Goal: Task Accomplishment & Management: Use online tool/utility

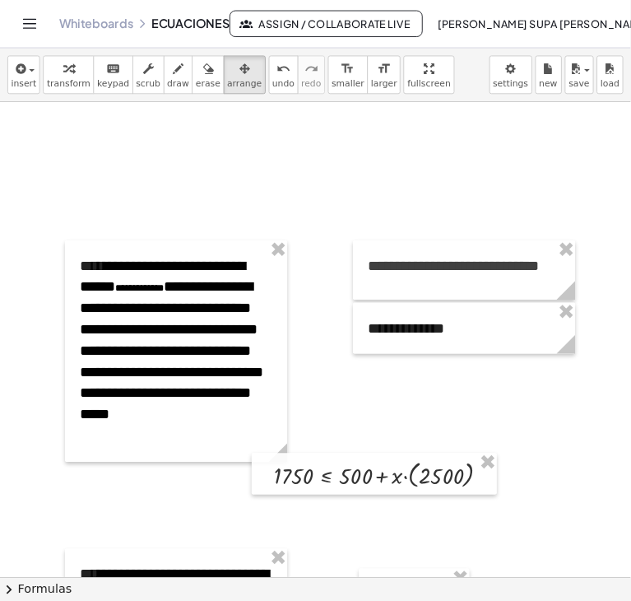
scroll to position [2075, 0]
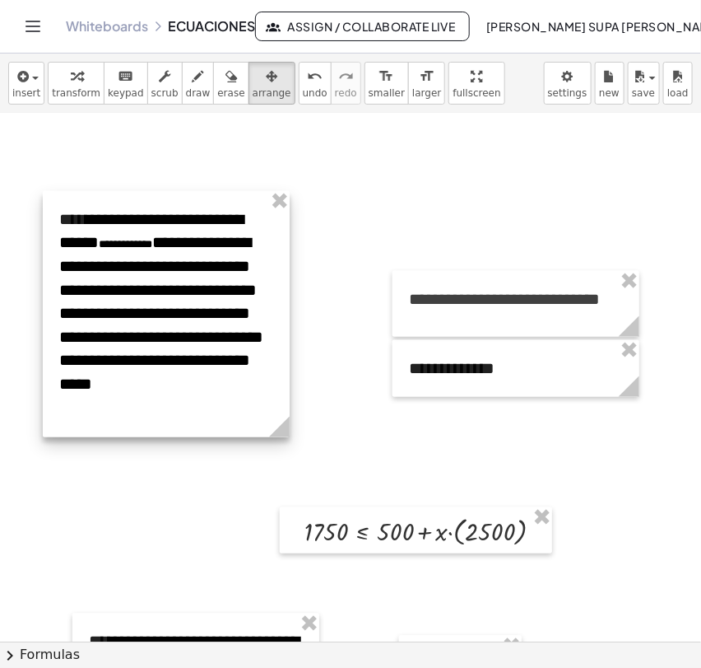
drag, startPoint x: 218, startPoint y: 291, endPoint x: 189, endPoint y: 212, distance: 85.2
click at [189, 212] on div at bounding box center [166, 314] width 247 height 246
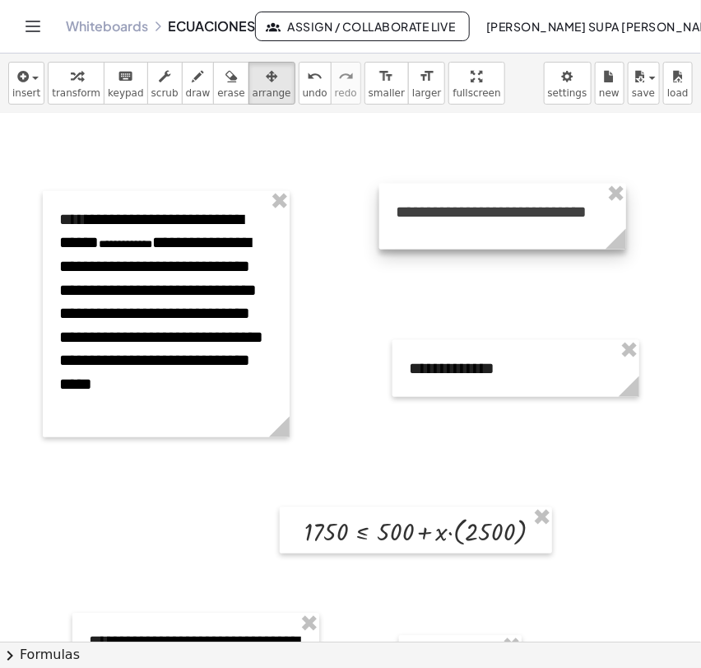
drag, startPoint x: 481, startPoint y: 274, endPoint x: 468, endPoint y: 187, distance: 88.3
click at [468, 187] on div at bounding box center [503, 217] width 247 height 66
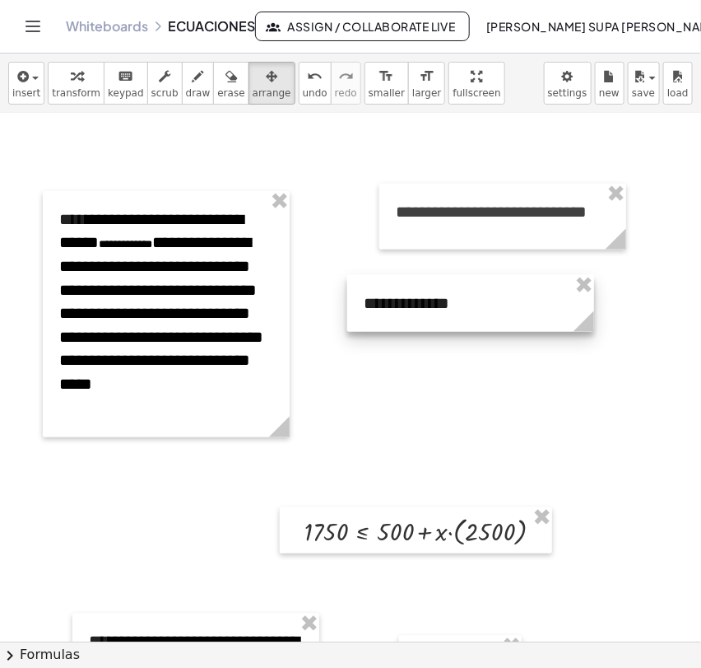
drag, startPoint x: 461, startPoint y: 370, endPoint x: 416, endPoint y: 305, distance: 79.2
click at [416, 305] on div at bounding box center [470, 303] width 247 height 57
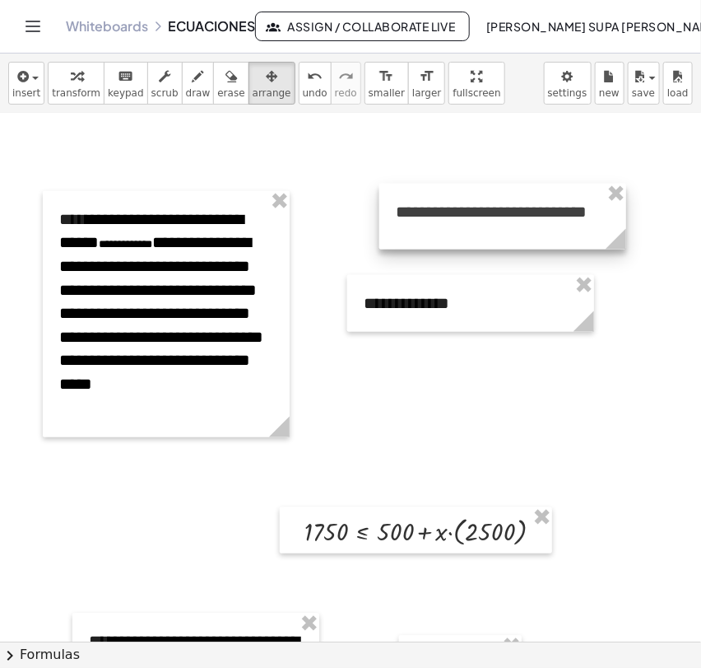
click at [510, 212] on div at bounding box center [503, 217] width 247 height 66
click at [514, 212] on div at bounding box center [503, 217] width 247 height 66
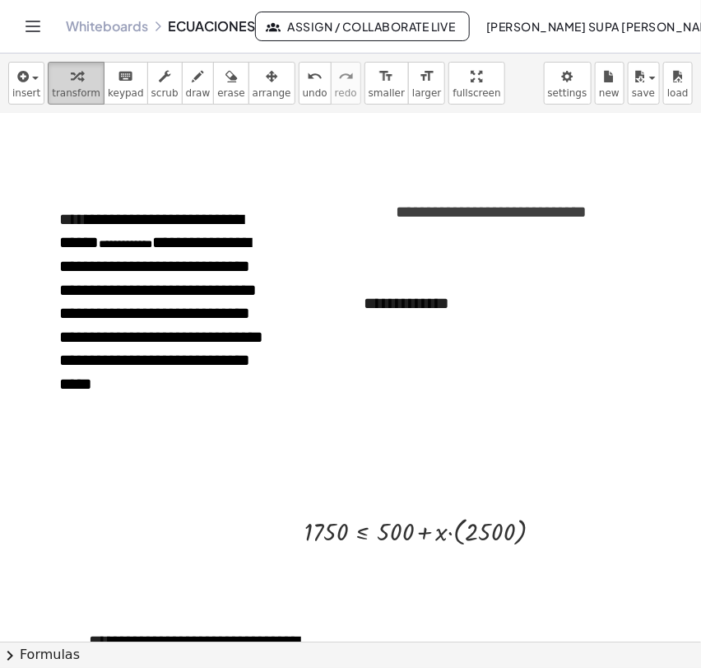
click at [82, 88] on span "transform" at bounding box center [76, 93] width 49 height 12
click at [515, 217] on span "**********" at bounding box center [491, 211] width 191 height 16
click at [585, 210] on p "**********" at bounding box center [500, 212] width 209 height 24
click at [527, 262] on div "**********" at bounding box center [503, 228] width 247 height 88
click at [594, 237] on p "**********" at bounding box center [500, 223] width 209 height 47
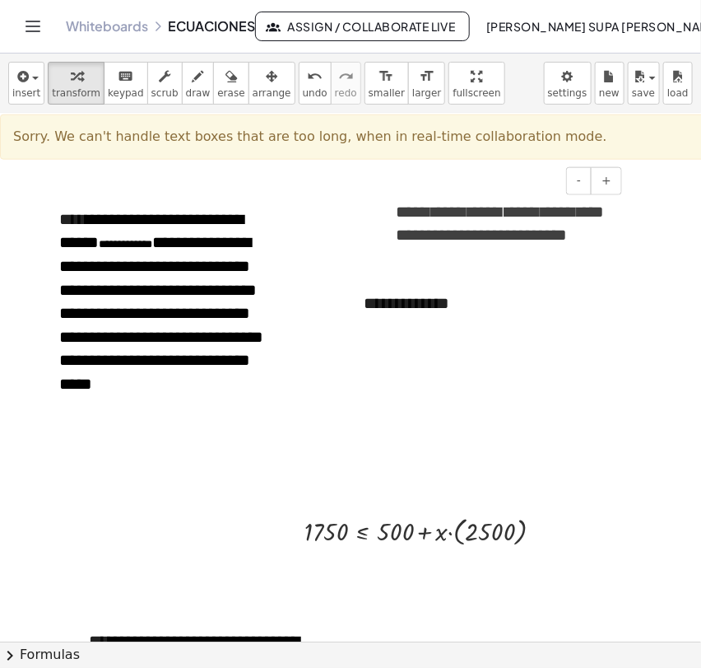
click at [594, 237] on p "**********" at bounding box center [500, 223] width 209 height 47
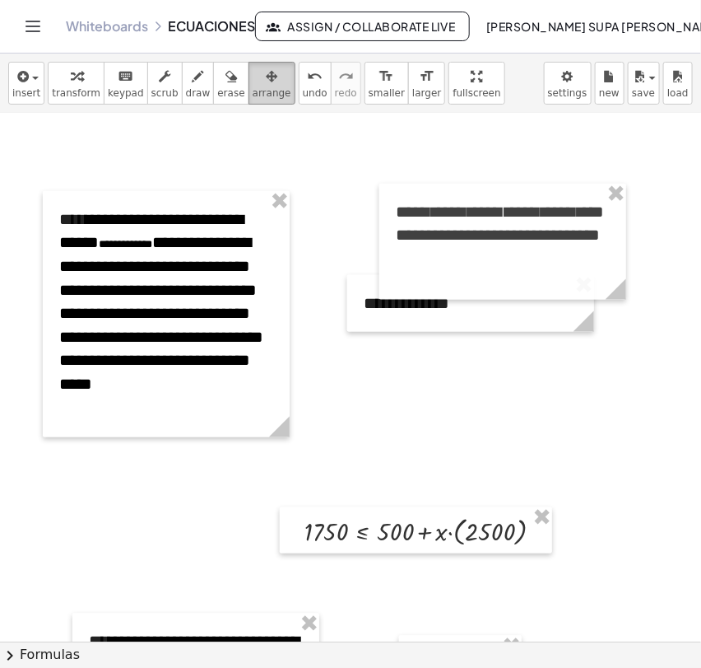
click at [259, 97] on span "arrange" at bounding box center [272, 93] width 39 height 12
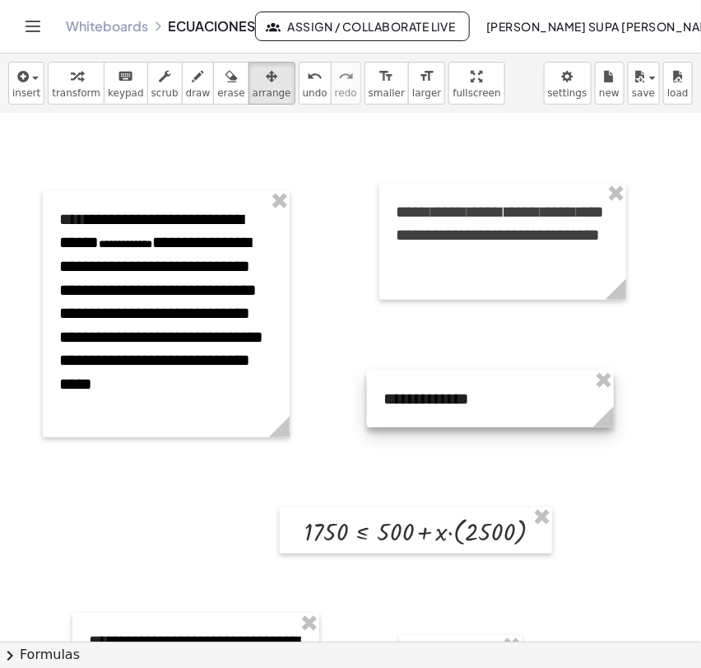
drag, startPoint x: 401, startPoint y: 312, endPoint x: 421, endPoint y: 408, distance: 97.5
click at [421, 408] on div at bounding box center [490, 398] width 247 height 57
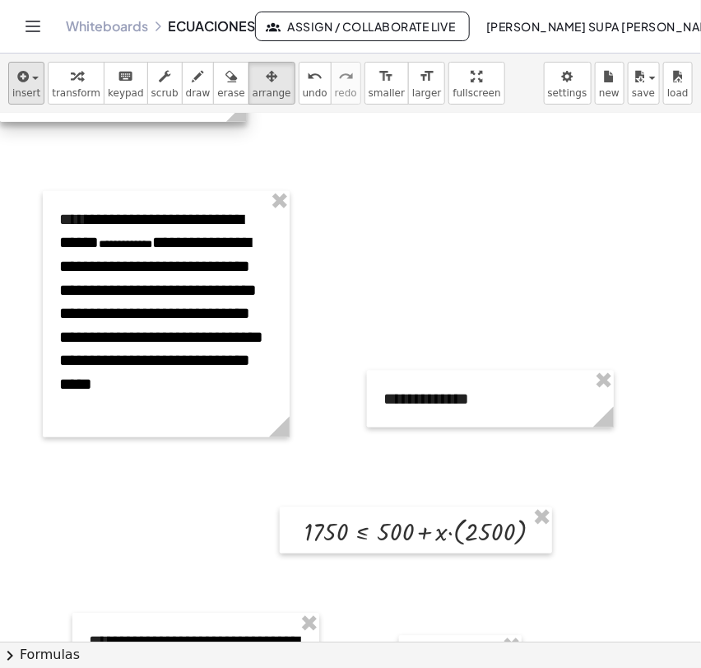
drag, startPoint x: 441, startPoint y: 257, endPoint x: 21, endPoint y: 73, distance: 459.0
click at [21, 73] on div "**********" at bounding box center [350, 361] width 701 height 614
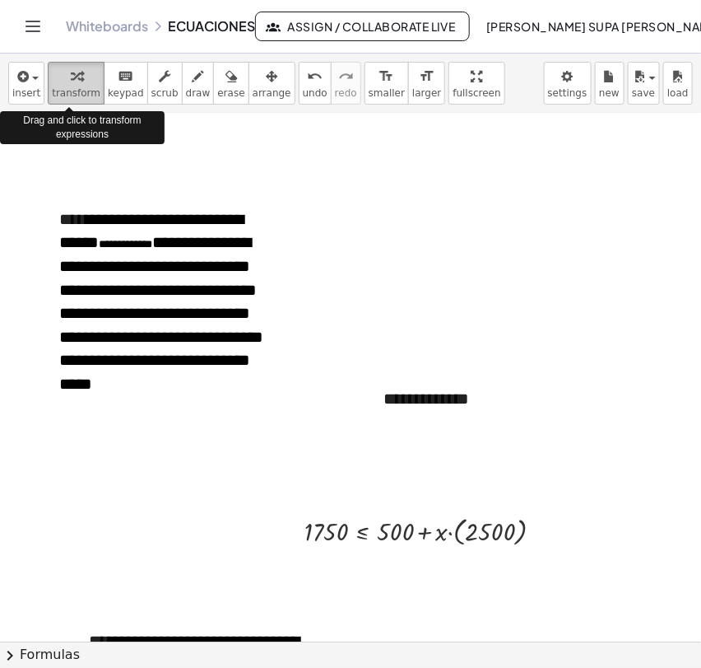
click at [71, 81] on icon "button" at bounding box center [77, 77] width 12 height 20
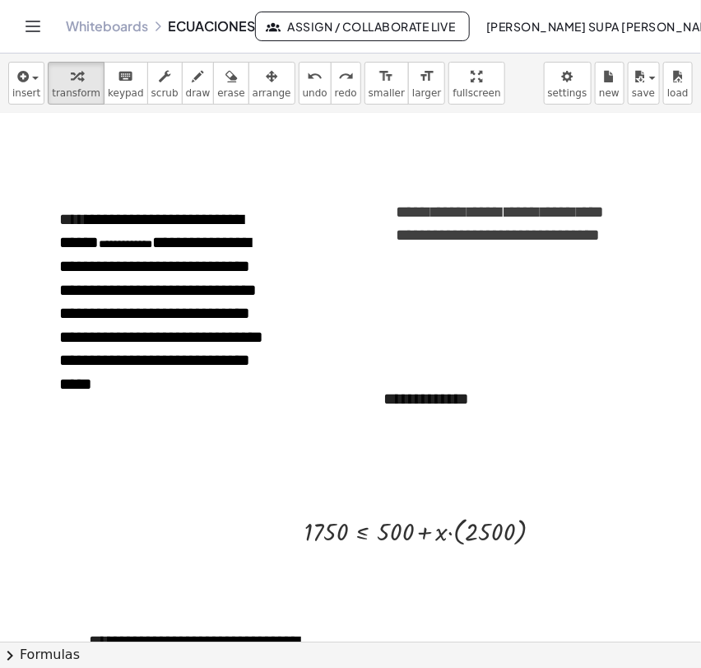
click at [460, 247] on p "**********" at bounding box center [500, 223] width 209 height 47
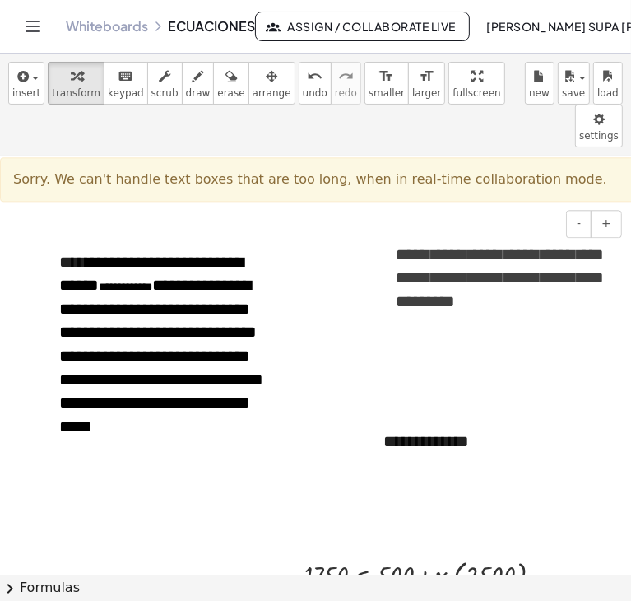
click at [510, 261] on p "**********" at bounding box center [500, 278] width 209 height 71
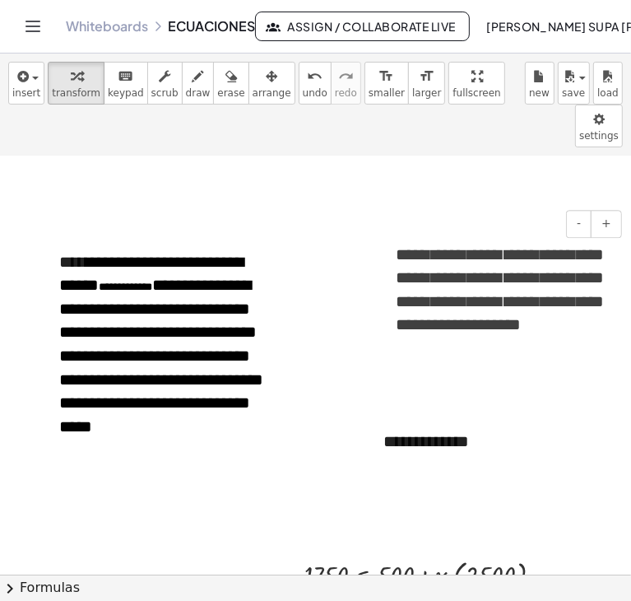
click at [616, 238] on div "**********" at bounding box center [503, 293] width 247 height 135
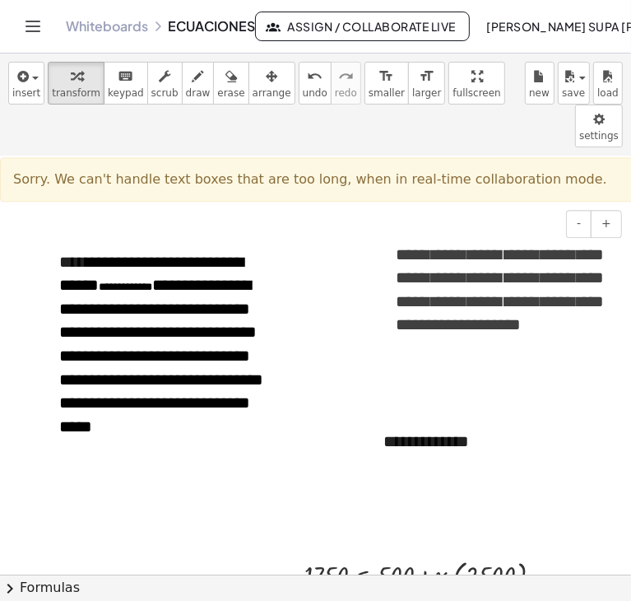
click at [398, 268] on span "**********" at bounding box center [500, 289] width 209 height 87
click at [332, 356] on div at bounding box center [531, 457] width 1063 height 4750
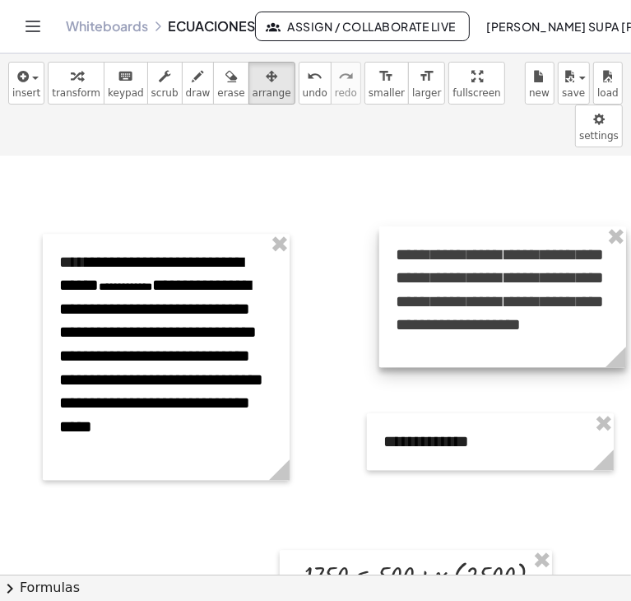
drag, startPoint x: 249, startPoint y: 90, endPoint x: 389, endPoint y: 226, distance: 195.0
click at [389, 226] on div "**********" at bounding box center [315, 327] width 631 height 547
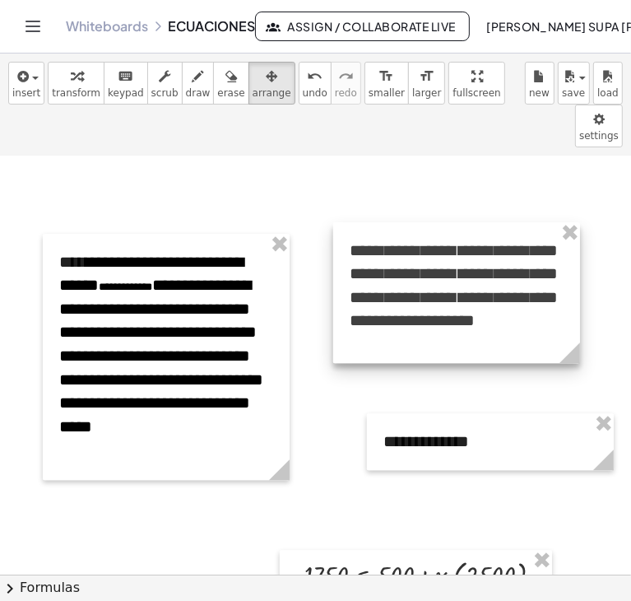
drag, startPoint x: 428, startPoint y: 197, endPoint x: 382, endPoint y: 193, distance: 46.3
click at [382, 222] on div at bounding box center [456, 292] width 247 height 141
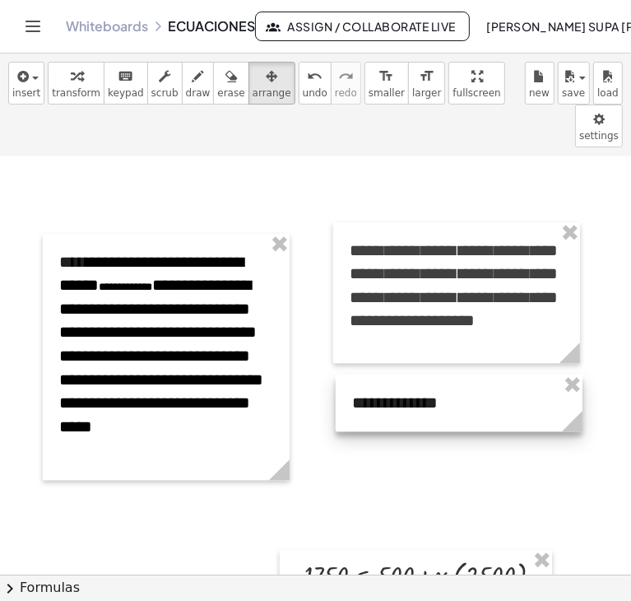
drag, startPoint x: 412, startPoint y: 392, endPoint x: 388, endPoint y: 334, distance: 62.7
click at [388, 375] on div at bounding box center [459, 403] width 247 height 57
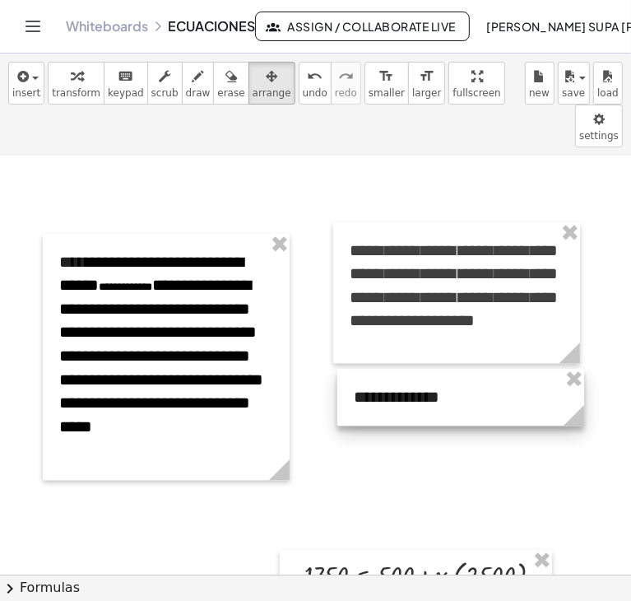
drag, startPoint x: 388, startPoint y: 337, endPoint x: 383, endPoint y: 350, distance: 14.1
click at [383, 369] on div at bounding box center [461, 397] width 247 height 57
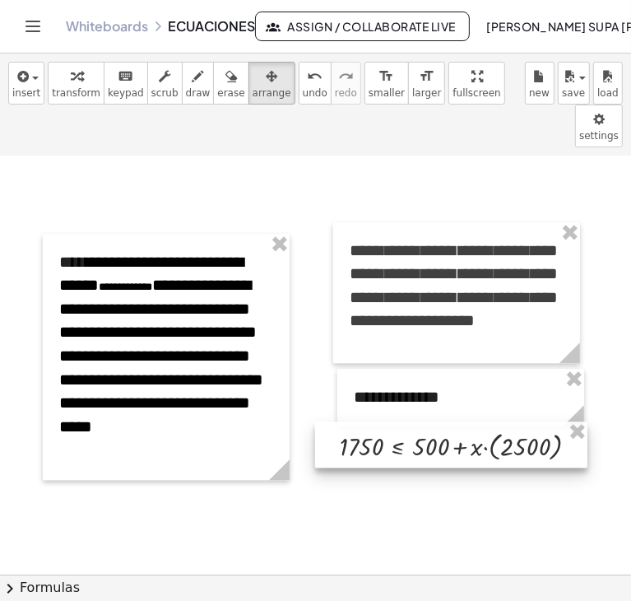
drag, startPoint x: 385, startPoint y: 520, endPoint x: 421, endPoint y: 392, distance: 133.2
click at [421, 422] on div at bounding box center [451, 445] width 273 height 47
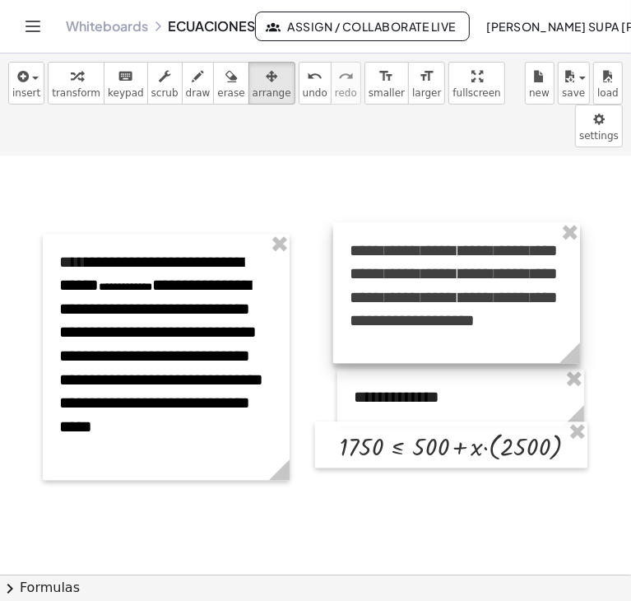
click at [499, 222] on div at bounding box center [456, 292] width 247 height 141
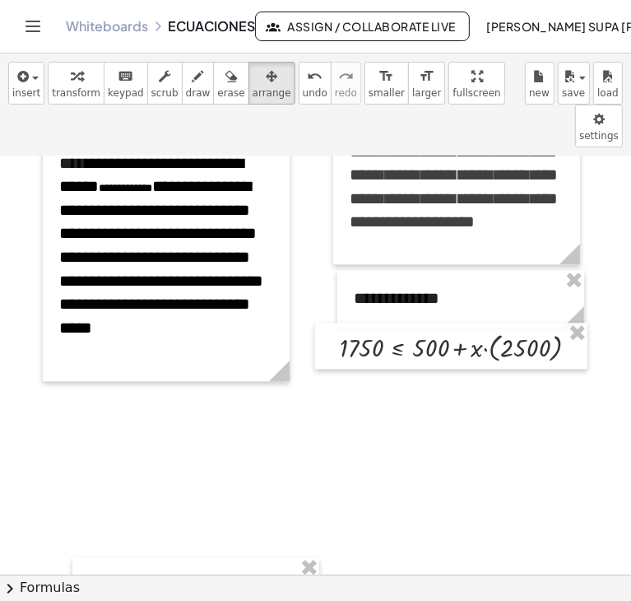
scroll to position [2080, 0]
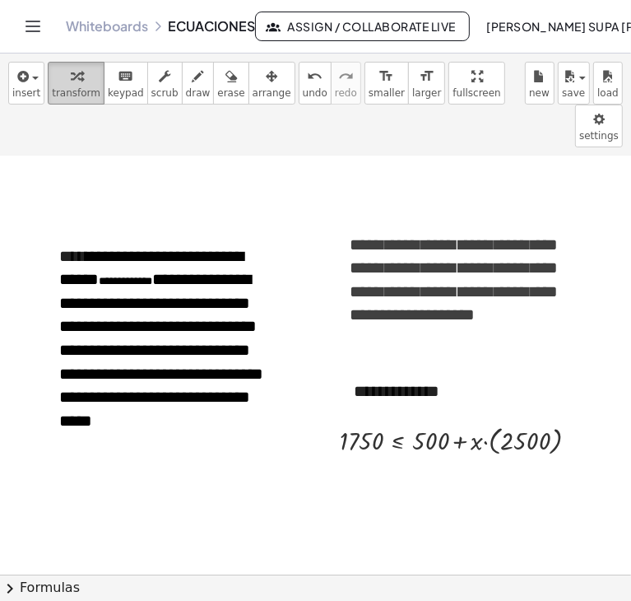
click at [79, 89] on span "transform" at bounding box center [76, 93] width 49 height 12
click at [487, 420] on div at bounding box center [466, 439] width 268 height 39
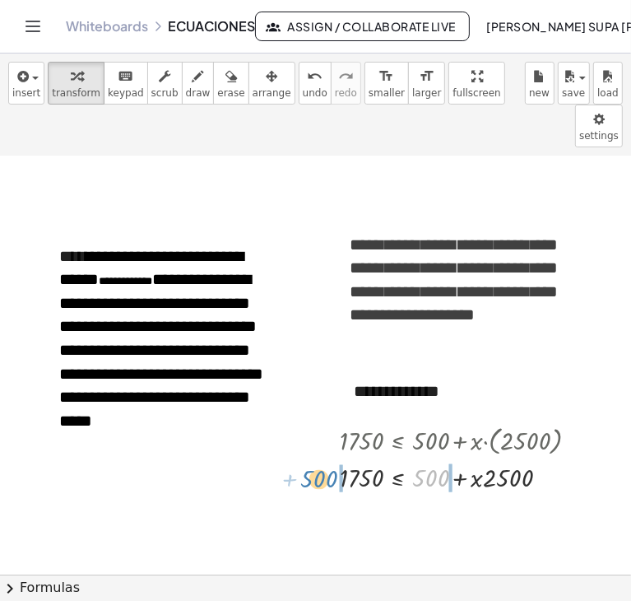
drag, startPoint x: 435, startPoint y: 426, endPoint x: 323, endPoint y: 426, distance: 112.0
click at [323, 426] on div "1750 ≤ + 500 + · x · ( 2500 ) + 500 1750 ≤ + 500 + · x · 2500" at bounding box center [451, 457] width 273 height 82
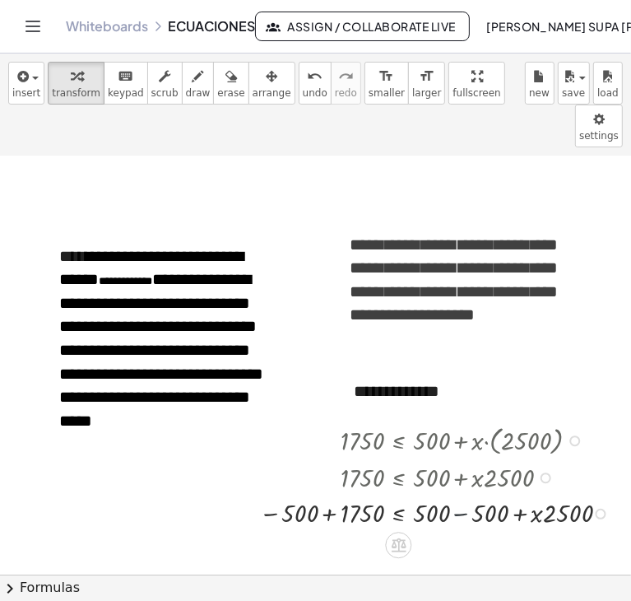
click at [464, 494] on div at bounding box center [438, 512] width 375 height 36
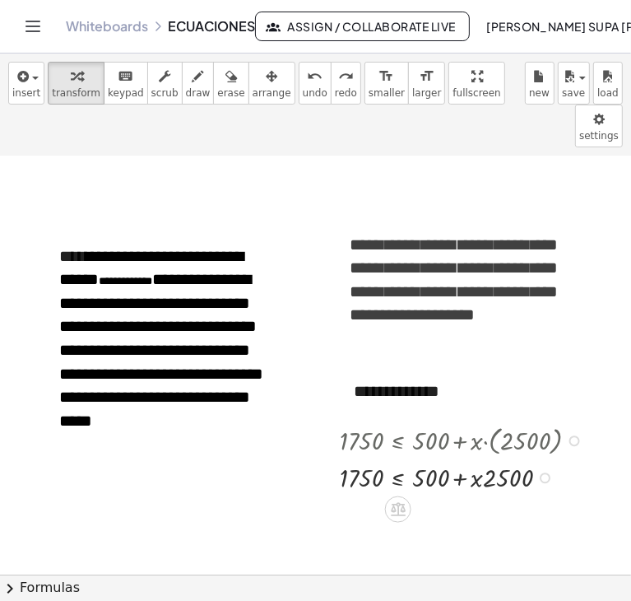
click at [543, 473] on div at bounding box center [545, 478] width 11 height 11
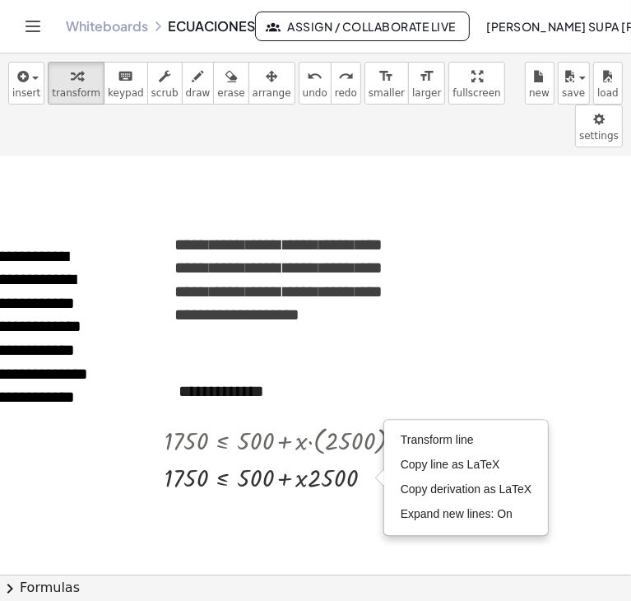
scroll to position [2080, 183]
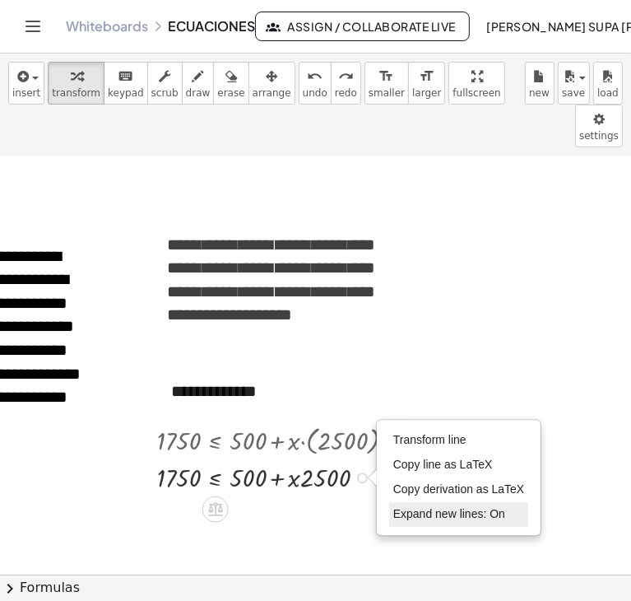
click at [430, 507] on span "Expand new lines: On" at bounding box center [450, 513] width 112 height 13
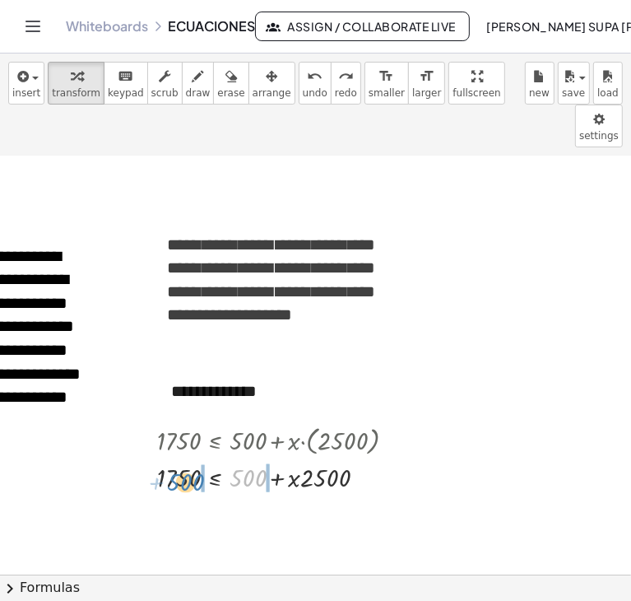
drag, startPoint x: 249, startPoint y: 433, endPoint x: 186, endPoint y: 437, distance: 62.7
click at [186, 458] on div at bounding box center [283, 476] width 268 height 36
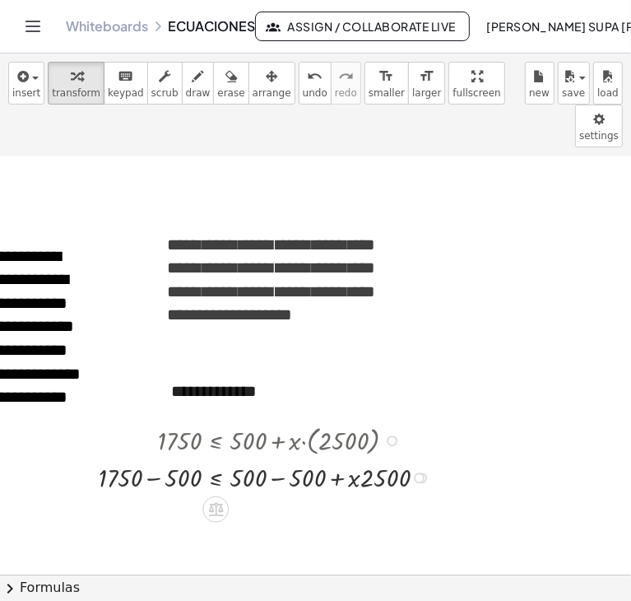
click at [280, 458] on div at bounding box center [269, 476] width 356 height 36
click at [160, 458] on div at bounding box center [254, 476] width 327 height 36
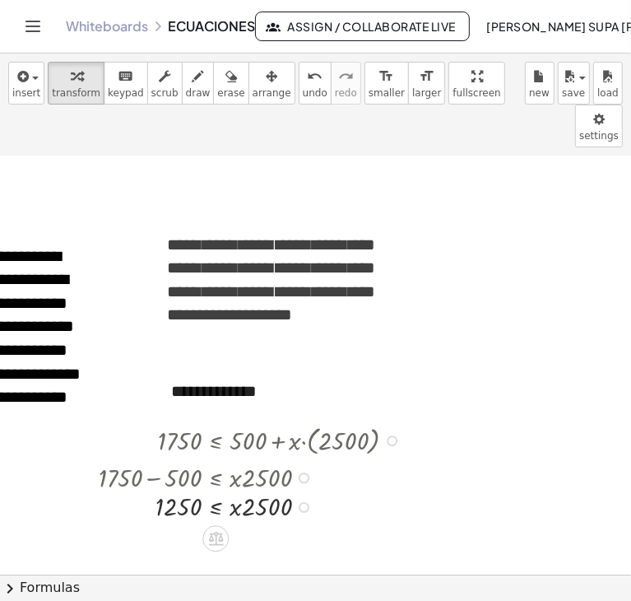
drag, startPoint x: 302, startPoint y: 436, endPoint x: 309, endPoint y: 468, distance: 33.6
click at [216, 507] on div "≤ · x · 2500 1250 Transform line Copy line as LaTeX Copy derivation as LaTeX Ex…" at bounding box center [216, 507] width 0 height 0
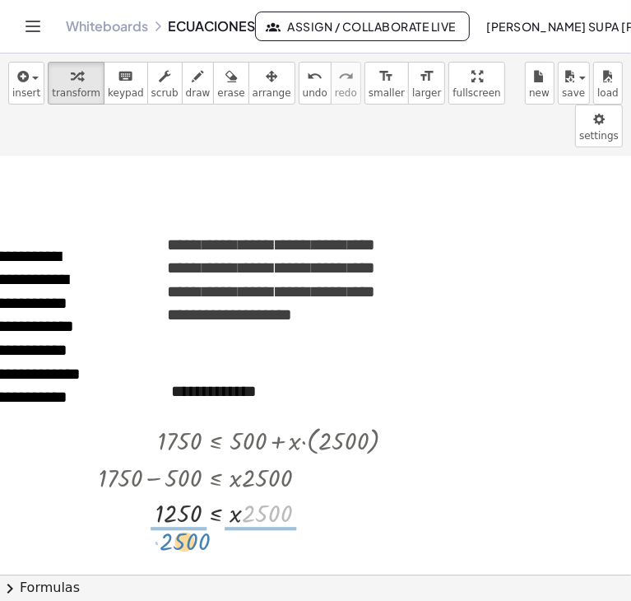
drag, startPoint x: 272, startPoint y: 468, endPoint x: 189, endPoint y: 496, distance: 86.7
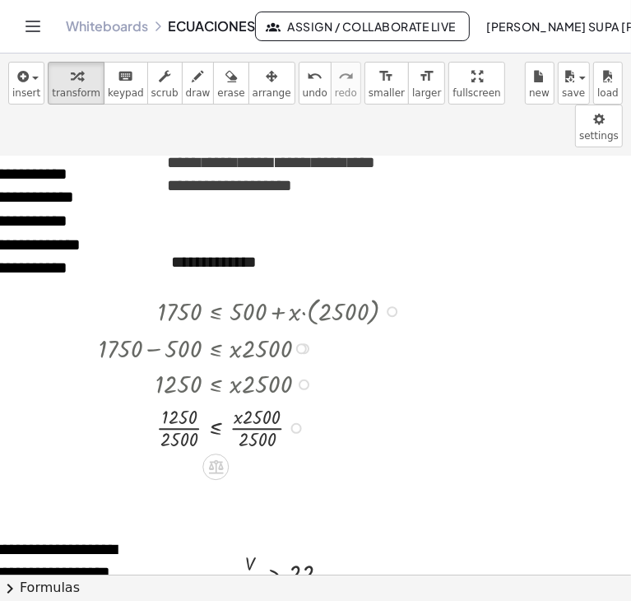
scroll to position [2210, 183]
drag, startPoint x: 177, startPoint y: 373, endPoint x: 178, endPoint y: 401, distance: 28.0
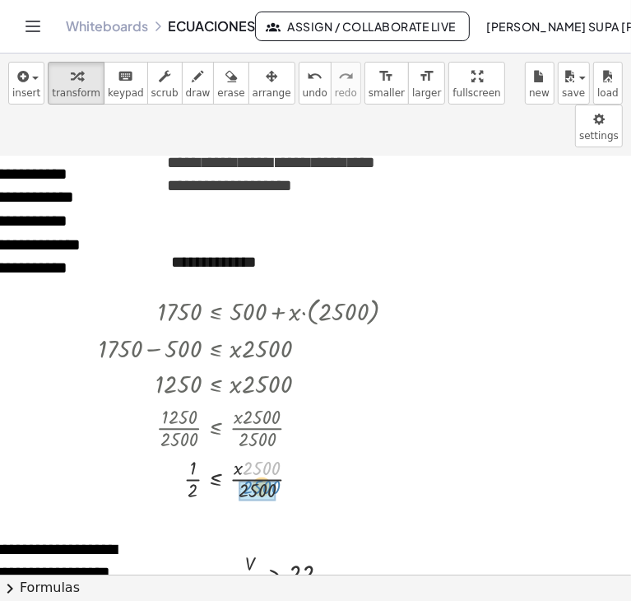
drag, startPoint x: 259, startPoint y: 429, endPoint x: 259, endPoint y: 448, distance: 18.9
drag, startPoint x: 193, startPoint y: 426, endPoint x: 193, endPoint y: 445, distance: 19.8
drag, startPoint x: 193, startPoint y: 445, endPoint x: 192, endPoint y: 423, distance: 22.3
click at [192, 452] on div at bounding box center [254, 477] width 327 height 51
drag, startPoint x: 194, startPoint y: 422, endPoint x: 194, endPoint y: 457, distance: 34.6
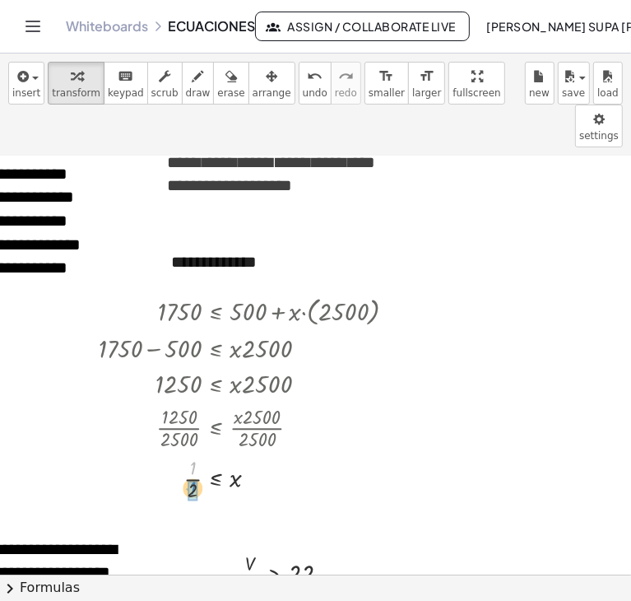
drag, startPoint x: 191, startPoint y: 422, endPoint x: 191, endPoint y: 442, distance: 19.8
drag, startPoint x: 191, startPoint y: 442, endPoint x: 191, endPoint y: 422, distance: 19.8
click at [191, 452] on div at bounding box center [254, 477] width 327 height 51
drag, startPoint x: 184, startPoint y: 399, endPoint x: 182, endPoint y: 377, distance: 22.3
drag, startPoint x: 182, startPoint y: 377, endPoint x: 182, endPoint y: 398, distance: 21.4
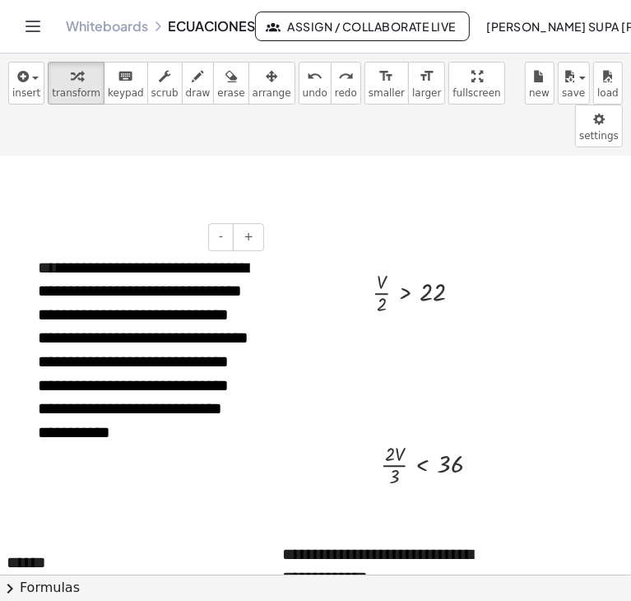
scroll to position [2496, 51]
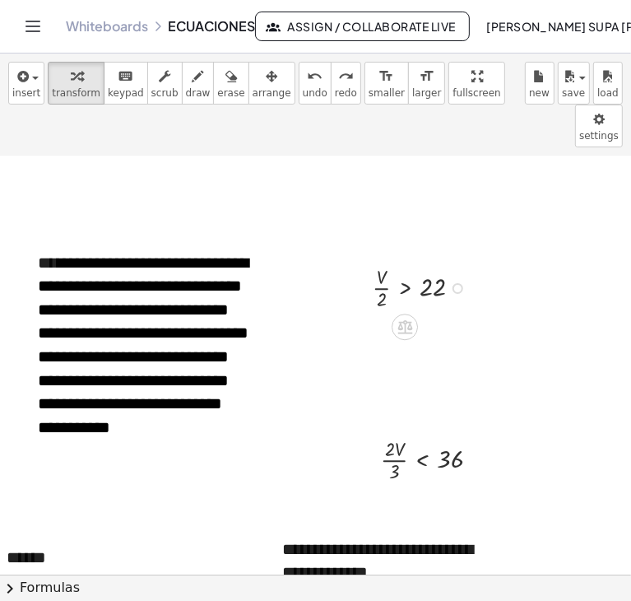
click at [398, 261] on div at bounding box center [424, 286] width 119 height 51
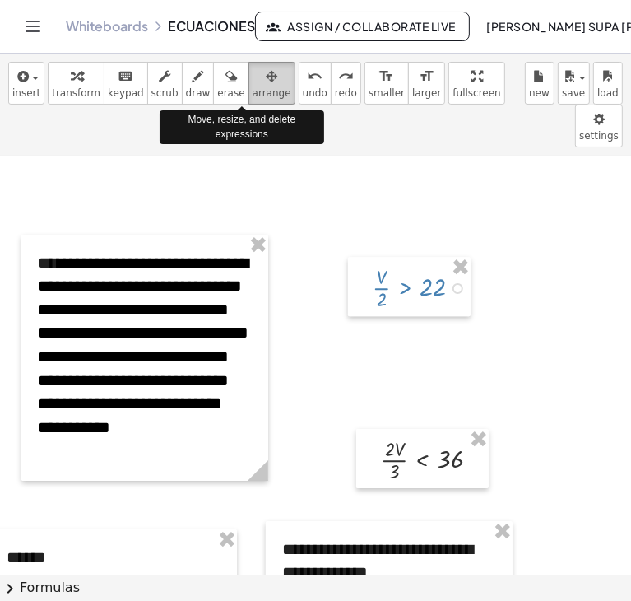
click at [266, 86] on icon "button" at bounding box center [272, 77] width 12 height 20
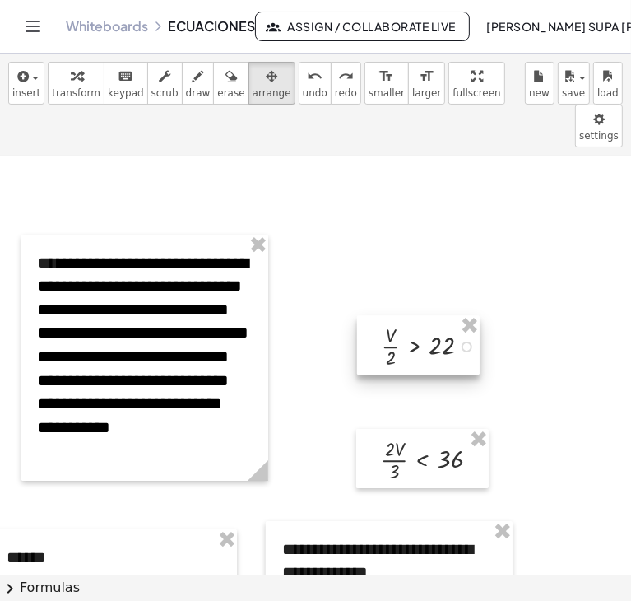
drag, startPoint x: 387, startPoint y: 242, endPoint x: 396, endPoint y: 301, distance: 60.0
click at [396, 315] on div at bounding box center [418, 344] width 123 height 59
click at [14, 87] on span "insert" at bounding box center [26, 93] width 28 height 12
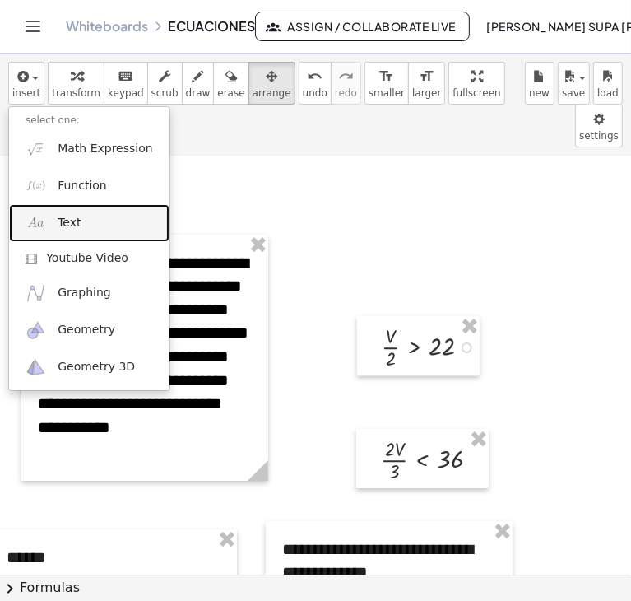
click at [85, 217] on link "Text" at bounding box center [89, 222] width 161 height 37
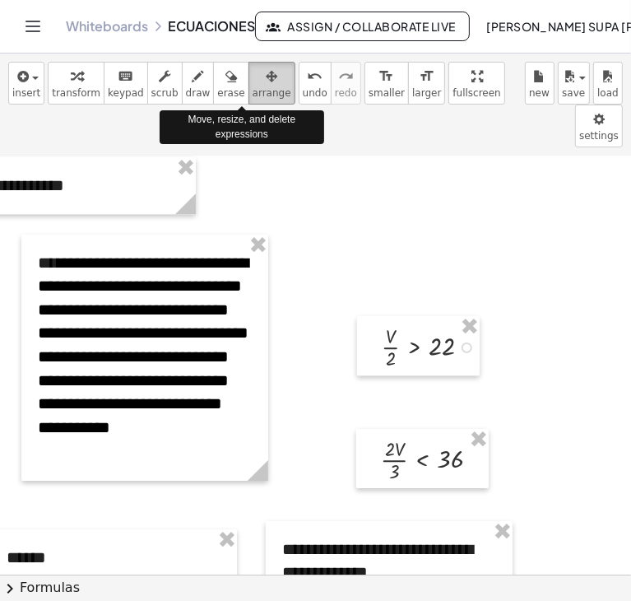
click at [266, 81] on icon "button" at bounding box center [272, 77] width 12 height 20
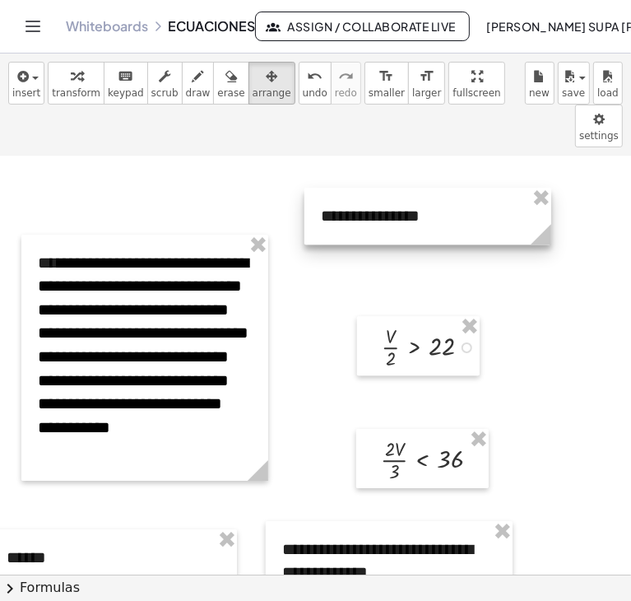
drag, startPoint x: 112, startPoint y: 148, endPoint x: 471, endPoint y: 181, distance: 360.5
click at [471, 188] on div at bounding box center [428, 216] width 247 height 57
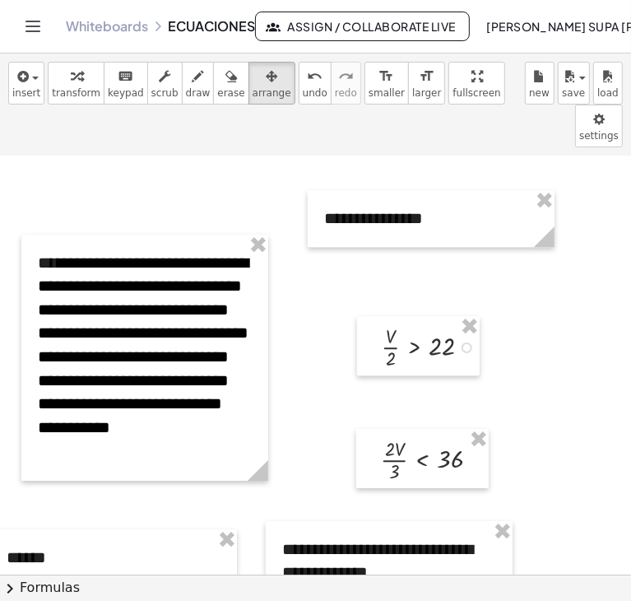
drag, startPoint x: 471, startPoint y: 181, endPoint x: 487, endPoint y: 215, distance: 37.6
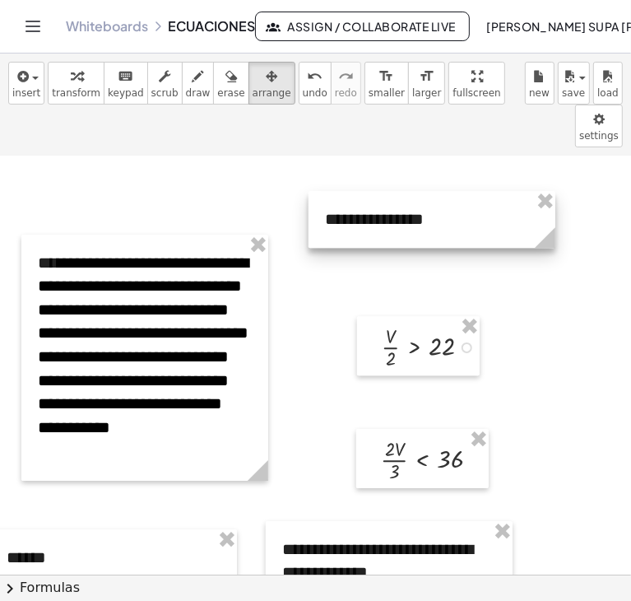
drag, startPoint x: 487, startPoint y: 215, endPoint x: 450, endPoint y: 170, distance: 59.0
click at [450, 191] on div at bounding box center [432, 219] width 247 height 57
drag, startPoint x: 450, startPoint y: 170, endPoint x: 454, endPoint y: 199, distance: 30.0
drag, startPoint x: 454, startPoint y: 199, endPoint x: 456, endPoint y: 174, distance: 25.6
click at [456, 191] on div at bounding box center [432, 219] width 247 height 57
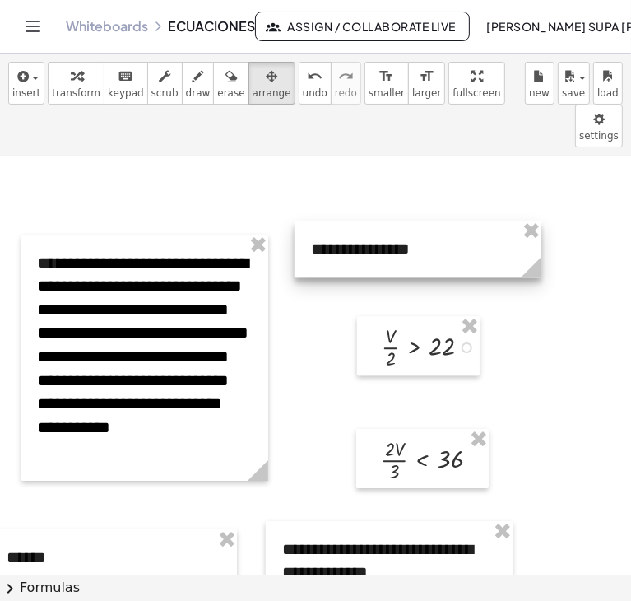
drag, startPoint x: 456, startPoint y: 174, endPoint x: 441, endPoint y: 202, distance: 31.7
click at [441, 221] on div at bounding box center [418, 249] width 247 height 57
click at [412, 221] on div at bounding box center [418, 249] width 247 height 57
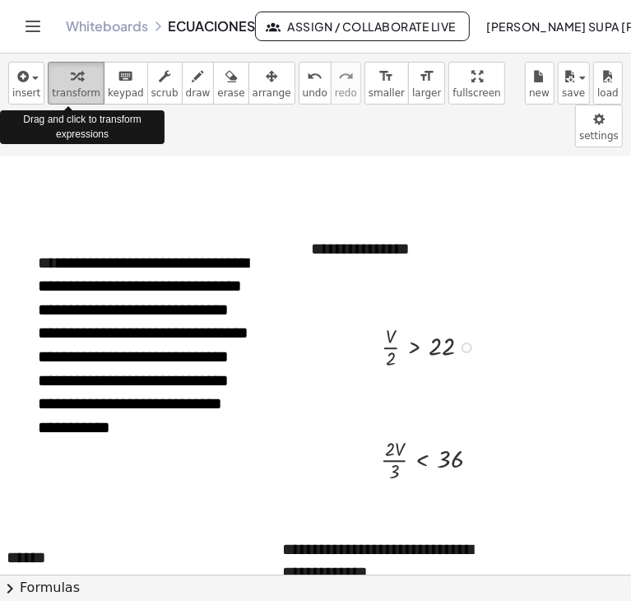
click at [52, 84] on div "button" at bounding box center [76, 76] width 49 height 20
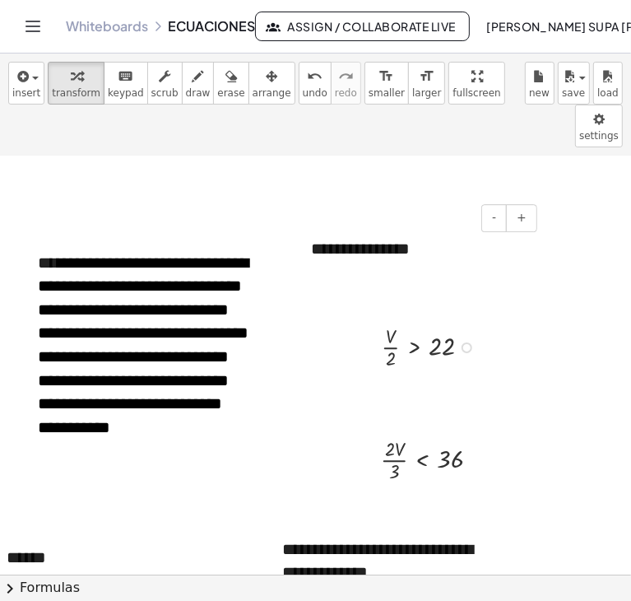
click at [405, 221] on div "**********" at bounding box center [418, 249] width 247 height 57
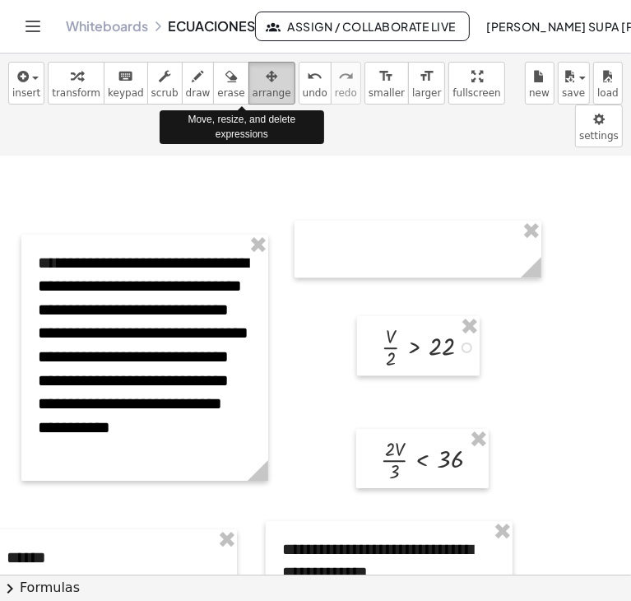
click at [266, 84] on icon "button" at bounding box center [272, 77] width 12 height 20
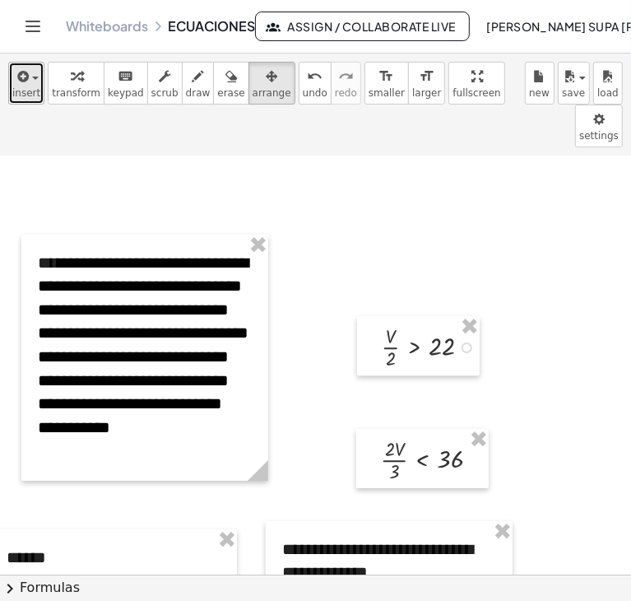
click at [35, 77] on span "button" at bounding box center [35, 78] width 7 height 3
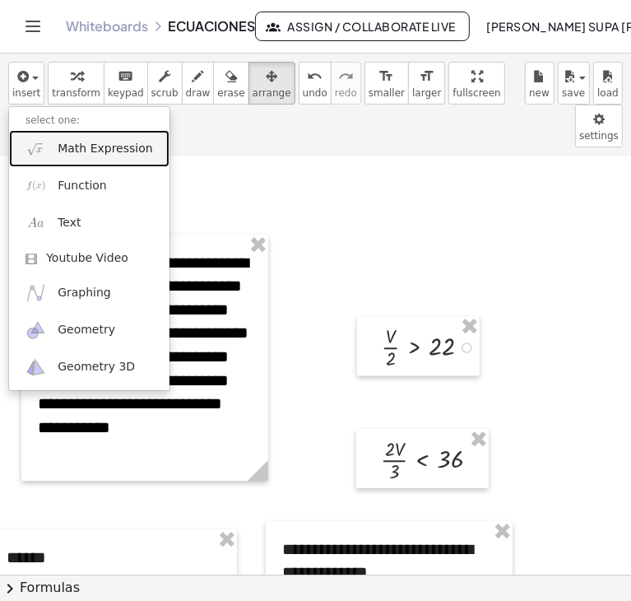
click at [86, 150] on span "Math Expression" at bounding box center [105, 149] width 95 height 16
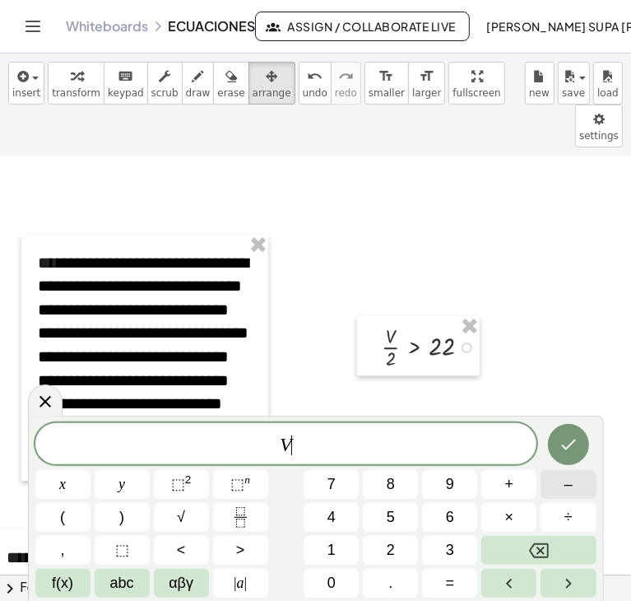
click at [576, 485] on button "–" at bounding box center [568, 484] width 55 height 29
click at [253, 515] on button "Fraction" at bounding box center [240, 517] width 55 height 29
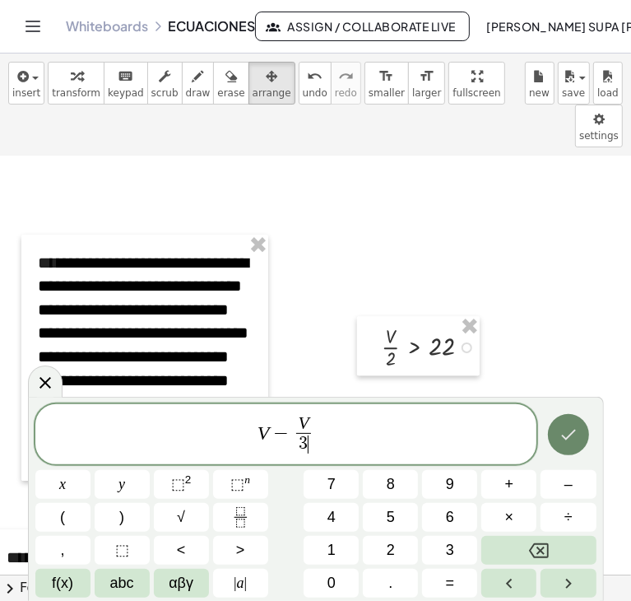
click at [570, 429] on icon "Done" at bounding box center [569, 435] width 20 height 20
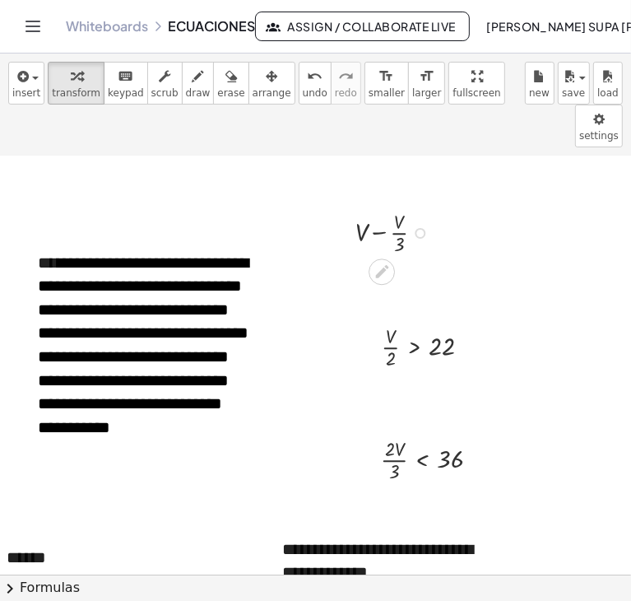
click at [379, 206] on div at bounding box center [396, 231] width 98 height 51
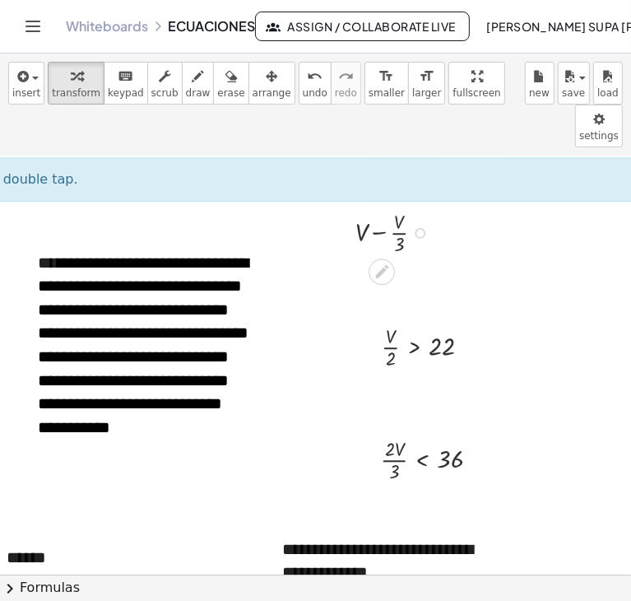
click at [379, 206] on div at bounding box center [396, 231] width 98 height 51
drag, startPoint x: 403, startPoint y: 205, endPoint x: 353, endPoint y: 189, distance: 52.6
click at [353, 202] on div "· 3 + V − · V · 3" at bounding box center [382, 231] width 103 height 59
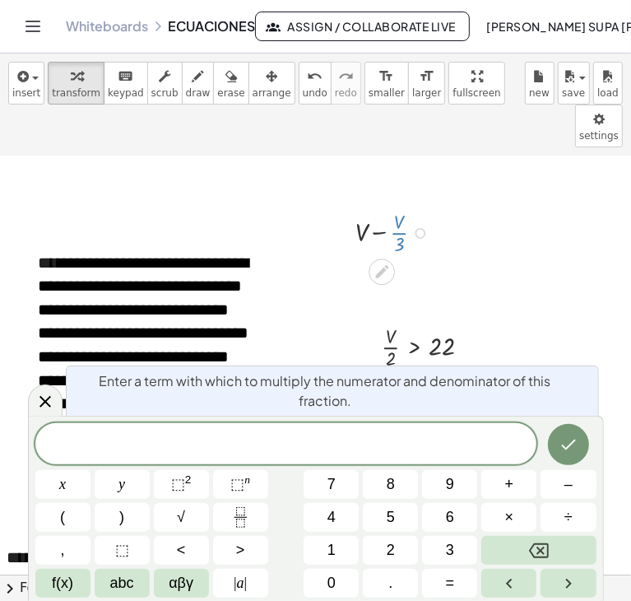
click at [398, 206] on div at bounding box center [396, 231] width 98 height 51
click at [440, 219] on div at bounding box center [480, 35] width 1063 height 4750
drag, startPoint x: 398, startPoint y: 198, endPoint x: 347, endPoint y: 185, distance: 52.7
click at [347, 202] on div "+ V − · V · 3" at bounding box center [382, 231] width 103 height 59
click at [383, 206] on div at bounding box center [396, 231] width 98 height 51
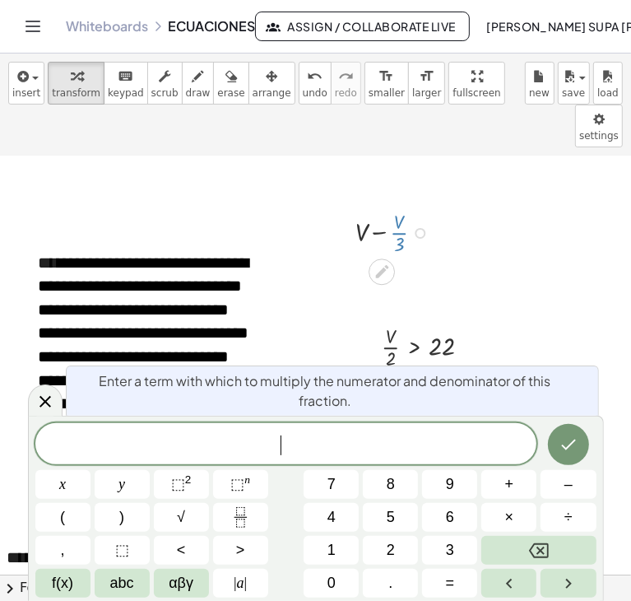
click at [382, 206] on div at bounding box center [396, 231] width 98 height 51
click at [422, 239] on div at bounding box center [480, 35] width 1063 height 4750
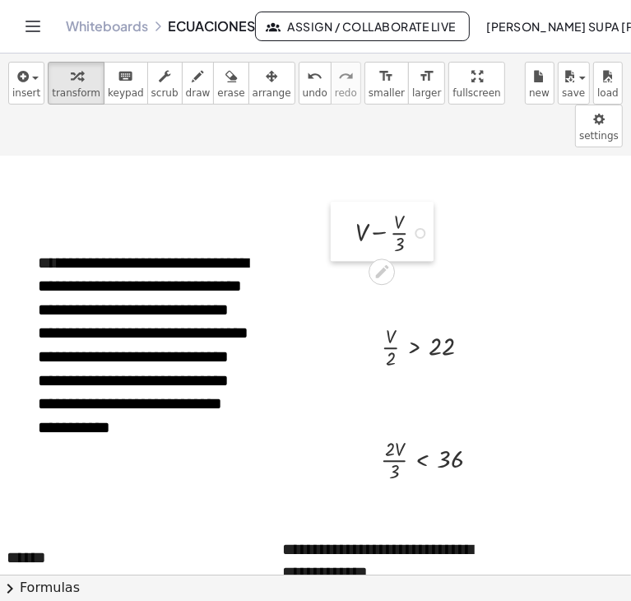
click at [339, 202] on div at bounding box center [343, 231] width 25 height 59
drag, startPoint x: 366, startPoint y: 295, endPoint x: 338, endPoint y: 235, distance: 66.3
click at [338, 256] on div at bounding box center [341, 285] width 25 height 59
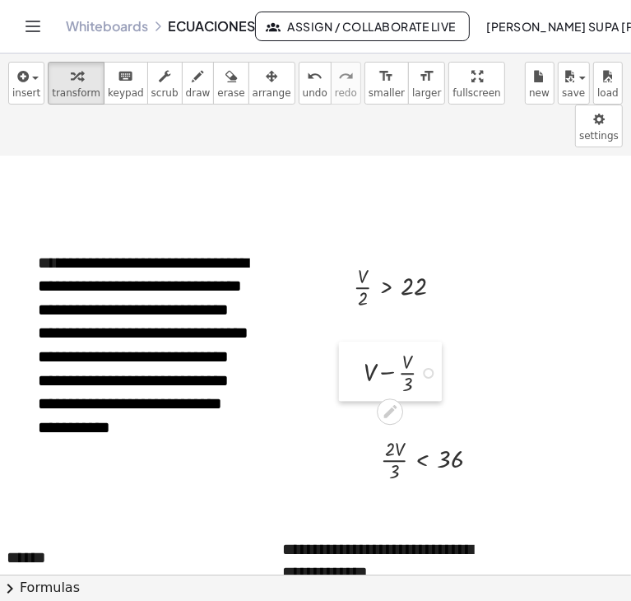
drag, startPoint x: 348, startPoint y: 182, endPoint x: 356, endPoint y: 322, distance: 140.2
click at [356, 342] on div at bounding box center [351, 371] width 25 height 59
drag, startPoint x: 362, startPoint y: 240, endPoint x: 361, endPoint y: 217, distance: 22.3
click at [361, 260] on div at bounding box center [405, 285] width 119 height 51
click at [389, 208] on div at bounding box center [480, 35] width 1063 height 4750
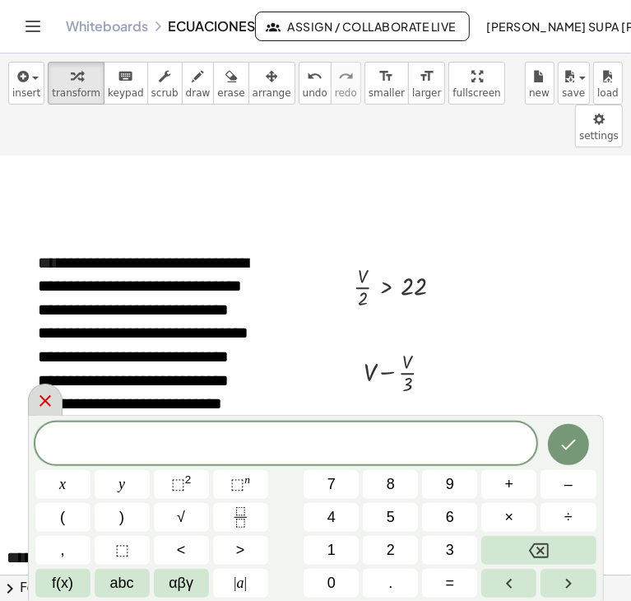
click at [45, 401] on icon at bounding box center [46, 401] width 12 height 12
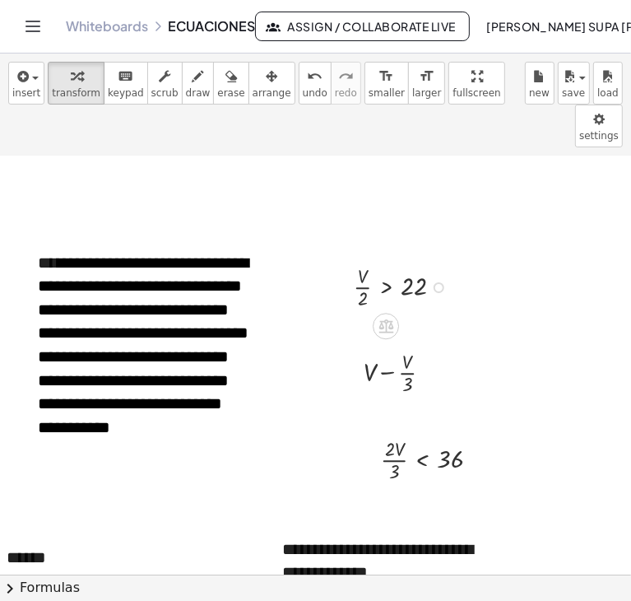
click at [354, 260] on div at bounding box center [405, 285] width 119 height 51
drag, startPoint x: 347, startPoint y: 228, endPoint x: 356, endPoint y: 203, distance: 27.1
click at [356, 231] on div at bounding box center [350, 260] width 25 height 59
click at [370, 346] on div at bounding box center [405, 371] width 98 height 51
click at [324, 355] on div at bounding box center [480, 35] width 1063 height 4750
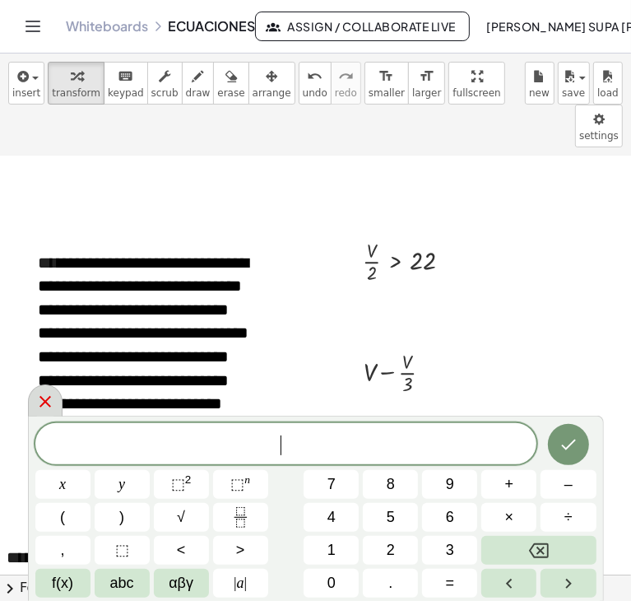
click at [52, 396] on icon at bounding box center [45, 402] width 20 height 20
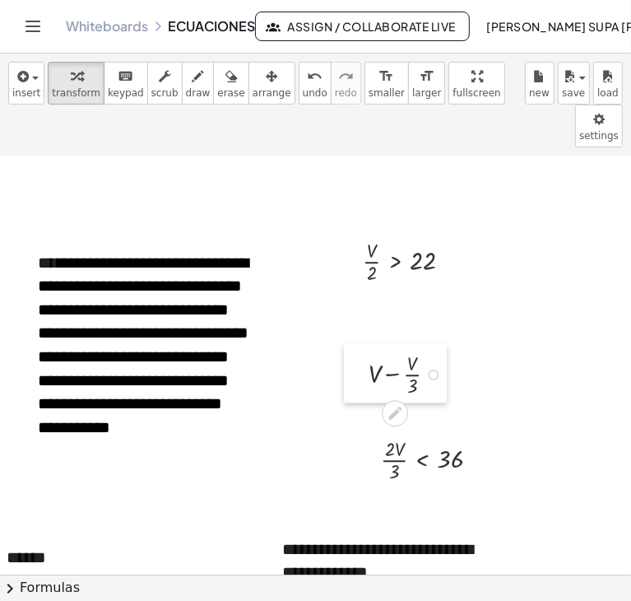
click at [359, 343] on div at bounding box center [356, 372] width 25 height 59
drag, startPoint x: 391, startPoint y: 337, endPoint x: 372, endPoint y: 337, distance: 18.9
click at [372, 347] on div at bounding box center [410, 372] width 98 height 51
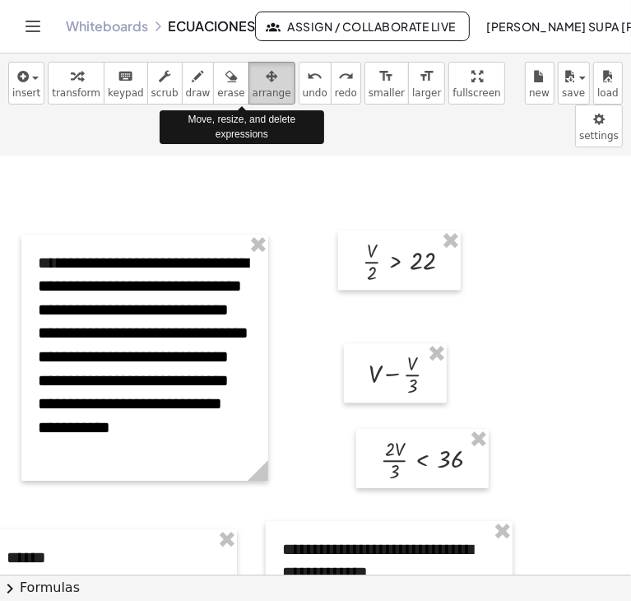
click at [253, 87] on span "arrange" at bounding box center [272, 93] width 39 height 12
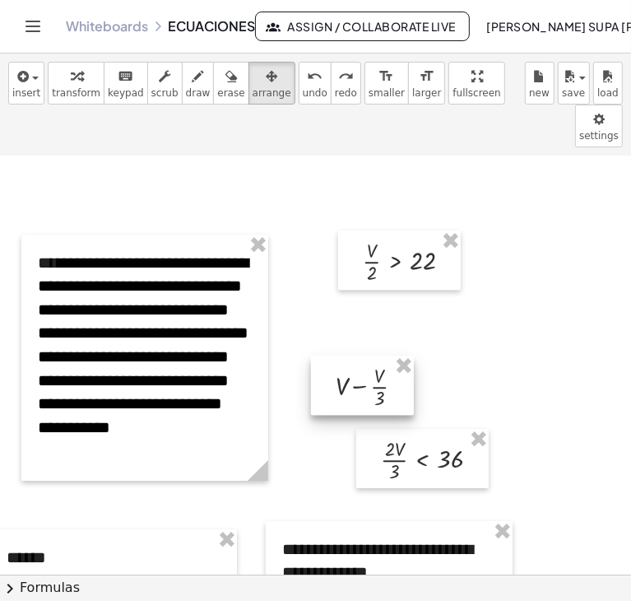
drag, startPoint x: 360, startPoint y: 310, endPoint x: 325, endPoint y: 322, distance: 36.7
click at [325, 356] on div at bounding box center [362, 385] width 103 height 59
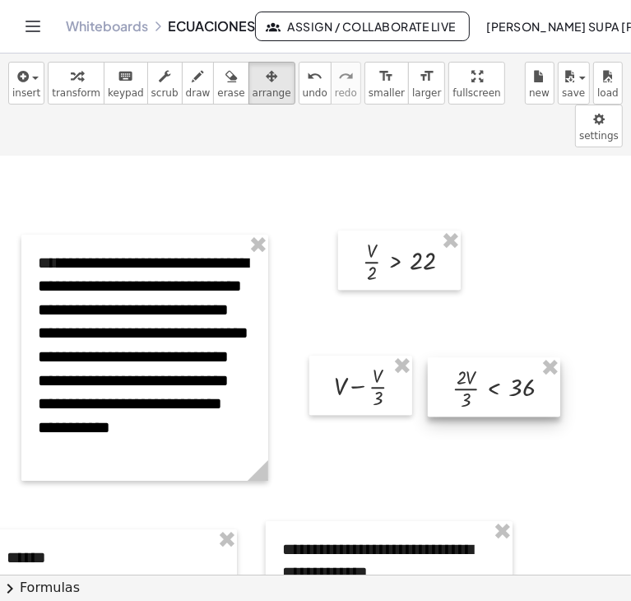
drag, startPoint x: 403, startPoint y: 394, endPoint x: 474, endPoint y: 322, distance: 101.3
click at [474, 357] on div at bounding box center [494, 386] width 133 height 59
click at [33, 93] on span "insert" at bounding box center [26, 93] width 28 height 12
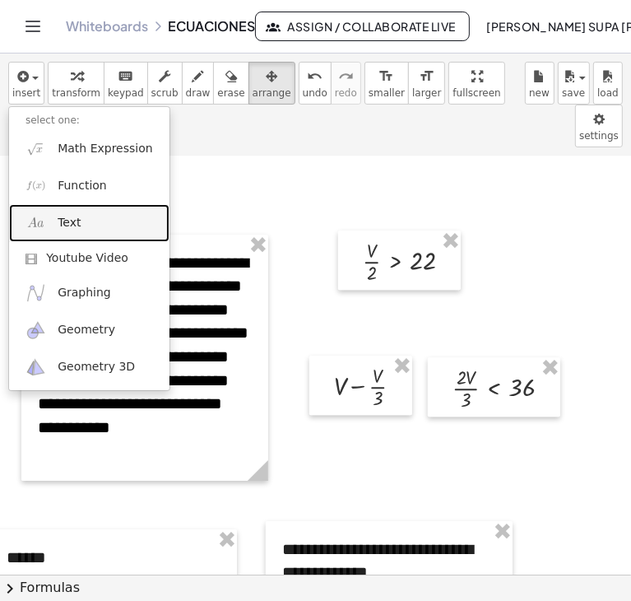
click at [63, 226] on span "Text" at bounding box center [69, 223] width 23 height 16
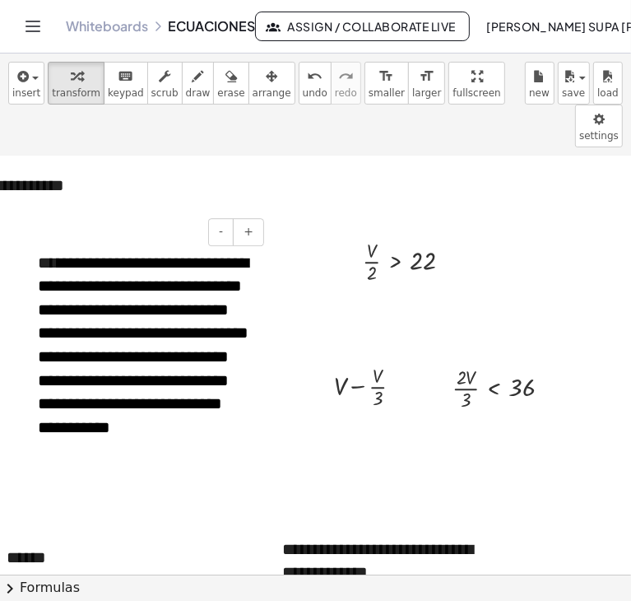
scroll to position [2496, 28]
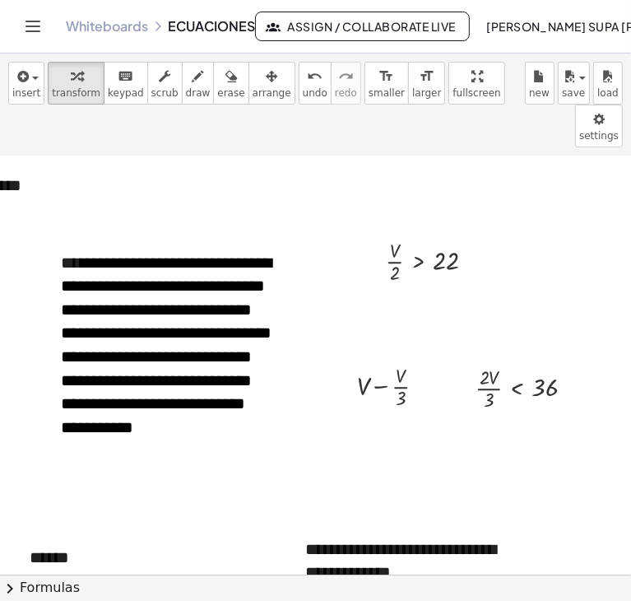
click at [276, 133] on div at bounding box center [503, 35] width 1063 height 4750
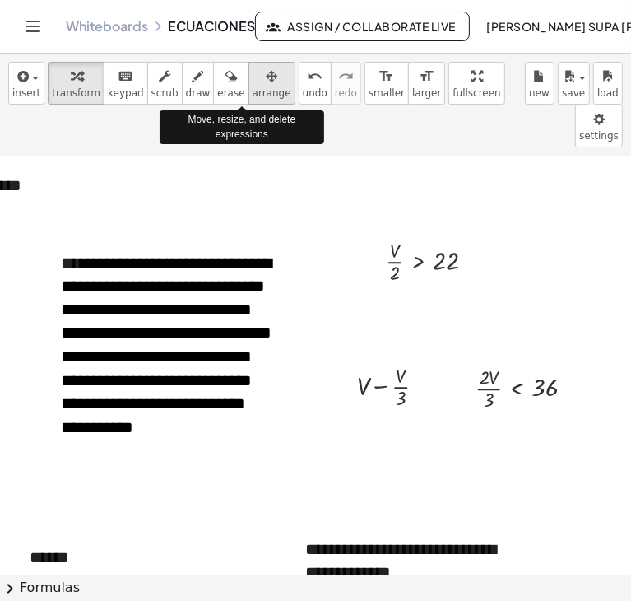
click at [253, 83] on div "button" at bounding box center [272, 76] width 39 height 20
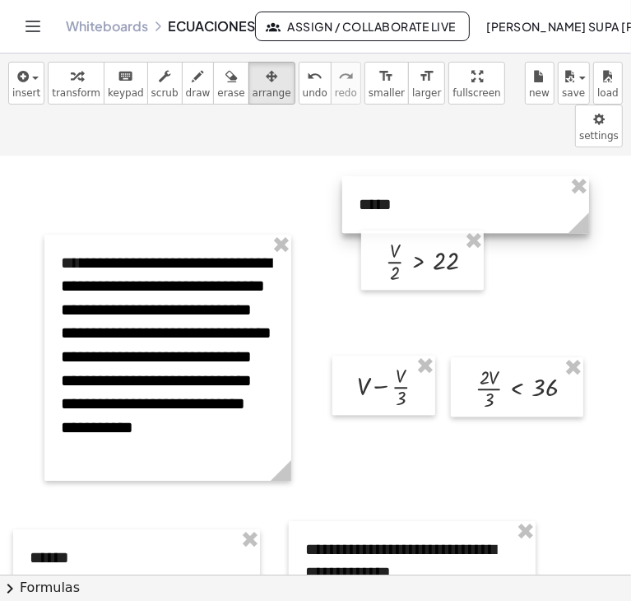
drag, startPoint x: 89, startPoint y: 133, endPoint x: 457, endPoint y: 152, distance: 368.5
click at [457, 176] on div at bounding box center [465, 204] width 247 height 57
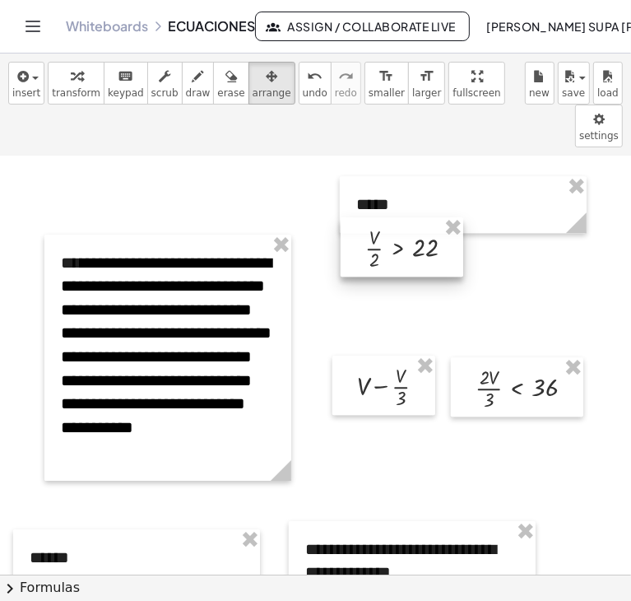
drag, startPoint x: 408, startPoint y: 212, endPoint x: 387, endPoint y: 198, distance: 24.4
click at [387, 217] on div at bounding box center [402, 246] width 123 height 59
click at [422, 268] on div at bounding box center [503, 35] width 1063 height 4750
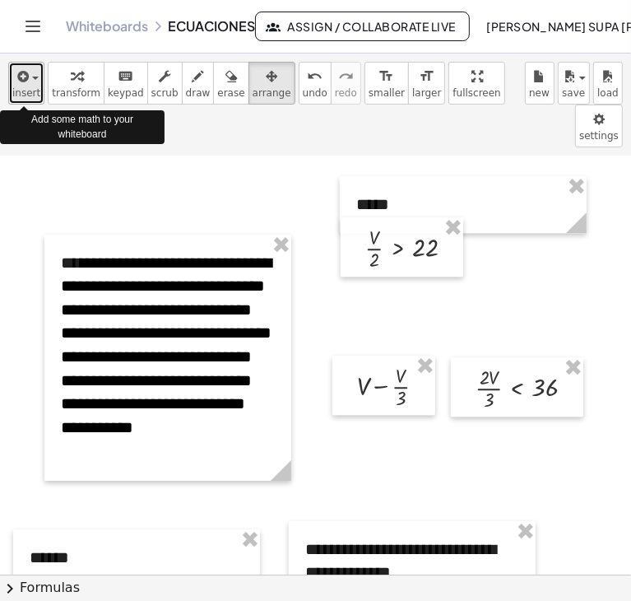
click at [32, 80] on span "button" at bounding box center [35, 78] width 7 height 3
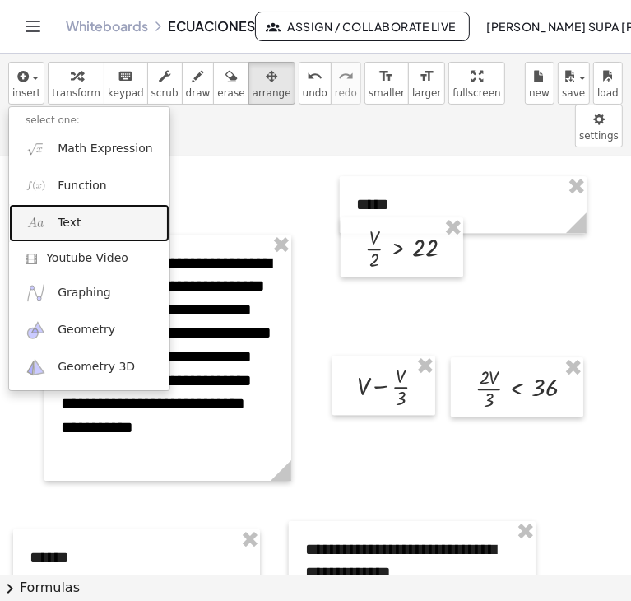
click at [76, 227] on span "Text" at bounding box center [69, 223] width 23 height 16
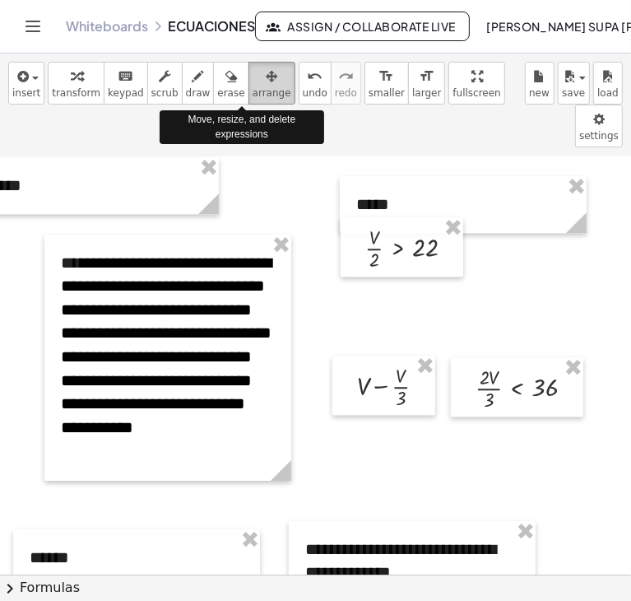
click at [253, 77] on div "button" at bounding box center [272, 76] width 39 height 20
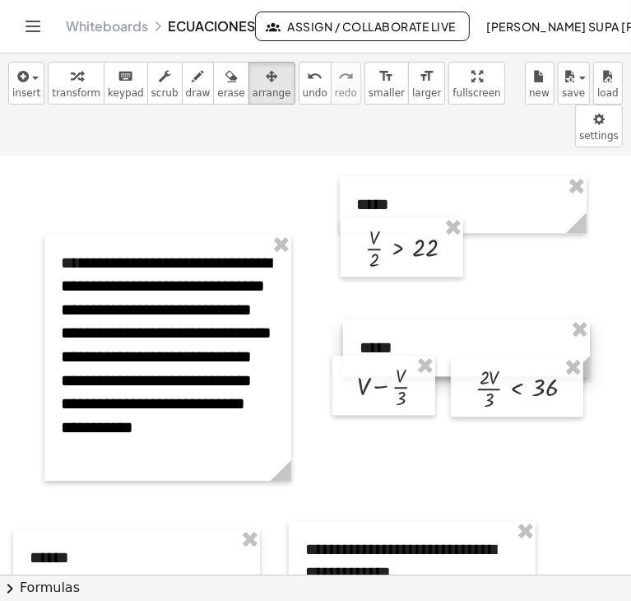
drag, startPoint x: 100, startPoint y: 164, endPoint x: 472, endPoint y: 326, distance: 405.2
click at [472, 326] on div "**********" at bounding box center [503, 35] width 1063 height 4750
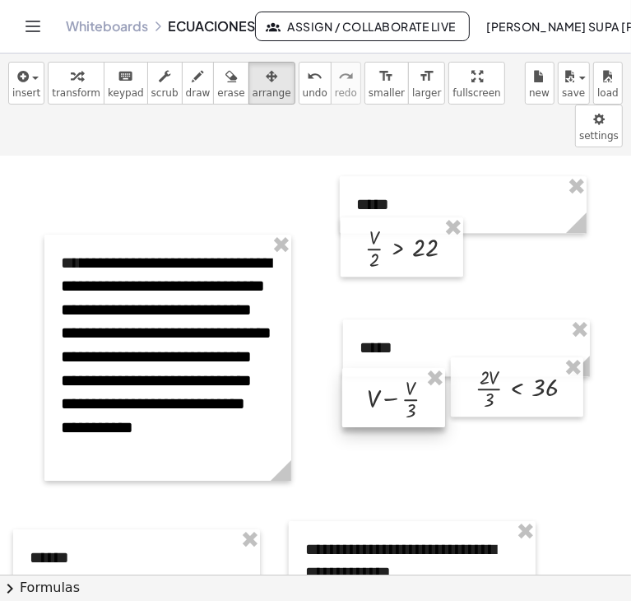
drag, startPoint x: 415, startPoint y: 340, endPoint x: 425, endPoint y: 352, distance: 15.8
click at [425, 368] on div at bounding box center [393, 397] width 103 height 59
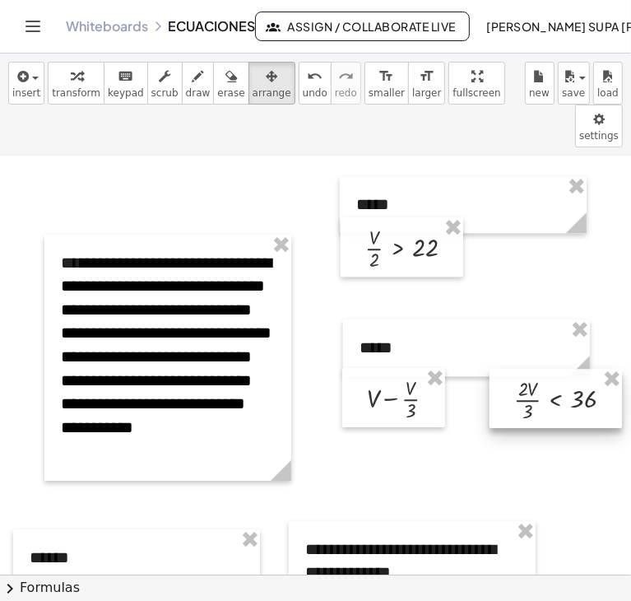
drag, startPoint x: 465, startPoint y: 354, endPoint x: 504, endPoint y: 366, distance: 40.4
click at [504, 369] on div at bounding box center [556, 398] width 133 height 59
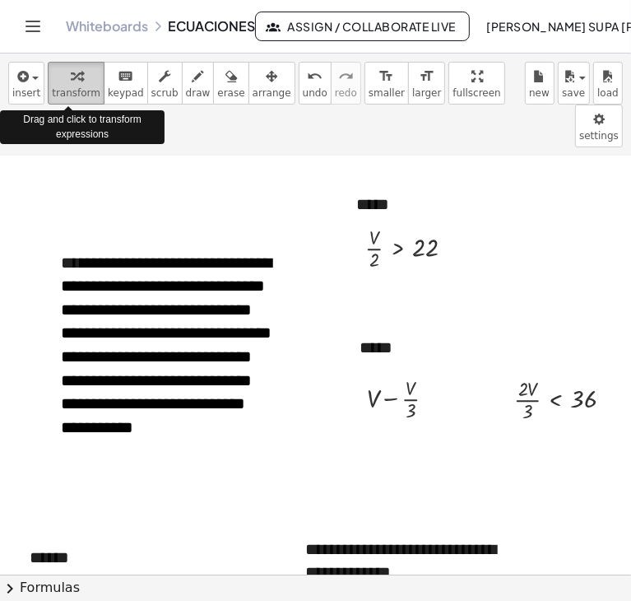
click at [71, 75] on icon "button" at bounding box center [77, 77] width 12 height 20
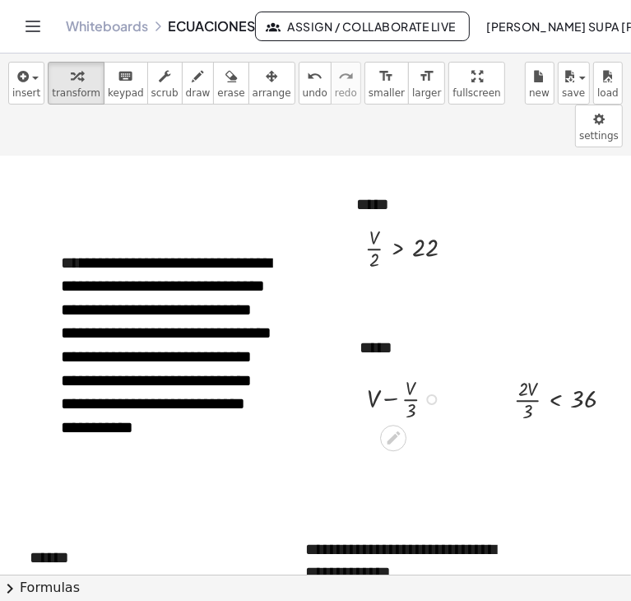
click at [393, 372] on div at bounding box center [408, 397] width 98 height 51
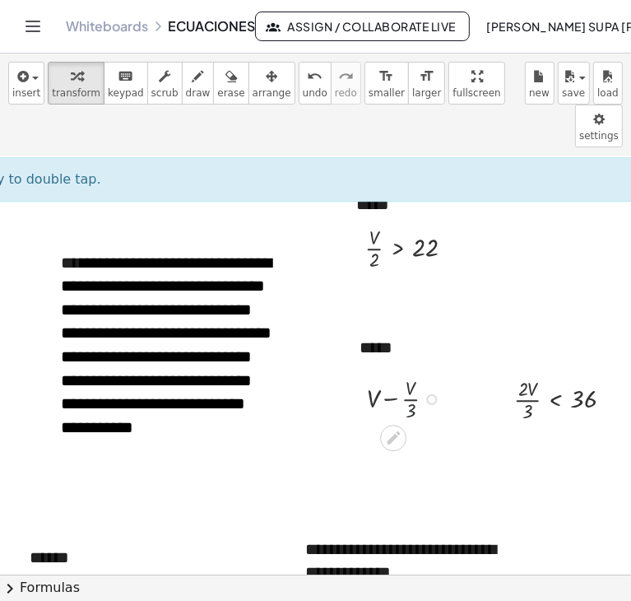
click at [409, 372] on div at bounding box center [408, 397] width 98 height 51
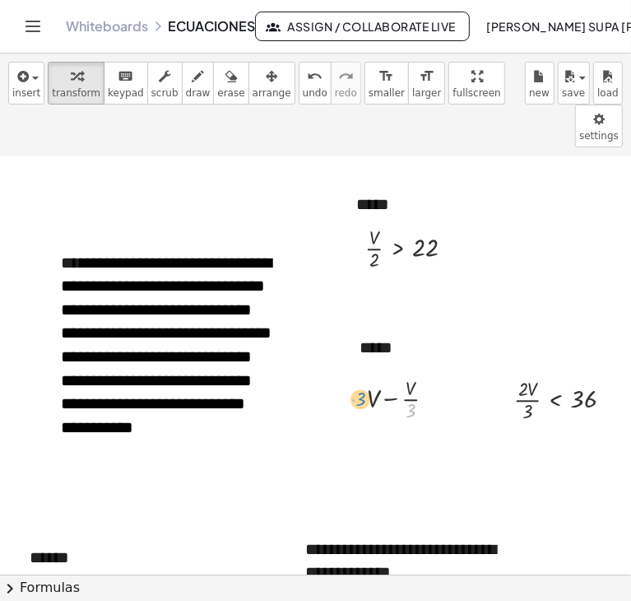
drag, startPoint x: 409, startPoint y: 366, endPoint x: 359, endPoint y: 356, distance: 51.3
click at [359, 368] on div "· 3 + V − · V · 3" at bounding box center [393, 397] width 103 height 59
click at [405, 372] on div at bounding box center [408, 397] width 98 height 51
click at [413, 372] on div at bounding box center [408, 397] width 98 height 51
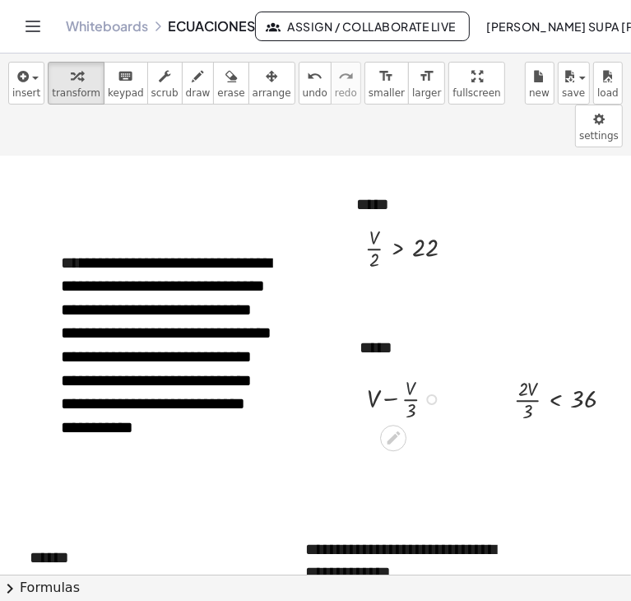
click at [403, 372] on div at bounding box center [408, 397] width 98 height 51
click at [408, 372] on div at bounding box center [408, 397] width 98 height 51
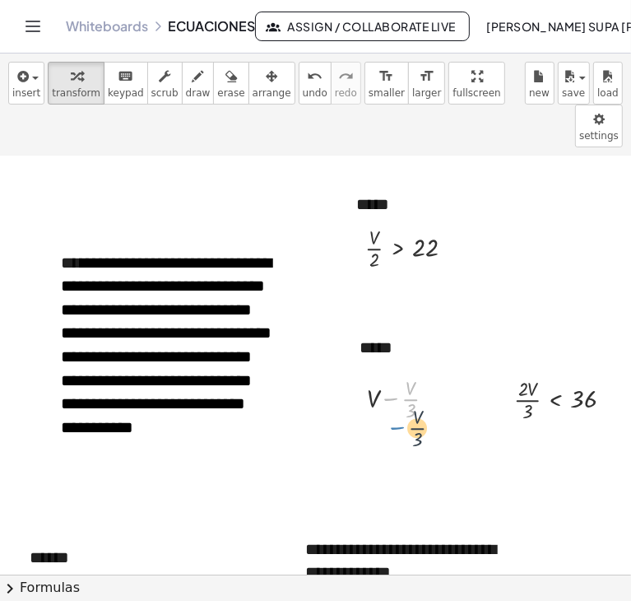
drag, startPoint x: 390, startPoint y: 357, endPoint x: 398, endPoint y: 389, distance: 32.1
click at [389, 372] on div at bounding box center [408, 397] width 98 height 51
click at [389, 372] on div at bounding box center [408, 397] width 113 height 51
click at [389, 372] on div at bounding box center [408, 397] width 99 height 51
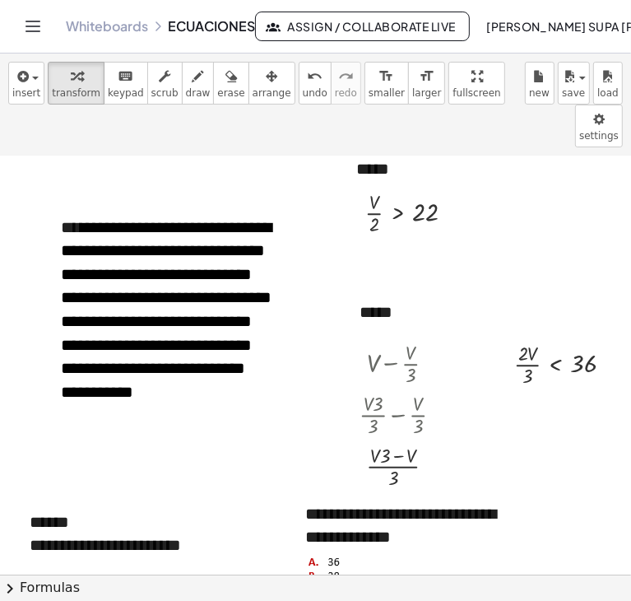
scroll to position [2538, 28]
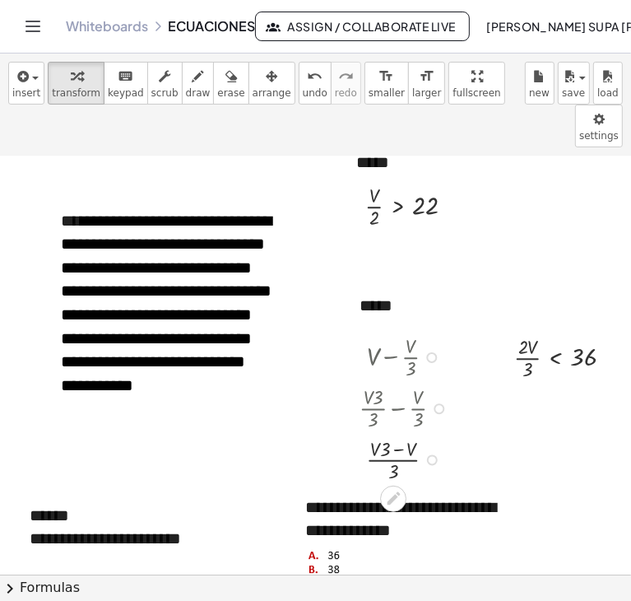
click at [396, 432] on div at bounding box center [408, 457] width 113 height 51
click at [394, 330] on div at bounding box center [408, 355] width 98 height 51
click at [396, 381] on div at bounding box center [408, 406] width 113 height 51
click at [391, 330] on div at bounding box center [408, 355] width 98 height 51
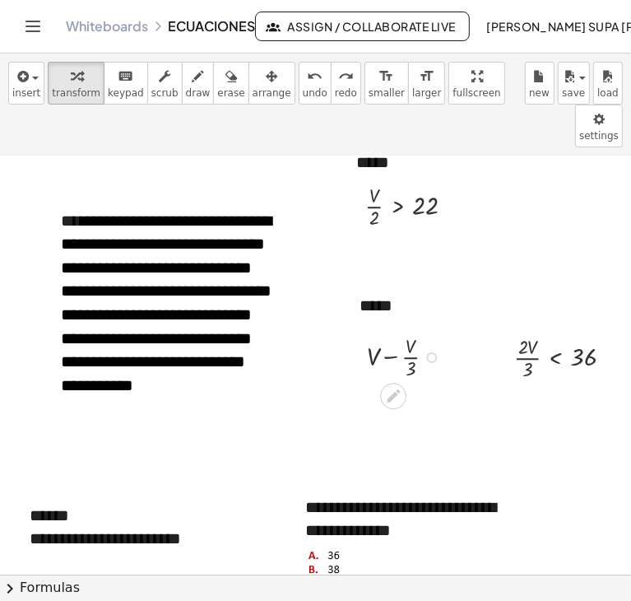
click at [391, 330] on div at bounding box center [408, 355] width 98 height 51
click at [393, 330] on div at bounding box center [408, 355] width 98 height 51
click at [395, 381] on div at bounding box center [408, 406] width 113 height 51
click at [398, 381] on div at bounding box center [408, 406] width 99 height 51
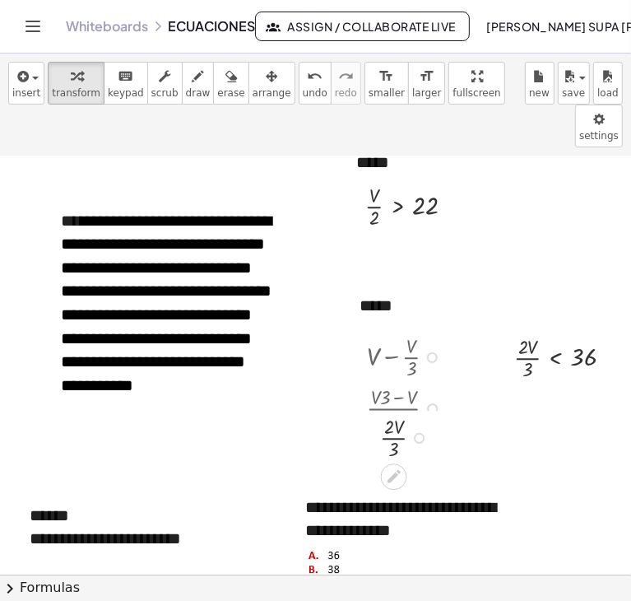
drag, startPoint x: 413, startPoint y: 363, endPoint x: 427, endPoint y: 398, distance: 37.3
click at [394, 438] on div "V · · 3 · 2" at bounding box center [394, 438] width 0 height 0
drag, startPoint x: 530, startPoint y: 320, endPoint x: 540, endPoint y: 314, distance: 11.9
click at [540, 331] on div at bounding box center [570, 356] width 128 height 51
drag, startPoint x: 527, startPoint y: 329, endPoint x: 602, endPoint y: 312, distance: 76.9
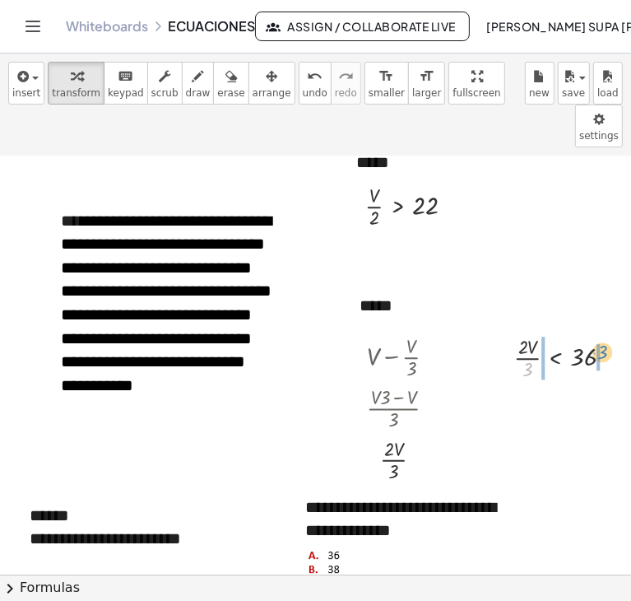
click at [602, 331] on div at bounding box center [570, 356] width 128 height 51
click at [600, 382] on div at bounding box center [570, 407] width 166 height 51
drag, startPoint x: 530, startPoint y: 363, endPoint x: 498, endPoint y: 380, distance: 36.1
click at [498, 382] on div at bounding box center [564, 407] width 155 height 51
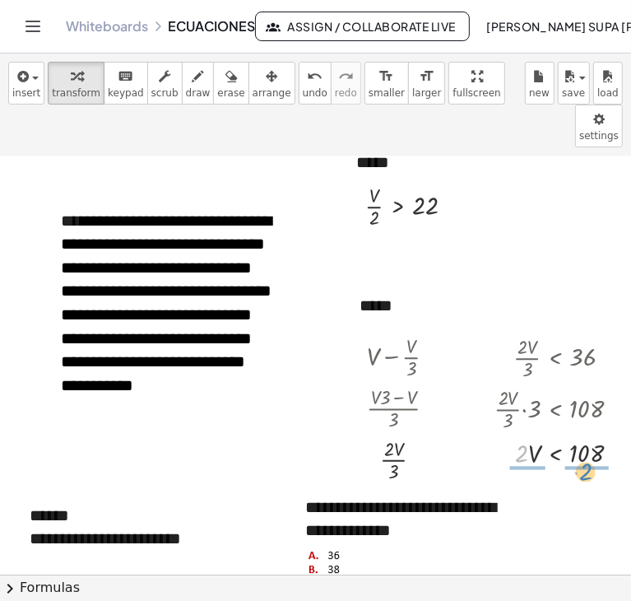
drag, startPoint x: 523, startPoint y: 410, endPoint x: 587, endPoint y: 428, distance: 66.7
drag, startPoint x: 520, startPoint y: 401, endPoint x: 524, endPoint y: 421, distance: 20.0
drag, startPoint x: 589, startPoint y: 396, endPoint x: 589, endPoint y: 415, distance: 19.0
click at [432, 479] on div "**********" at bounding box center [412, 558] width 247 height 158
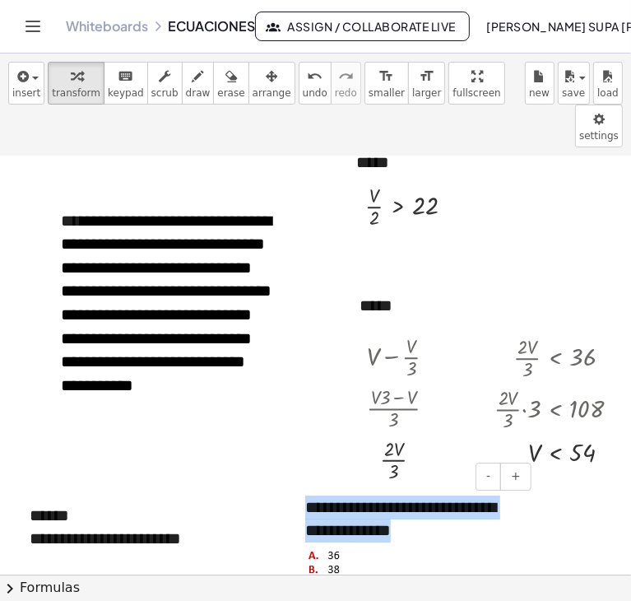
drag, startPoint x: 476, startPoint y: 491, endPoint x: 303, endPoint y: 460, distance: 175.7
click at [303, 479] on div "**********" at bounding box center [412, 558] width 247 height 158
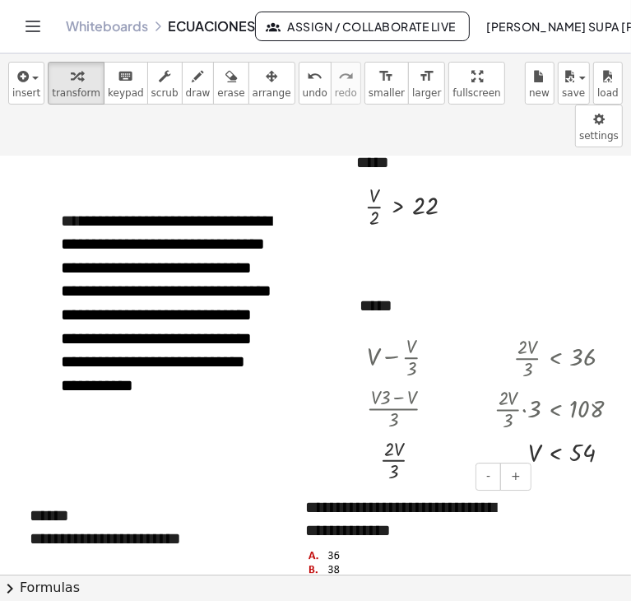
scroll to position [2514, 28]
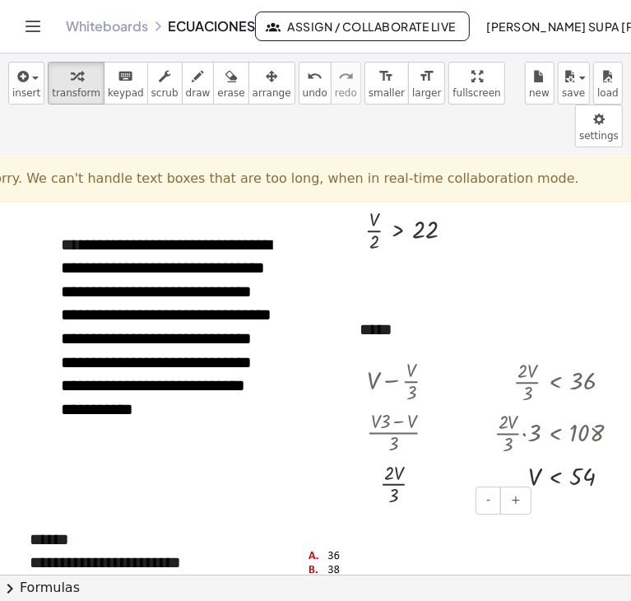
click at [417, 543] on div at bounding box center [412, 582] width 214 height 78
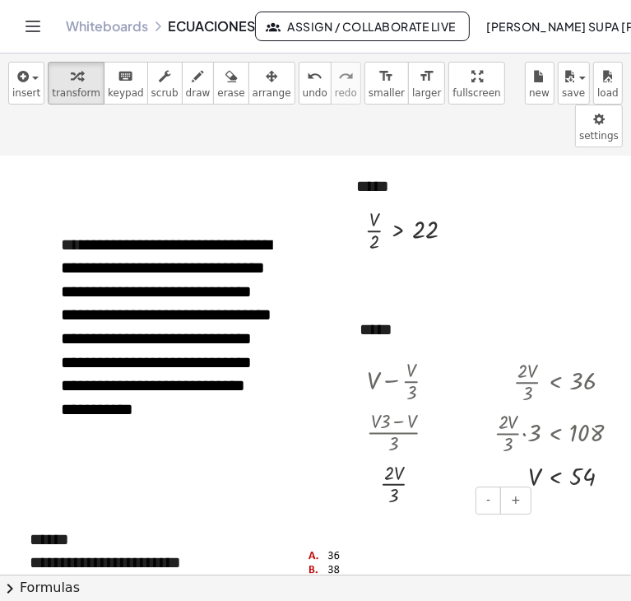
click at [418, 503] on div at bounding box center [412, 570] width 247 height 135
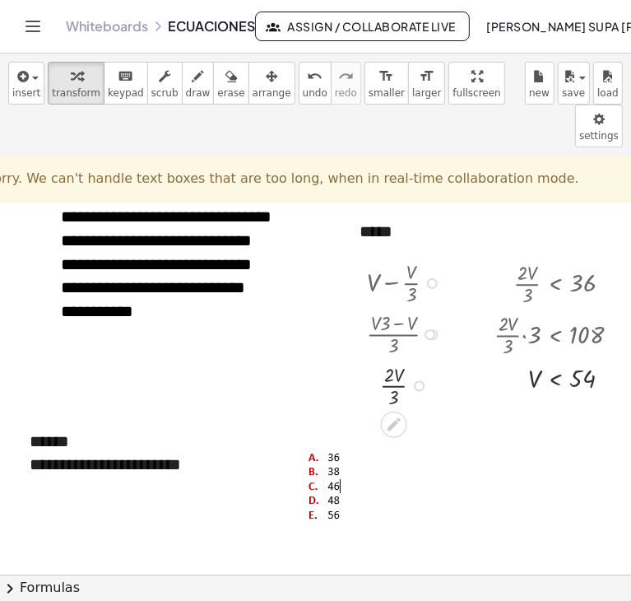
scroll to position [2612, 0]
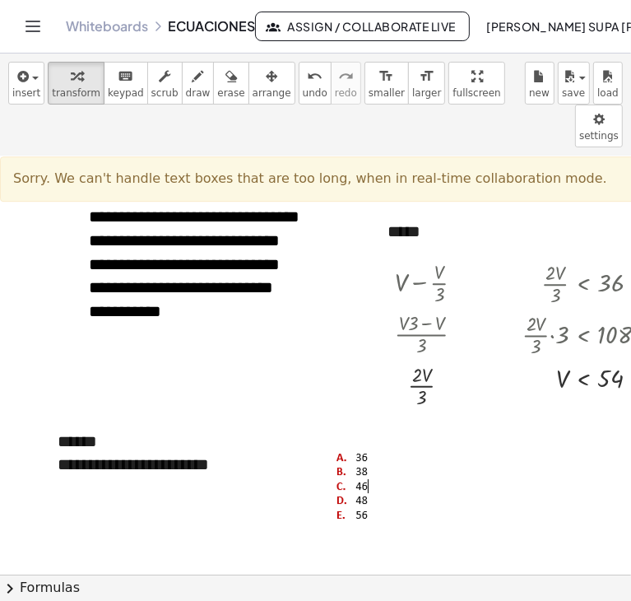
click at [535, 170] on span "Sorry. We can't handle text boxes that are too long, when in real-time collabor…" at bounding box center [310, 178] width 594 height 16
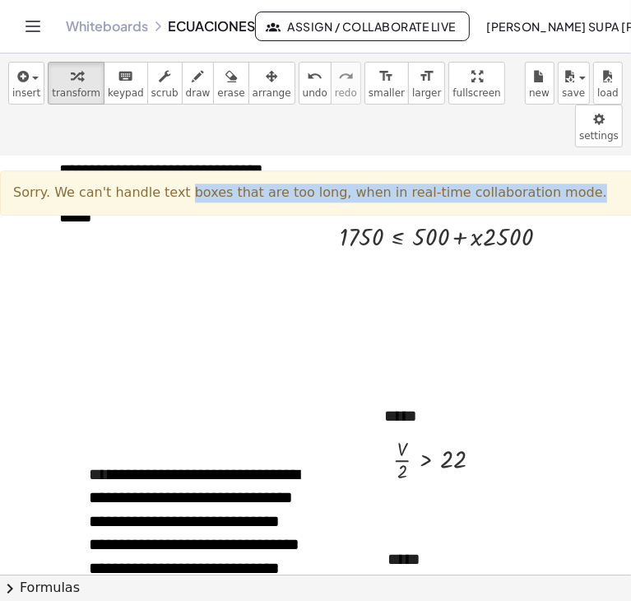
scroll to position [2274, 0]
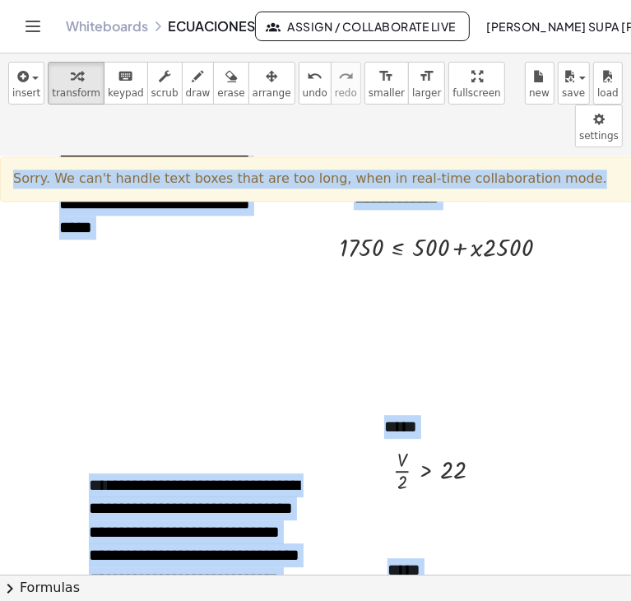
drag, startPoint x: 535, startPoint y: 135, endPoint x: -2, endPoint y: 136, distance: 537.6
click at [0, 136] on html "**********" at bounding box center [315, 300] width 631 height 601
click at [21, 170] on span "Sorry. We can't handle text boxes that are too long, when in real-time collabor…" at bounding box center [310, 178] width 594 height 16
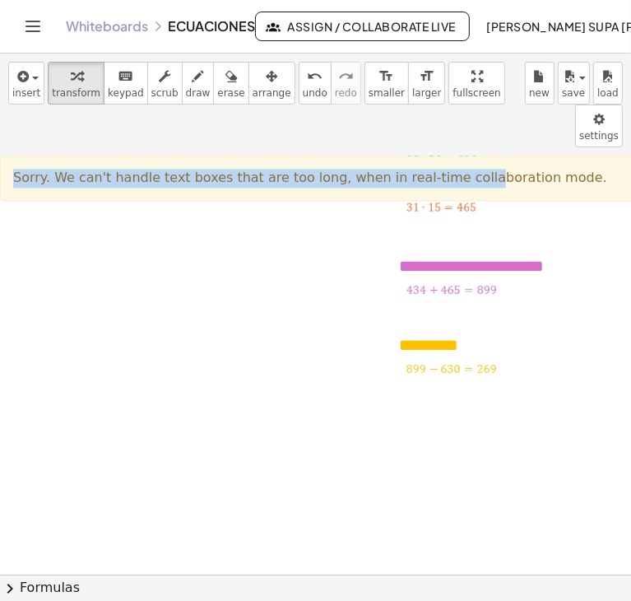
scroll to position [1649, 0]
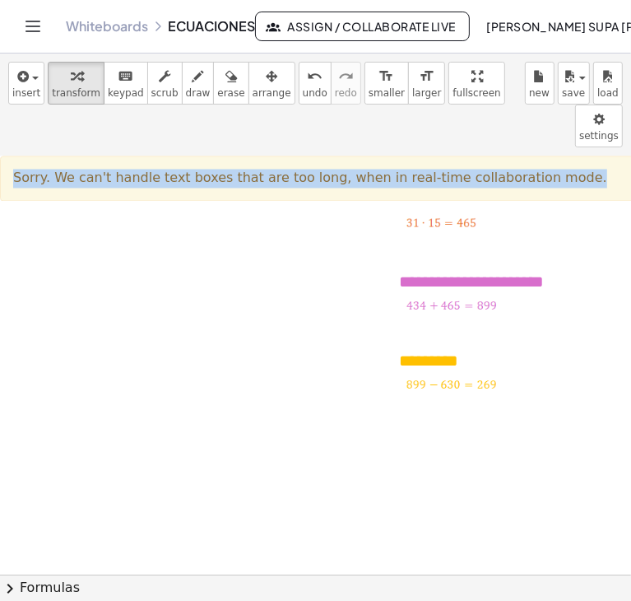
drag, startPoint x: 14, startPoint y: 135, endPoint x: 538, endPoint y: 129, distance: 523.6
click at [538, 156] on div "Sorry. We can't handle text boxes that are too long, when in real-time collabor…" at bounding box center [531, 178] width 1063 height 45
copy span "Sorry. We can't handle text boxes that are too long, when in real-time collabor…"
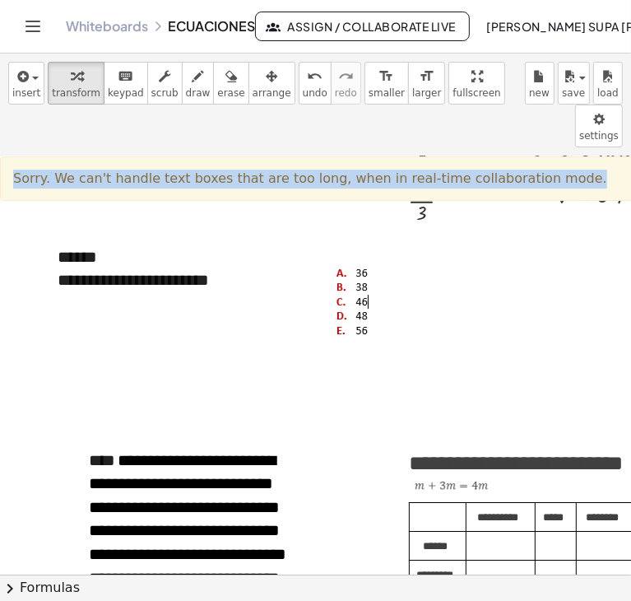
scroll to position [2799, 0]
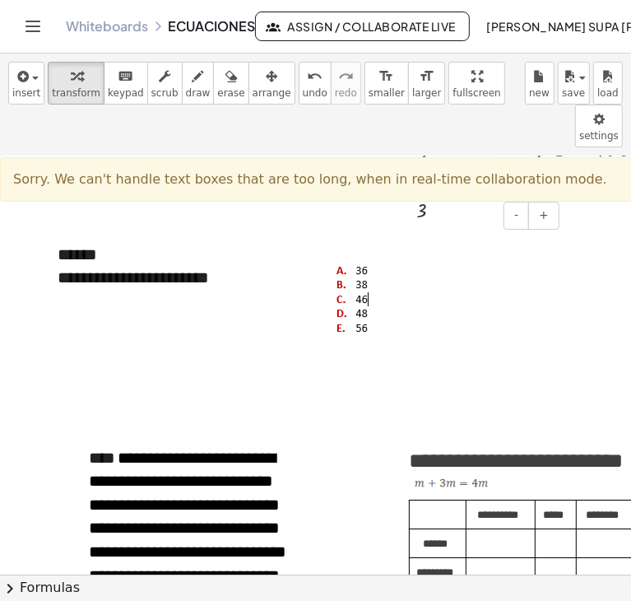
click at [494, 258] on div at bounding box center [440, 297] width 214 height 78
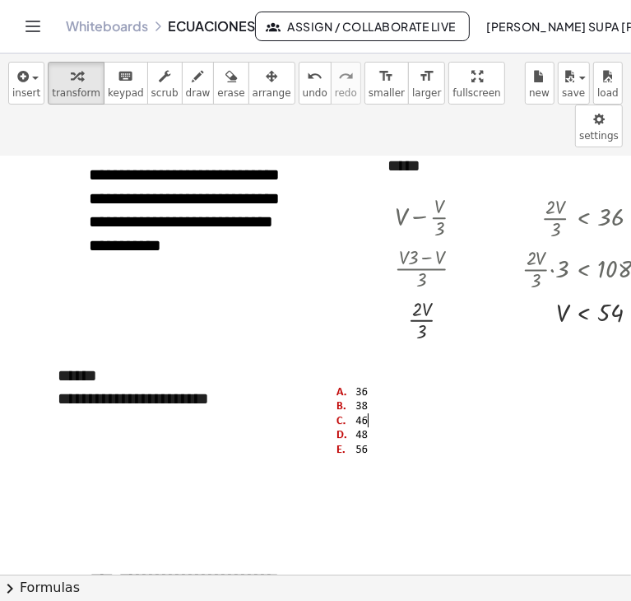
scroll to position [2680, 0]
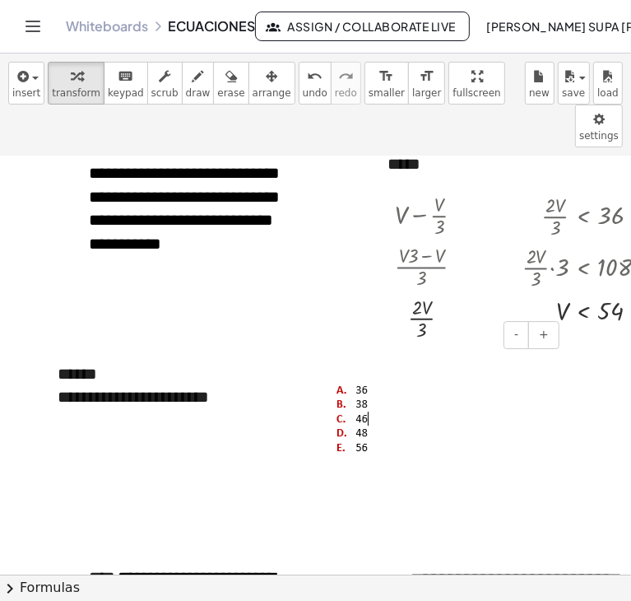
click at [342, 338] on div at bounding box center [440, 405] width 247 height 135
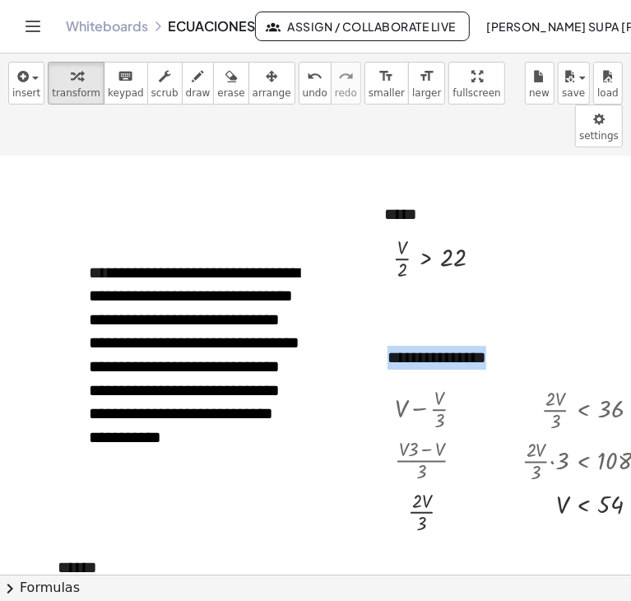
scroll to position [2486, 0]
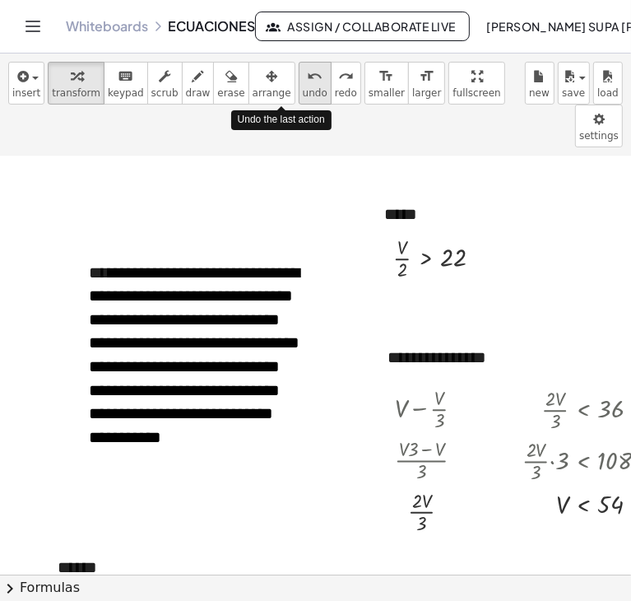
click at [307, 72] on icon "undo" at bounding box center [315, 77] width 16 height 20
click at [303, 82] on div "undo" at bounding box center [315, 76] width 25 height 20
click at [303, 83] on div "undo" at bounding box center [315, 76] width 25 height 20
click at [303, 87] on span "undo" at bounding box center [315, 93] width 25 height 12
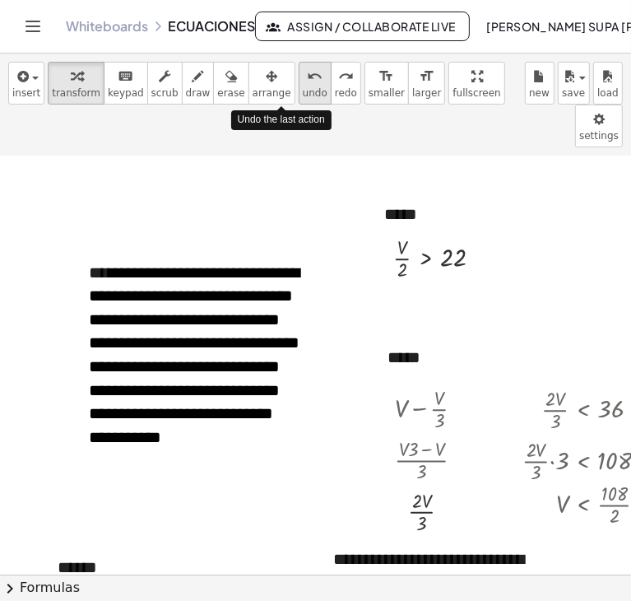
click at [303, 87] on span "undo" at bounding box center [315, 93] width 25 height 12
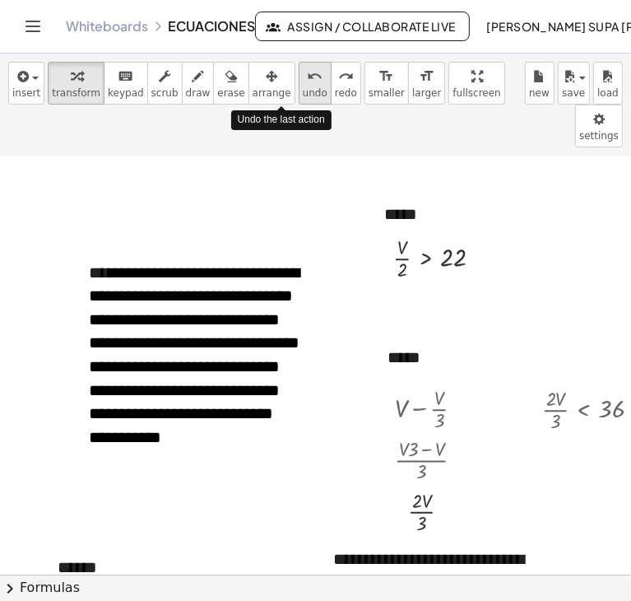
click at [303, 87] on span "undo" at bounding box center [315, 93] width 25 height 12
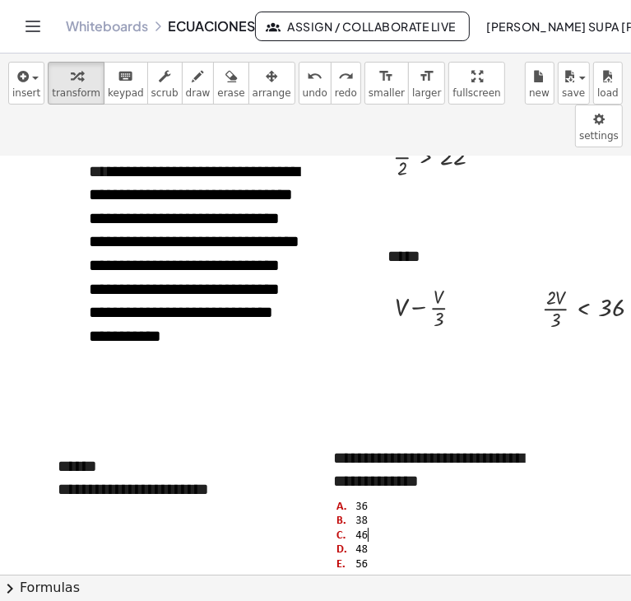
scroll to position [2588, 0]
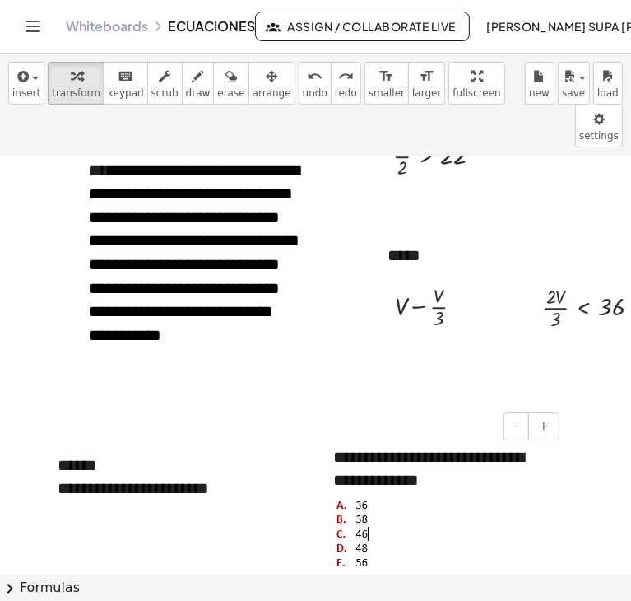
click at [392, 434] on div "**********" at bounding box center [440, 508] width 247 height 158
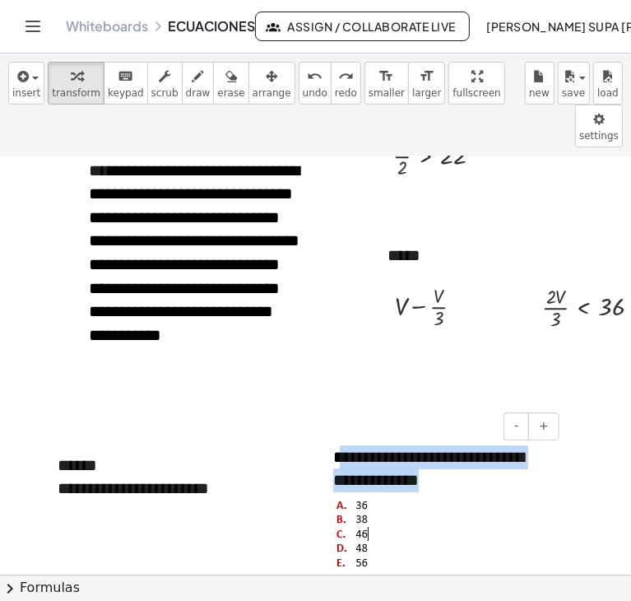
drag, startPoint x: 339, startPoint y: 412, endPoint x: 523, endPoint y: 439, distance: 185.5
click at [523, 439] on div "**********" at bounding box center [440, 508] width 247 height 158
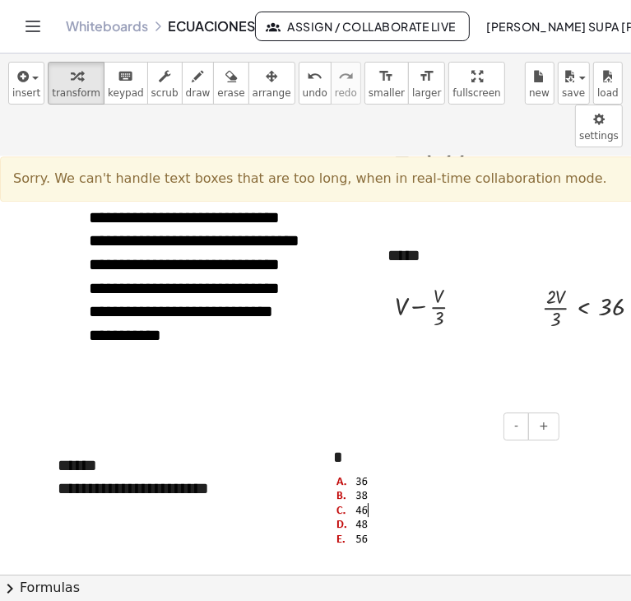
click at [361, 429] on div "*" at bounding box center [440, 496] width 247 height 135
drag, startPoint x: 361, startPoint y: 416, endPoint x: 231, endPoint y: 419, distance: 130.9
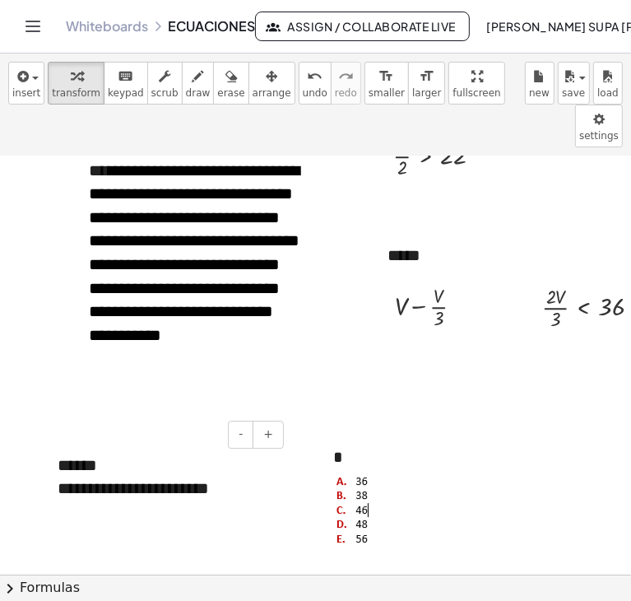
click at [231, 437] on div "**********" at bounding box center [164, 477] width 247 height 80
click at [363, 429] on div "*" at bounding box center [440, 496] width 247 height 135
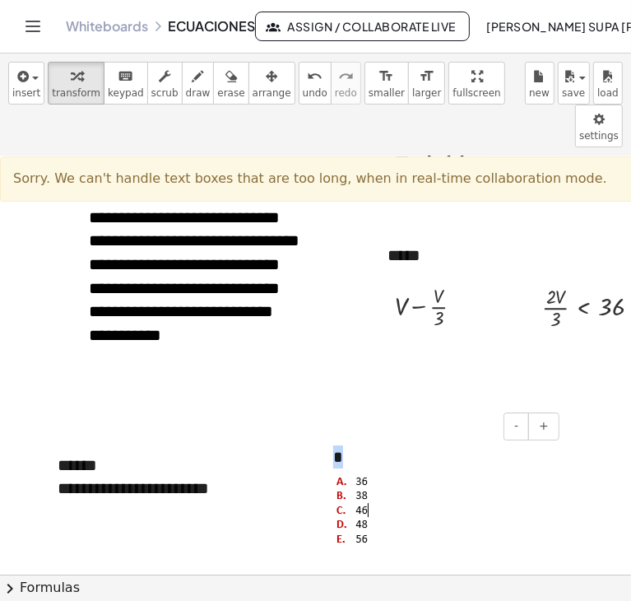
drag, startPoint x: 336, startPoint y: 409, endPoint x: 350, endPoint y: 415, distance: 15.1
click at [350, 429] on div "*" at bounding box center [440, 496] width 247 height 135
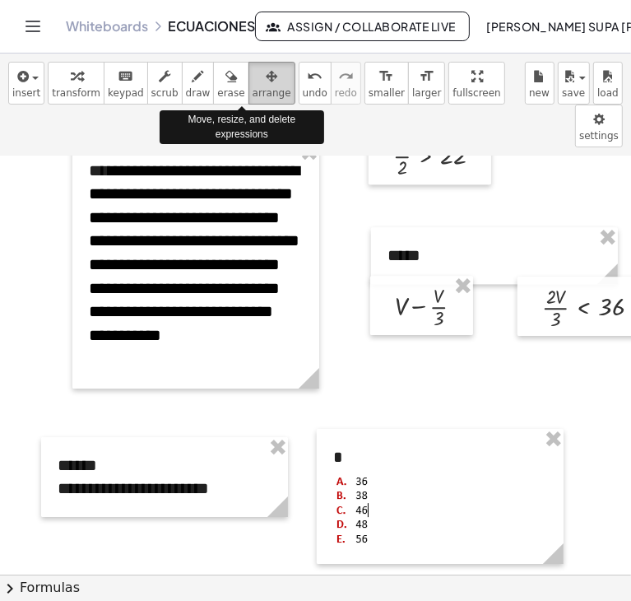
click at [253, 67] on div "button" at bounding box center [272, 76] width 39 height 20
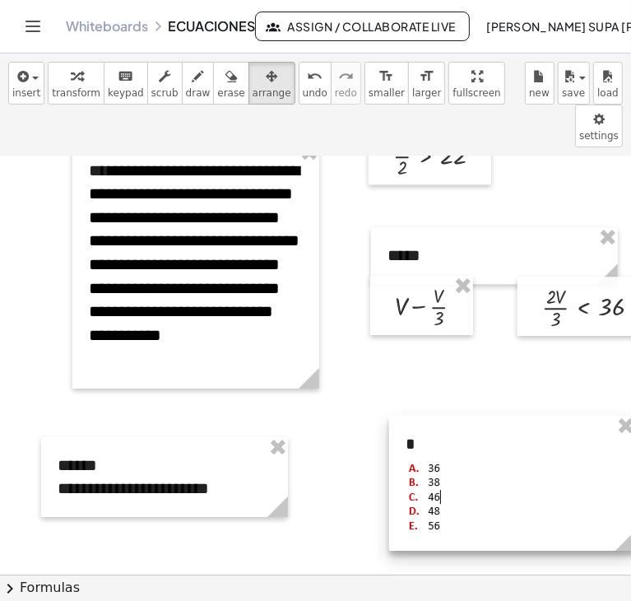
drag, startPoint x: 375, startPoint y: 403, endPoint x: 448, endPoint y: 389, distance: 73.6
click at [448, 416] on div at bounding box center [512, 483] width 247 height 135
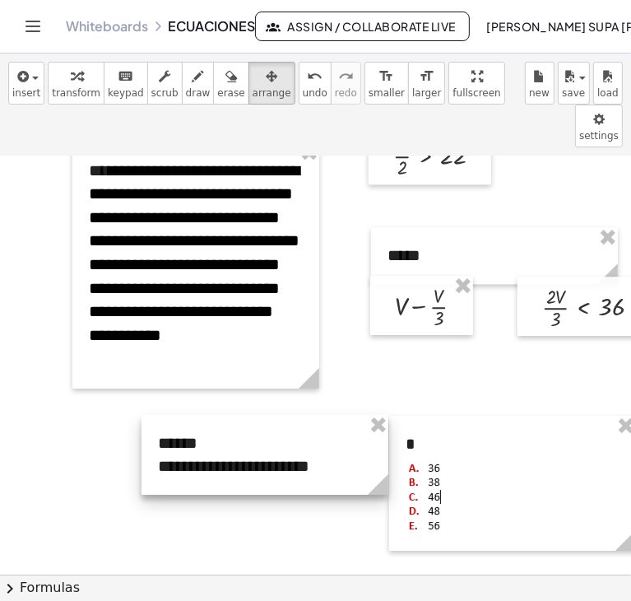
drag, startPoint x: 218, startPoint y: 414, endPoint x: 319, endPoint y: 392, distance: 102.9
click at [319, 415] on div at bounding box center [265, 455] width 247 height 80
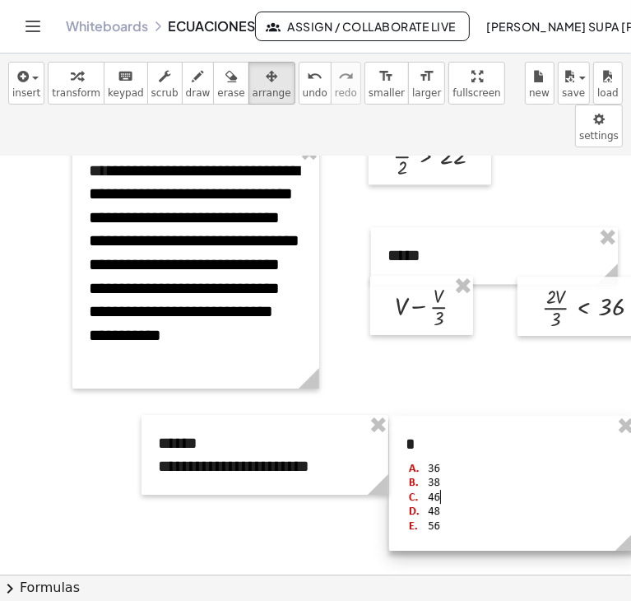
click at [424, 416] on div at bounding box center [512, 483] width 247 height 135
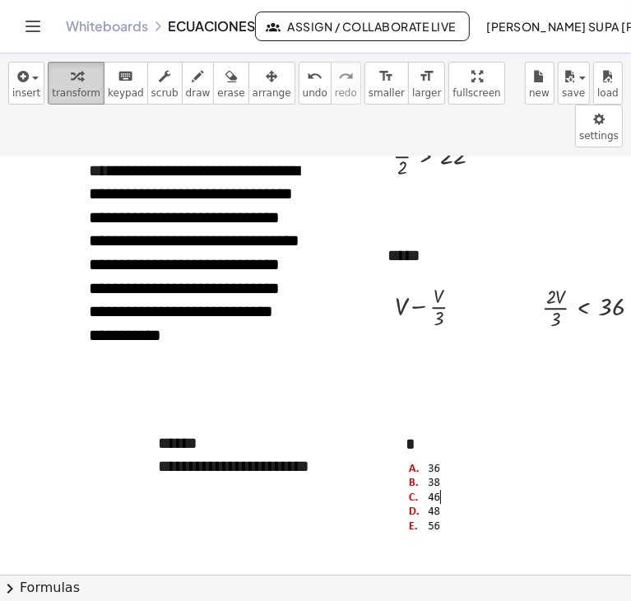
click at [71, 83] on icon "button" at bounding box center [77, 77] width 12 height 20
click at [431, 416] on div "*" at bounding box center [512, 483] width 247 height 135
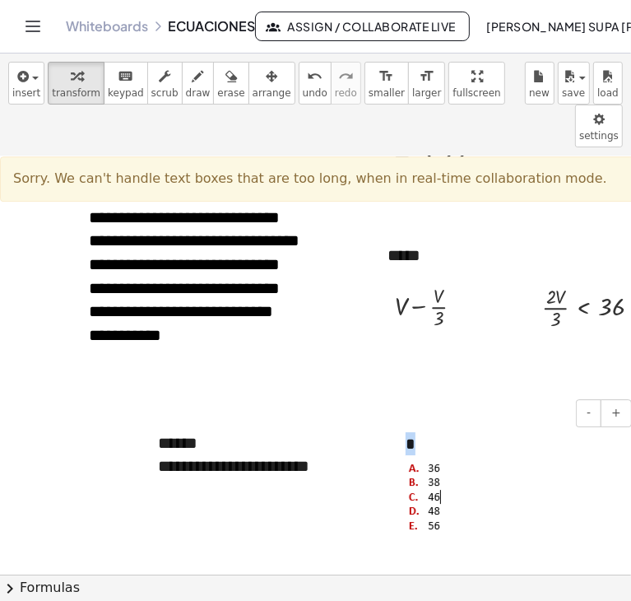
drag, startPoint x: 408, startPoint y: 401, endPoint x: 424, endPoint y: 403, distance: 16.5
click at [424, 416] on div "*" at bounding box center [512, 483] width 247 height 135
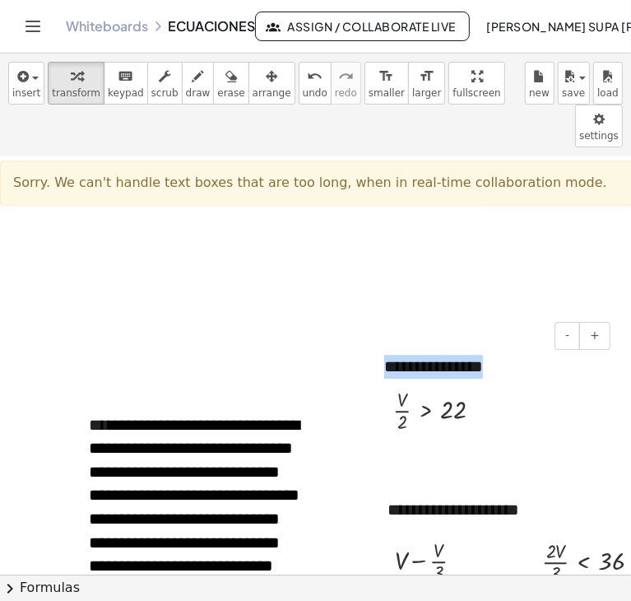
scroll to position [2328, 0]
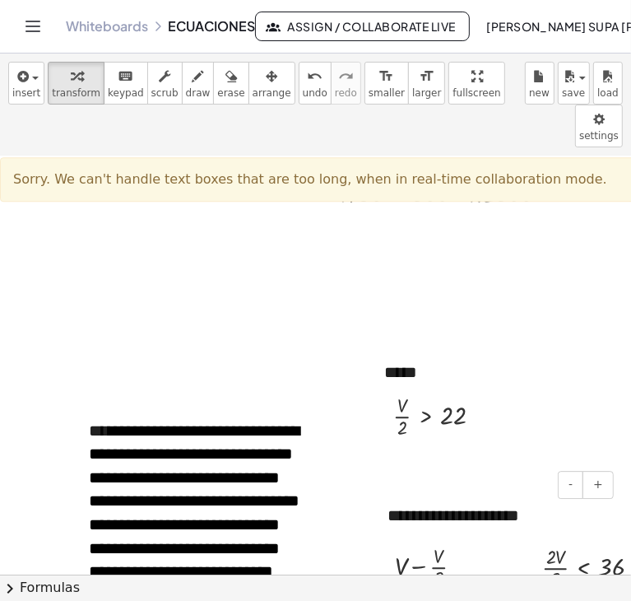
click at [501, 488] on div "**********" at bounding box center [494, 515] width 247 height 57
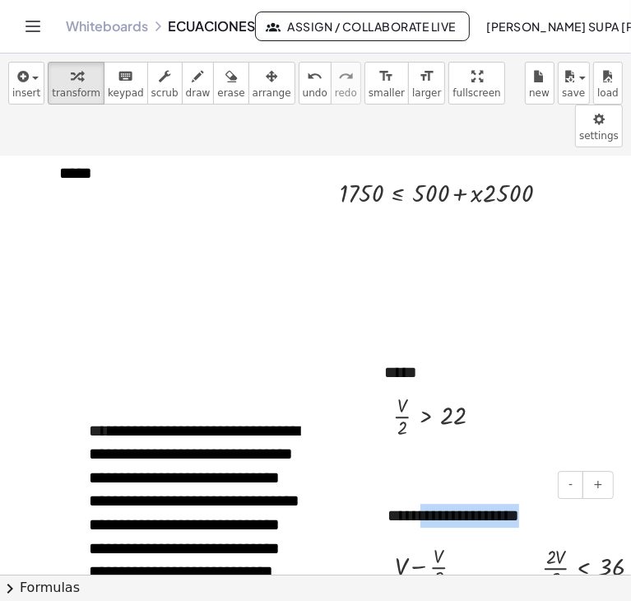
drag, startPoint x: 539, startPoint y: 482, endPoint x: 440, endPoint y: 472, distance: 100.2
click at [440, 487] on div "**********" at bounding box center [494, 515] width 247 height 57
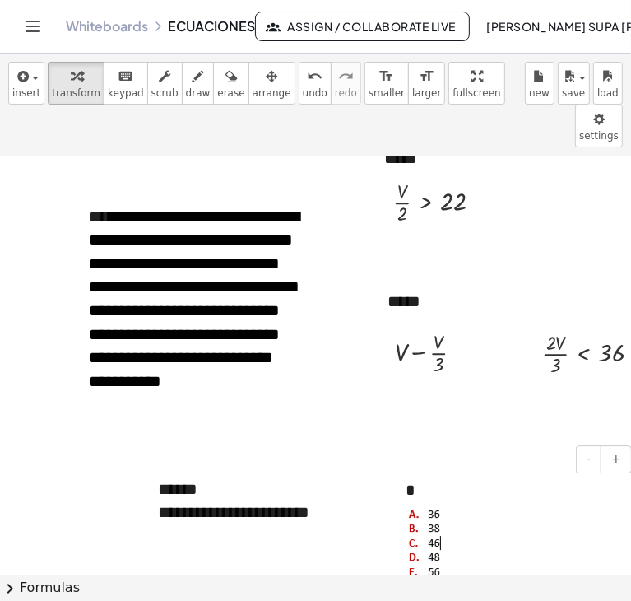
scroll to position [2583, 0]
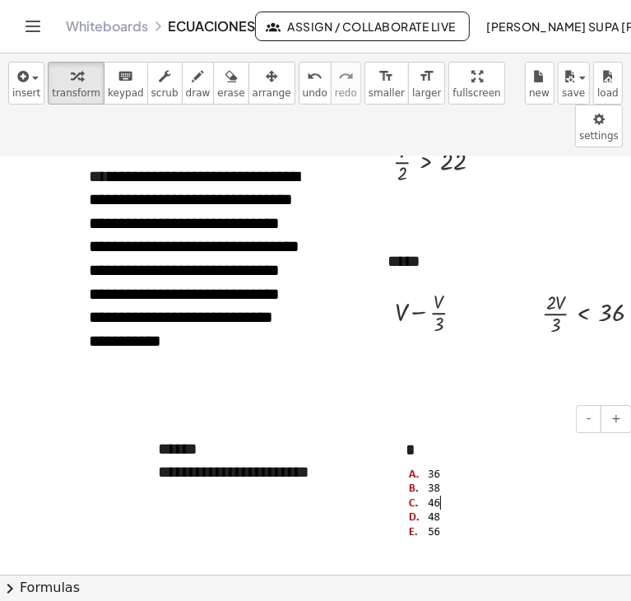
click at [423, 422] on div "*" at bounding box center [512, 489] width 247 height 135
click at [253, 87] on span "arrange" at bounding box center [272, 93] width 39 height 12
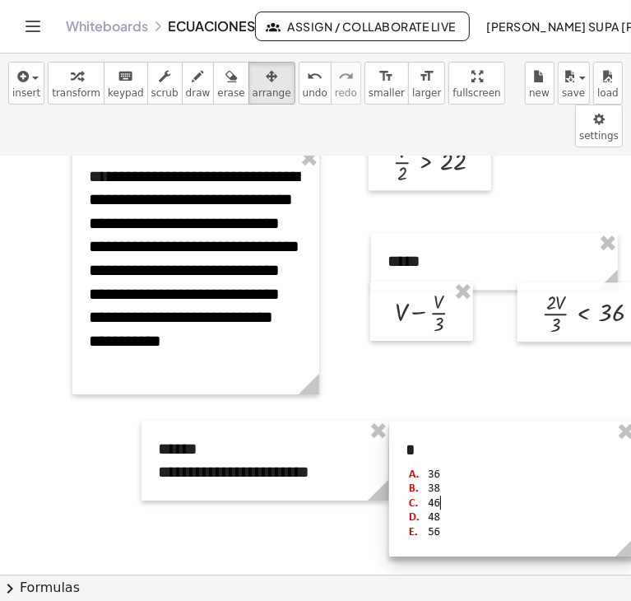
click at [469, 422] on div at bounding box center [512, 489] width 247 height 135
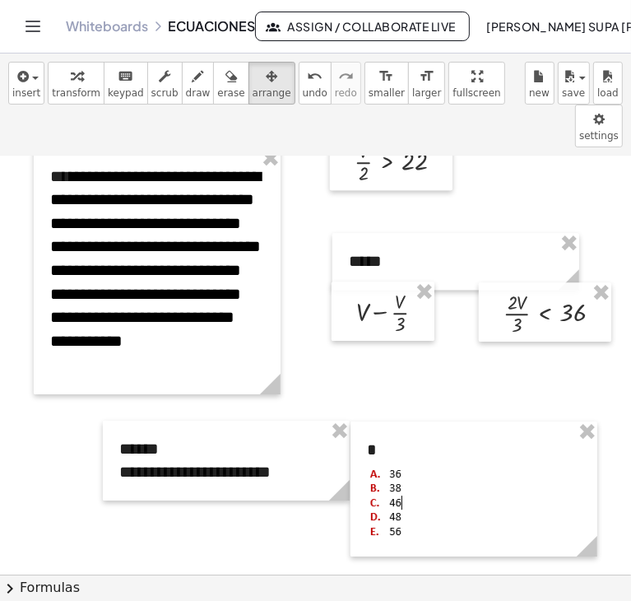
drag, startPoint x: 469, startPoint y: 409, endPoint x: 530, endPoint y: 317, distance: 110.5
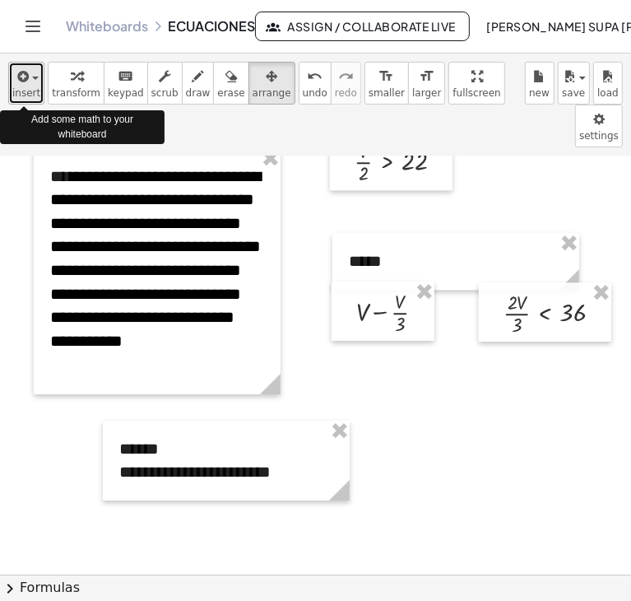
click at [34, 83] on div "button" at bounding box center [26, 76] width 28 height 20
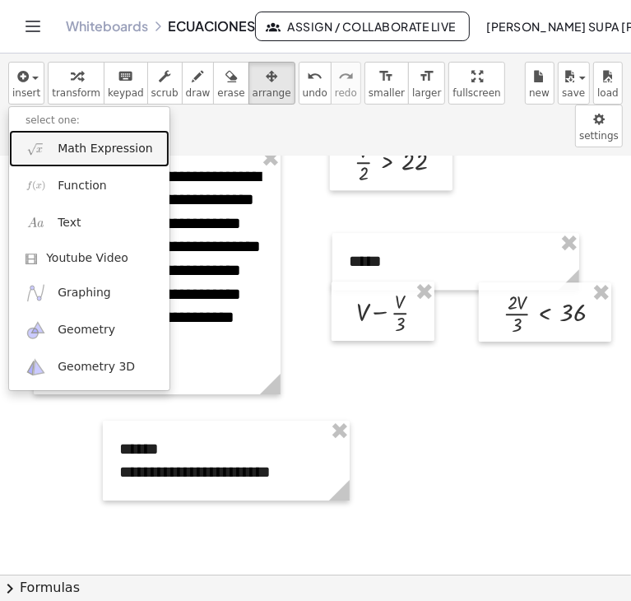
click at [69, 156] on span "Math Expression" at bounding box center [105, 149] width 95 height 16
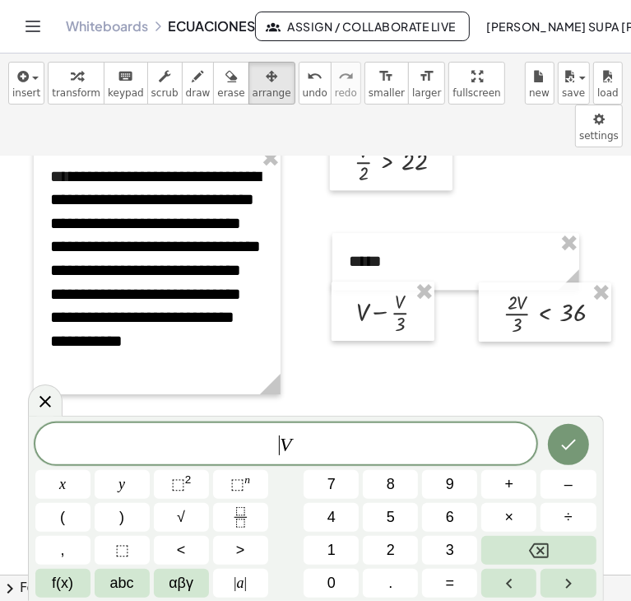
click at [273, 459] on div "​ V" at bounding box center [286, 443] width 502 height 41
click at [522, 576] on button "Left arrow" at bounding box center [509, 583] width 55 height 29
click at [323, 505] on button "4" at bounding box center [331, 517] width 55 height 29
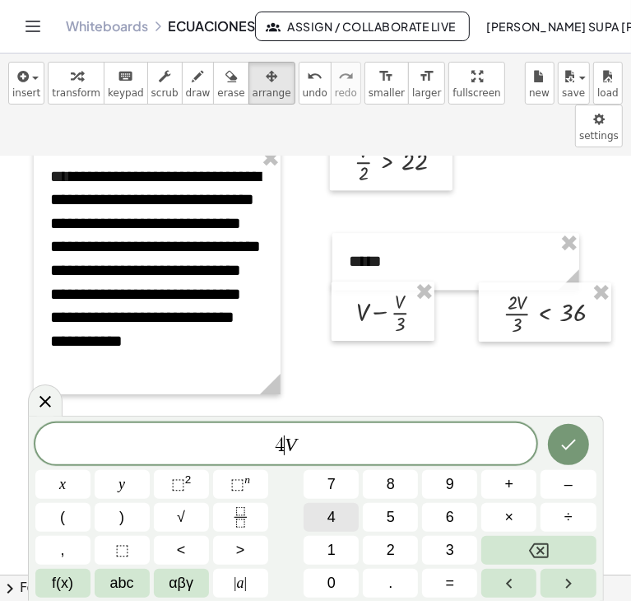
click at [323, 505] on button "4" at bounding box center [331, 517] width 55 height 29
click at [501, 577] on icon "Left arrow" at bounding box center [510, 584] width 20 height 20
click at [299, 445] on var "V" at bounding box center [296, 444] width 12 height 21
click at [290, 442] on var "V" at bounding box center [296, 444] width 12 height 21
click at [191, 552] on button "<" at bounding box center [181, 550] width 55 height 29
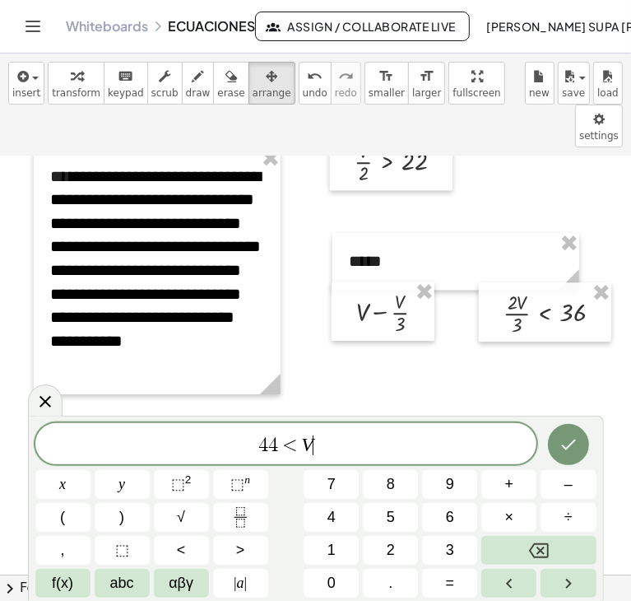
click at [324, 444] on span "4 4 < V ​" at bounding box center [286, 445] width 502 height 23
click at [202, 550] on button "<" at bounding box center [181, 550] width 55 height 29
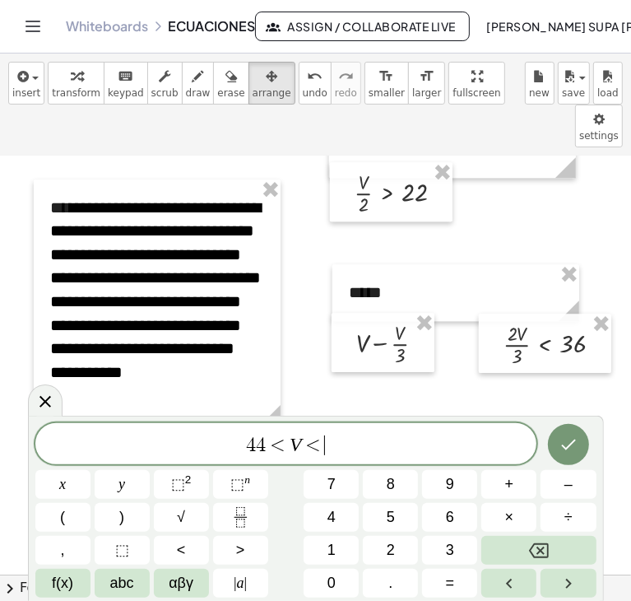
scroll to position [2555, 39]
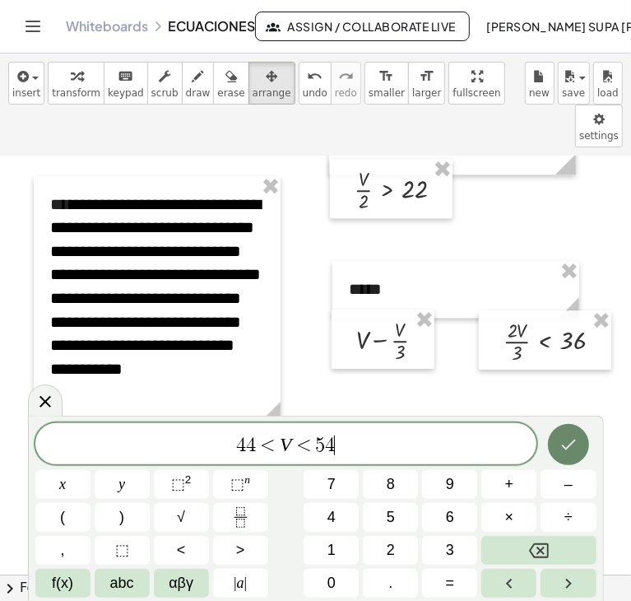
click at [563, 442] on icon "Done" at bounding box center [569, 445] width 20 height 20
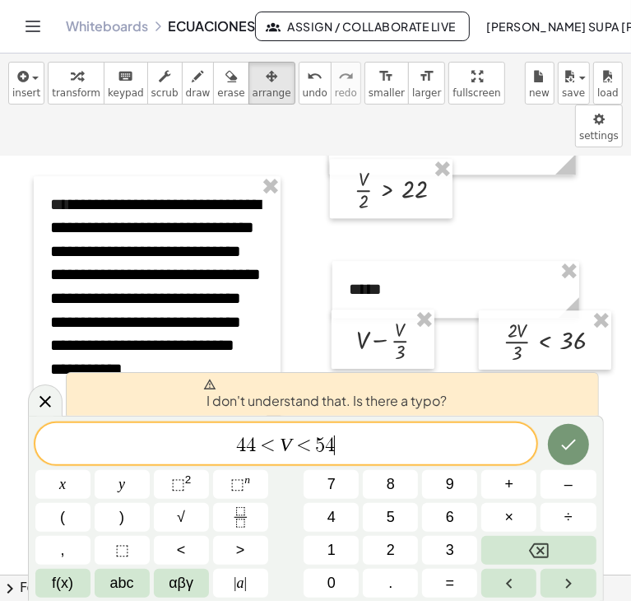
click at [412, 442] on span "4 4 < V < 5 4 ​" at bounding box center [286, 445] width 502 height 23
click at [399, 400] on span "I don't understand that. Is there a typo?" at bounding box center [325, 394] width 245 height 33
click at [565, 452] on icon "Done" at bounding box center [569, 445] width 20 height 20
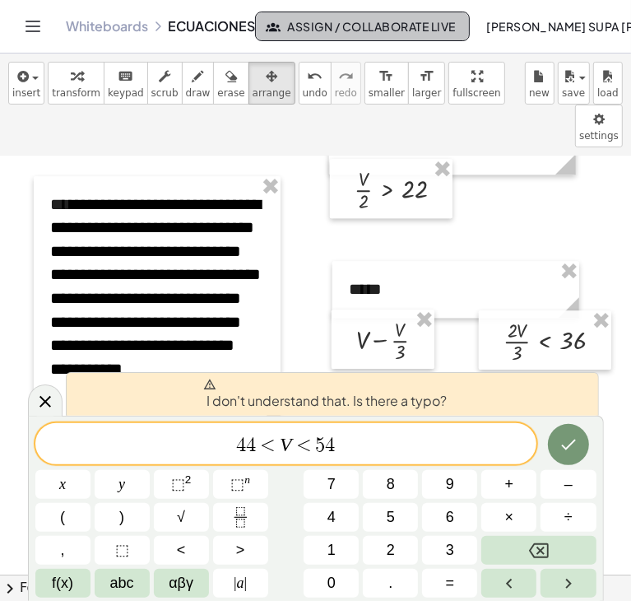
click at [375, 26] on span "Assign / Collaborate Live" at bounding box center [362, 26] width 187 height 15
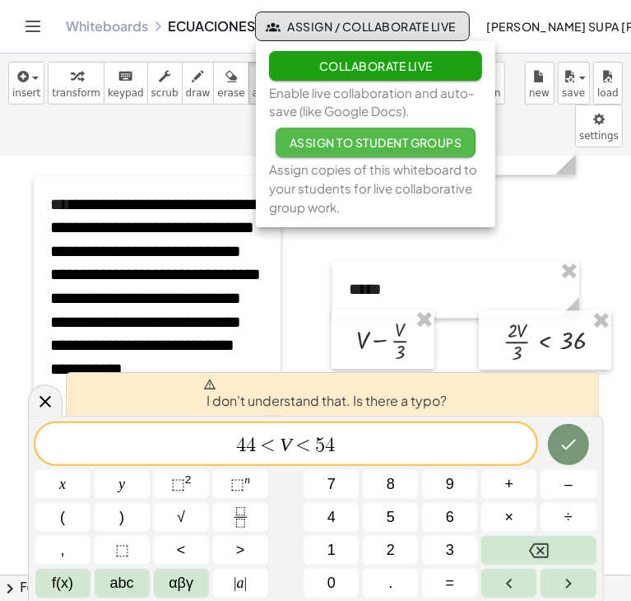
click at [395, 140] on span "Assign to Student Groups" at bounding box center [375, 142] width 173 height 15
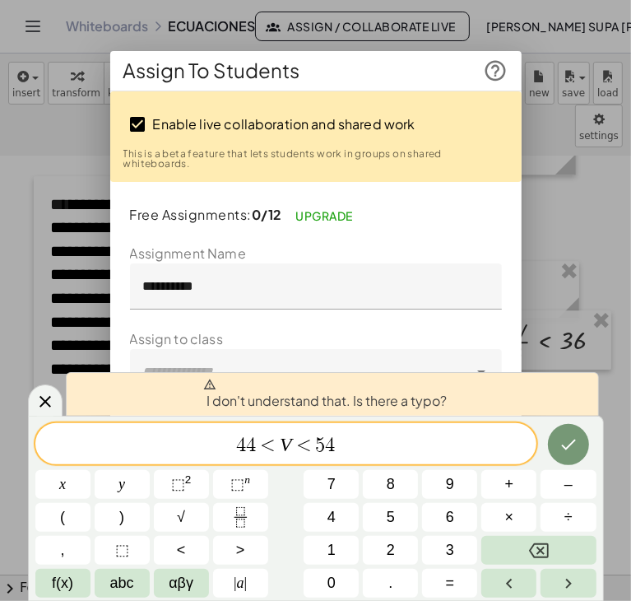
click at [540, 214] on div at bounding box center [315, 300] width 631 height 601
click at [573, 453] on icon "Done" at bounding box center [569, 445] width 20 height 20
click at [319, 443] on span "5" at bounding box center [320, 446] width 10 height 20
click at [117, 514] on button "Cancel" at bounding box center [148, 529] width 62 height 30
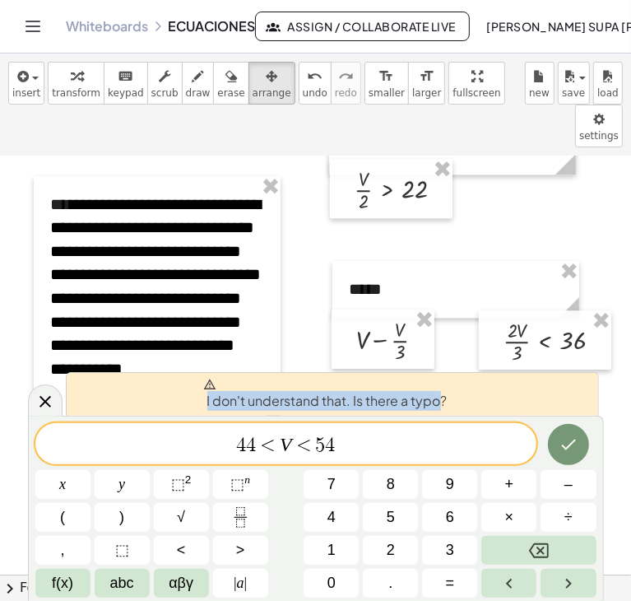
drag, startPoint x: 443, startPoint y: 398, endPoint x: 207, endPoint y: 406, distance: 235.6
click at [207, 406] on span "I don't understand that. Is there a typo?" at bounding box center [325, 394] width 245 height 33
copy span "I don't understand that. Is there a typo"
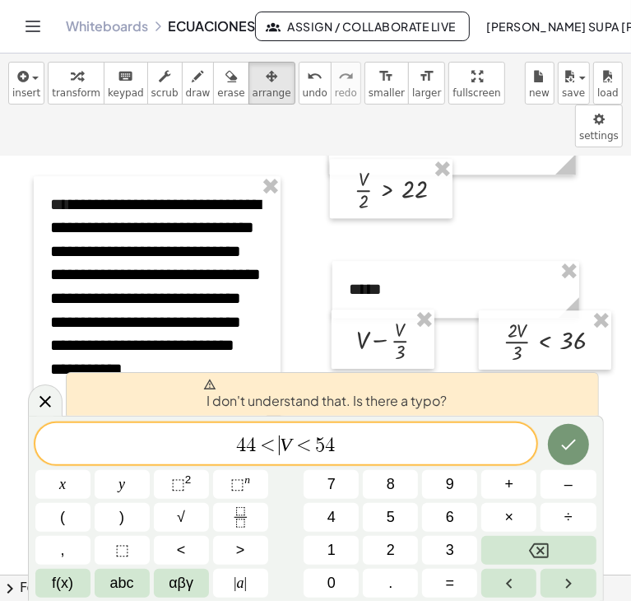
click at [277, 442] on span "<" at bounding box center [269, 446] width 24 height 20
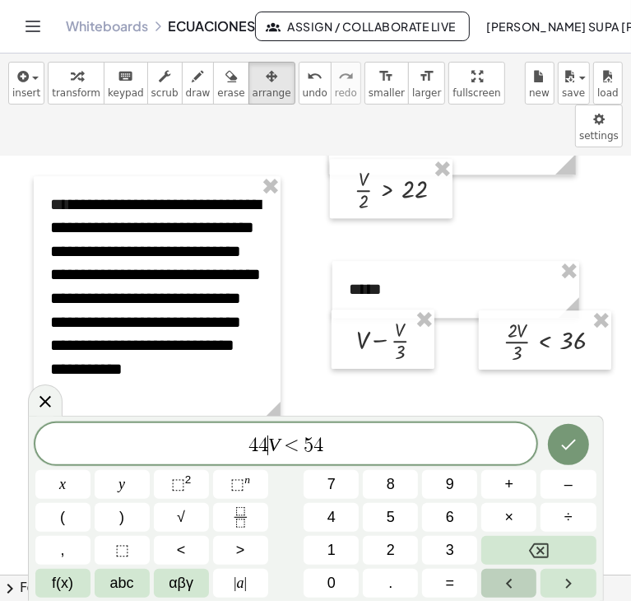
click at [517, 587] on icon "Left arrow" at bounding box center [510, 584] width 20 height 20
click at [270, 439] on var "V" at bounding box center [274, 444] width 12 height 21
click at [527, 581] on button "Left arrow" at bounding box center [509, 583] width 55 height 29
click at [191, 559] on button "<" at bounding box center [181, 550] width 55 height 29
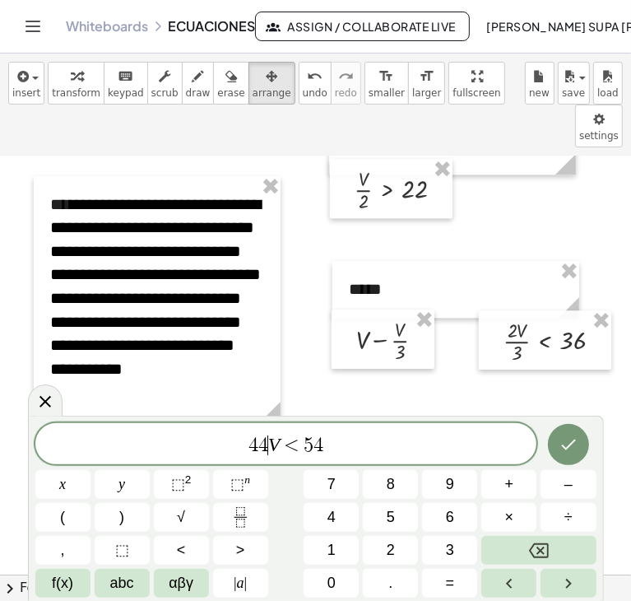
click at [266, 450] on span "4" at bounding box center [264, 446] width 10 height 20
click at [184, 548] on span "<" at bounding box center [181, 550] width 9 height 22
click at [296, 444] on span "<" at bounding box center [304, 446] width 24 height 20
click at [300, 446] on span "<" at bounding box center [304, 446] width 24 height 20
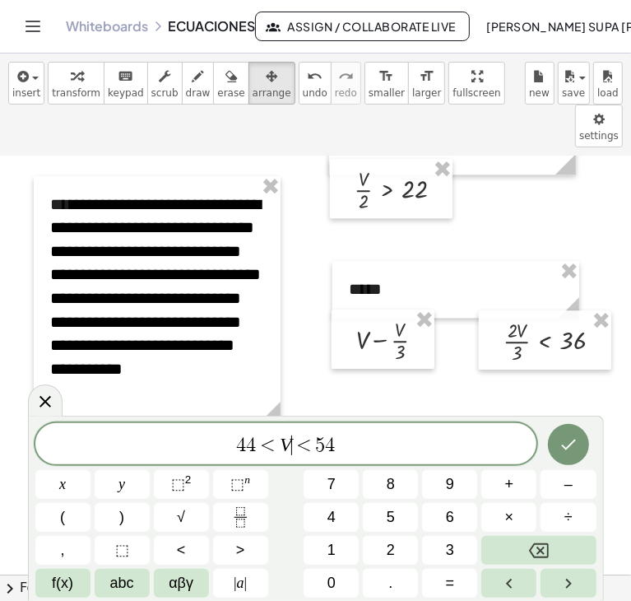
click at [300, 446] on span "<" at bounding box center [304, 446] width 24 height 20
click at [353, 445] on span "4 4 < V < 5 4 ​" at bounding box center [286, 445] width 502 height 23
click at [191, 546] on button "<" at bounding box center [181, 550] width 55 height 29
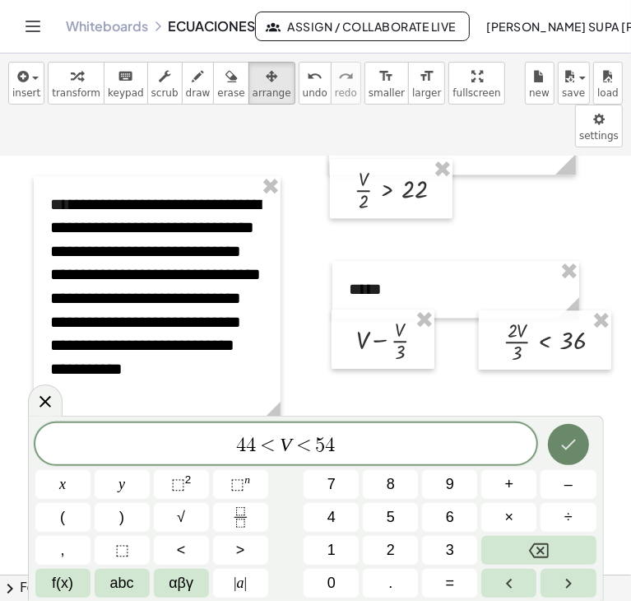
click at [561, 436] on icon "Done" at bounding box center [569, 445] width 20 height 20
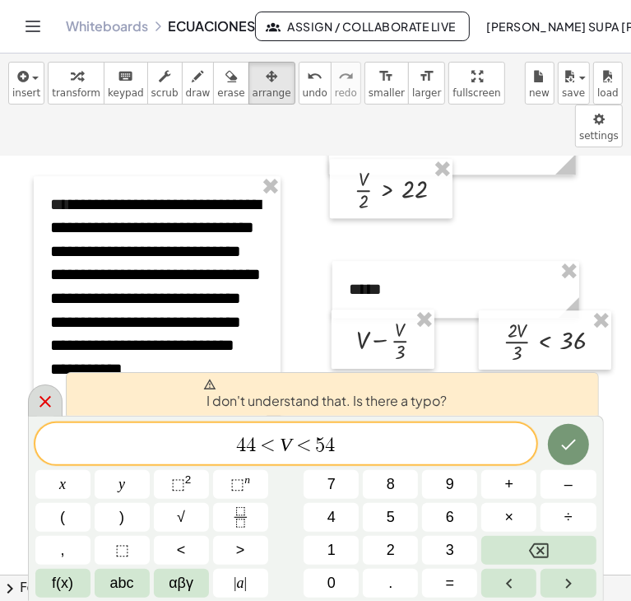
click at [40, 408] on icon at bounding box center [45, 402] width 20 height 20
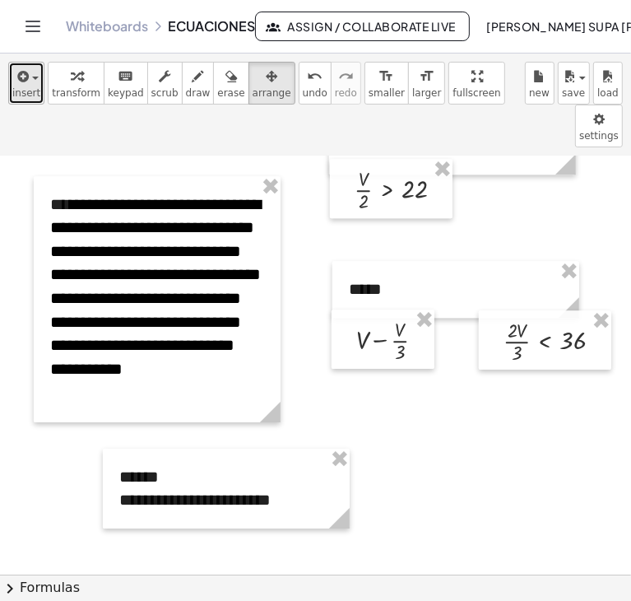
click at [40, 77] on button "insert" at bounding box center [26, 83] width 36 height 43
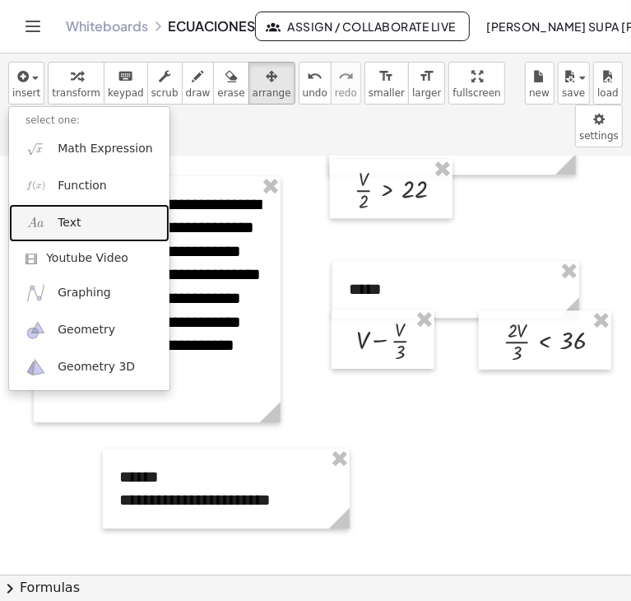
click at [88, 221] on link "Text" at bounding box center [89, 222] width 161 height 37
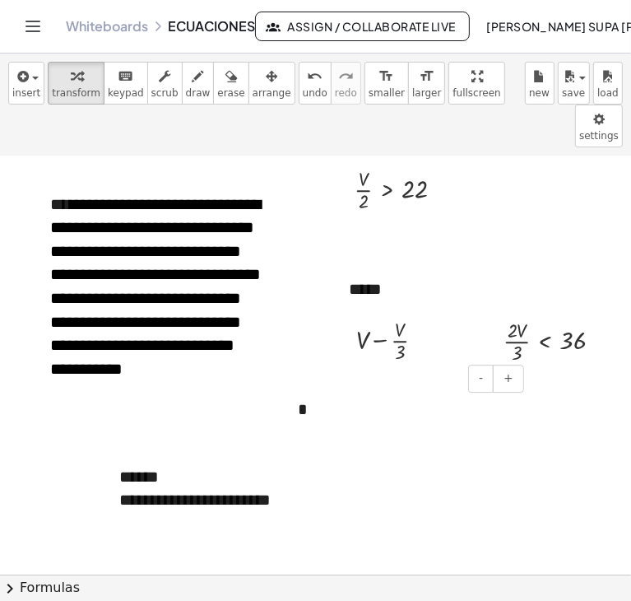
click at [306, 381] on div "*" at bounding box center [405, 409] width 247 height 57
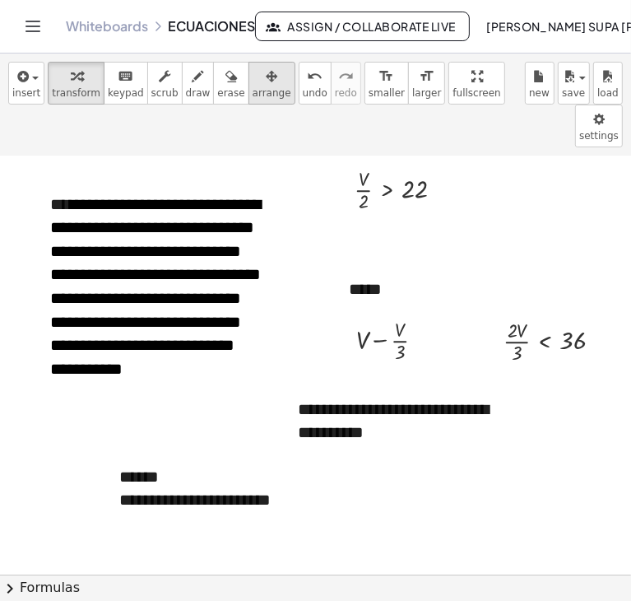
click at [253, 96] on span "arrange" at bounding box center [272, 93] width 39 height 12
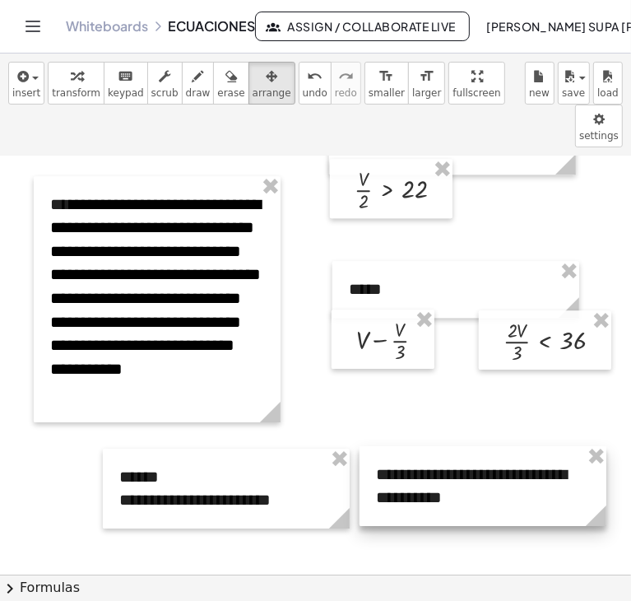
drag, startPoint x: 297, startPoint y: 340, endPoint x: 375, endPoint y: 405, distance: 101.7
click at [375, 446] on div at bounding box center [483, 486] width 247 height 80
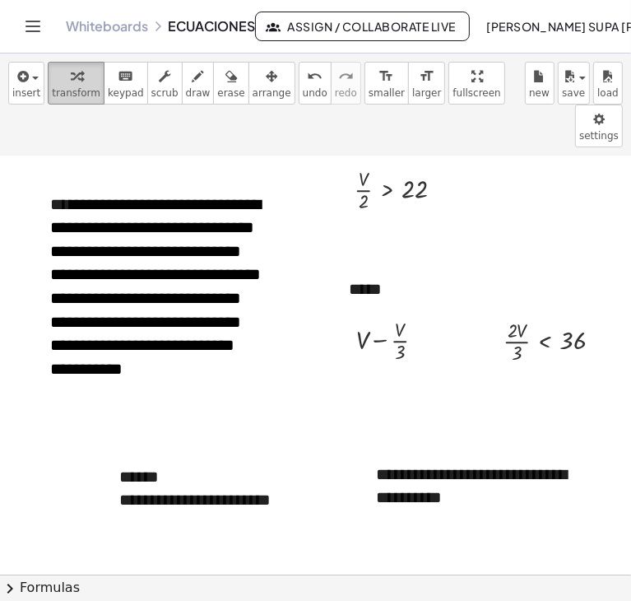
click at [71, 80] on icon "button" at bounding box center [77, 77] width 12 height 20
click at [496, 446] on div "**********" at bounding box center [483, 486] width 247 height 80
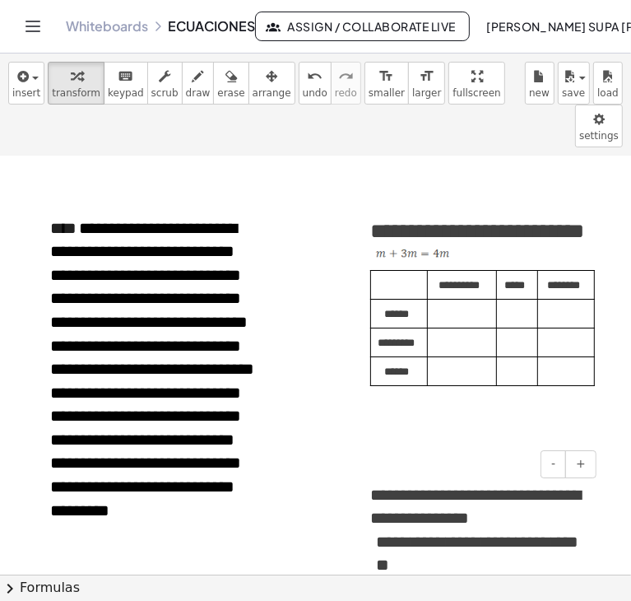
scroll to position [3030, 39]
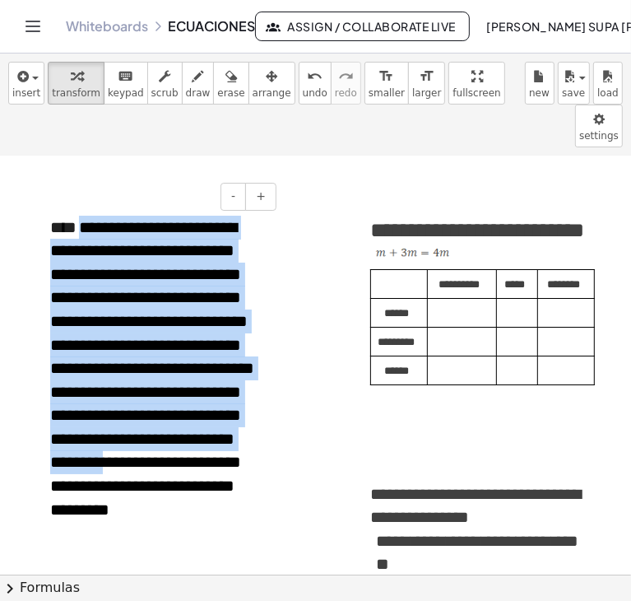
drag, startPoint x: 78, startPoint y: 181, endPoint x: 268, endPoint y: 409, distance: 296.4
click at [268, 409] on div "**********" at bounding box center [157, 371] width 247 height 344
copy span "**********"
click at [575, 88] on span "save" at bounding box center [573, 93] width 23 height 12
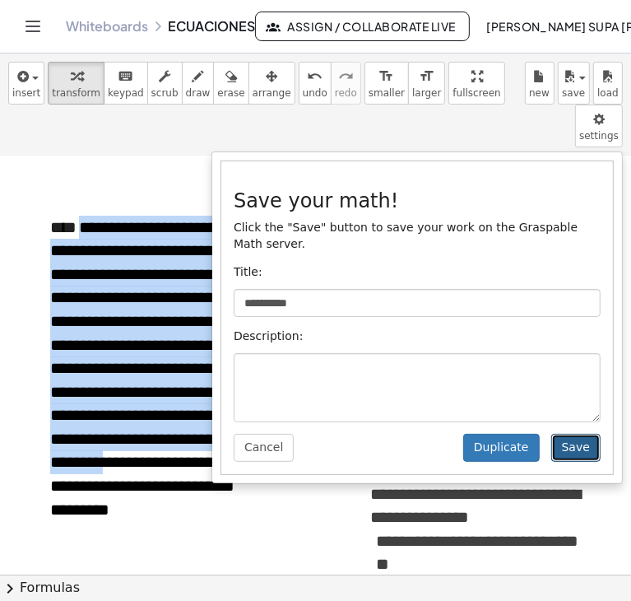
click at [584, 434] on button "Save" at bounding box center [576, 448] width 49 height 28
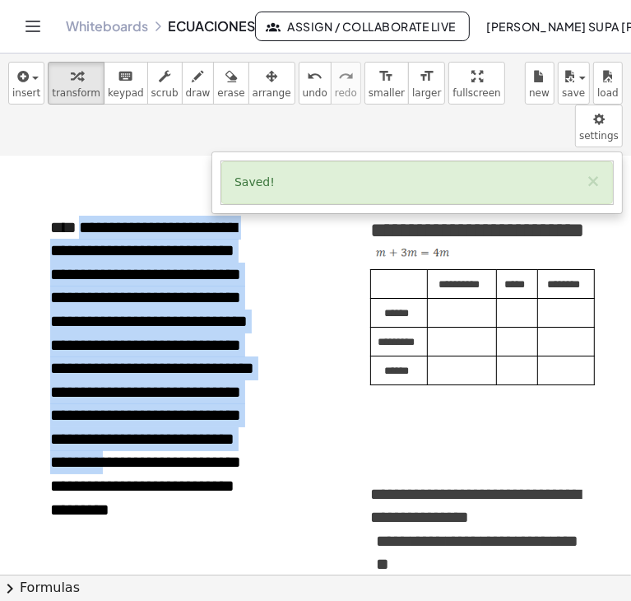
copy span "**********"
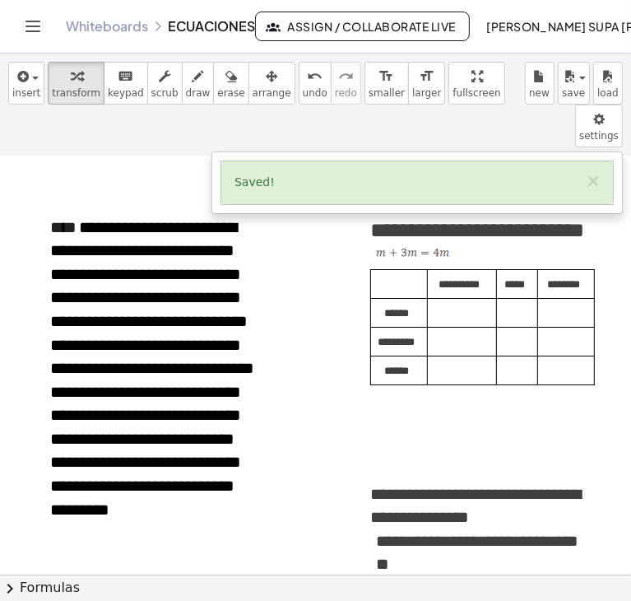
click at [588, 161] on div "Saved! ×" at bounding box center [417, 182] width 392 height 43
click at [595, 173] on button "×" at bounding box center [593, 181] width 15 height 17
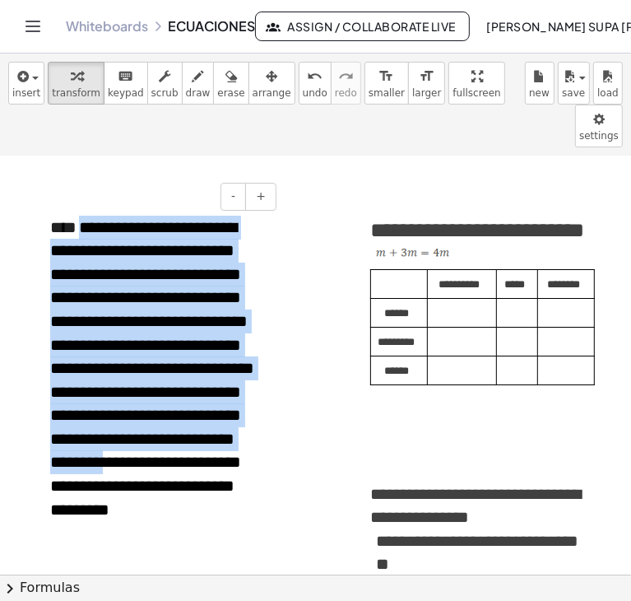
drag, startPoint x: 77, startPoint y: 180, endPoint x: 263, endPoint y: 406, distance: 292.4
click at [263, 406] on div "**********" at bounding box center [157, 371] width 247 height 344
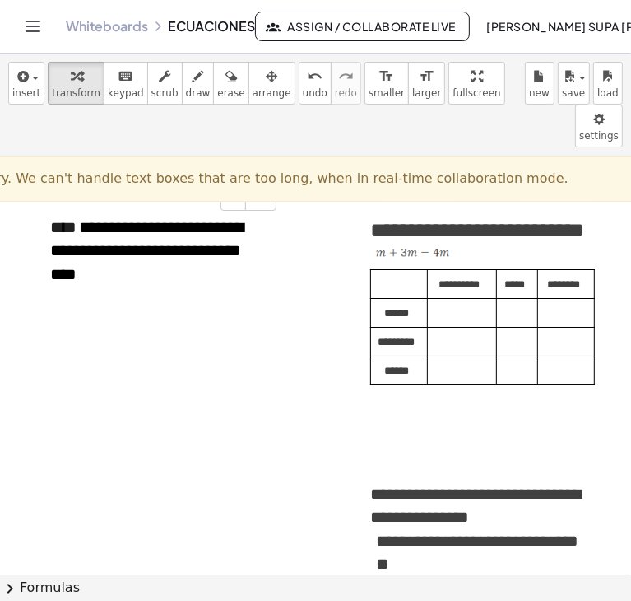
click at [81, 219] on span "**********" at bounding box center [146, 250] width 193 height 63
click at [72, 199] on div "**********" at bounding box center [157, 259] width 247 height 120
click at [82, 219] on span "**********" at bounding box center [146, 250] width 193 height 63
click at [80, 219] on span "**********" at bounding box center [146, 250] width 193 height 63
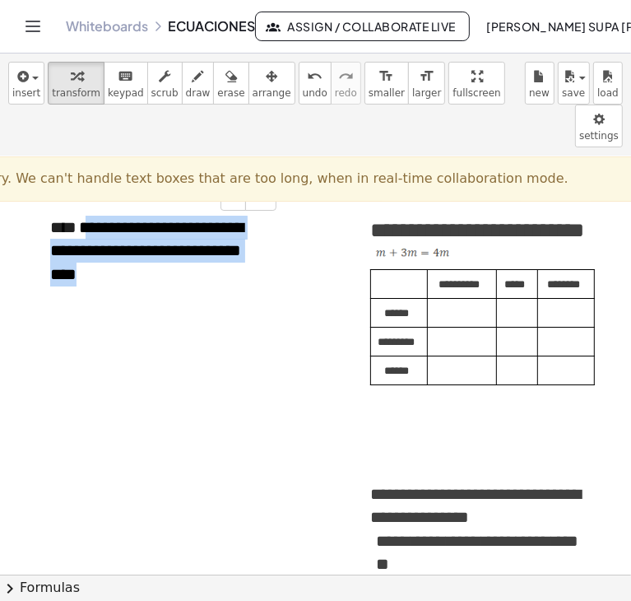
drag, startPoint x: 80, startPoint y: 189, endPoint x: 116, endPoint y: 227, distance: 53.0
click at [116, 227] on div "**********" at bounding box center [157, 259] width 247 height 120
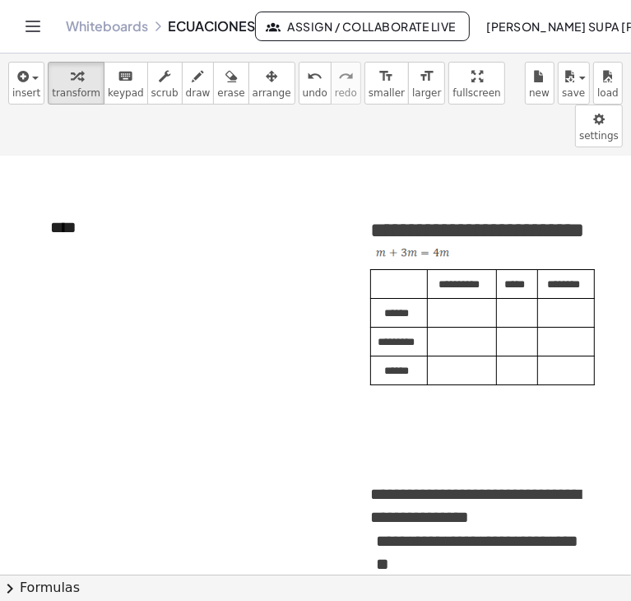
click at [99, 199] on div "***" at bounding box center [157, 234] width 247 height 71
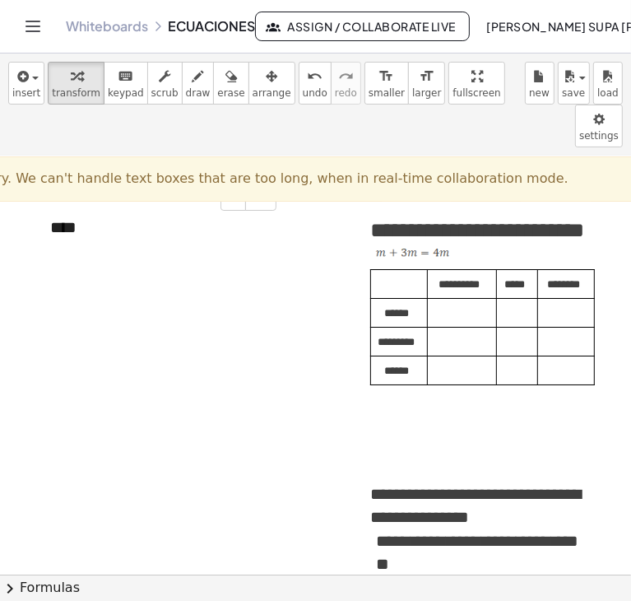
click at [99, 199] on div "***" at bounding box center [157, 234] width 247 height 71
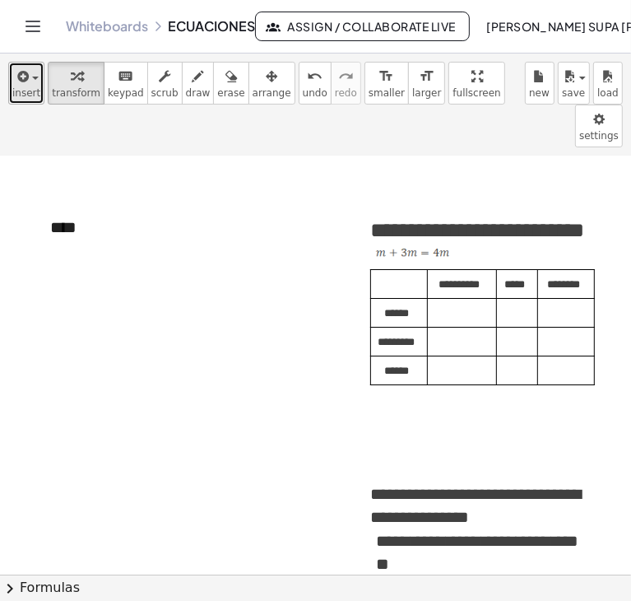
click at [18, 93] on span "insert" at bounding box center [26, 93] width 28 height 12
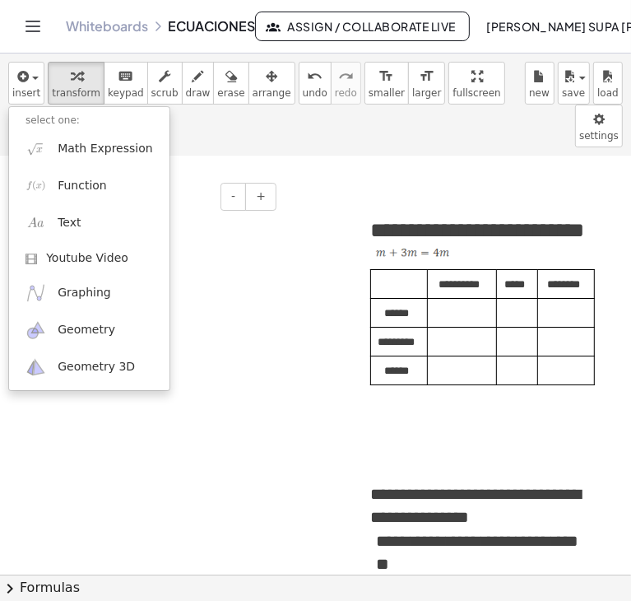
click at [201, 212] on div "***" at bounding box center [157, 234] width 247 height 71
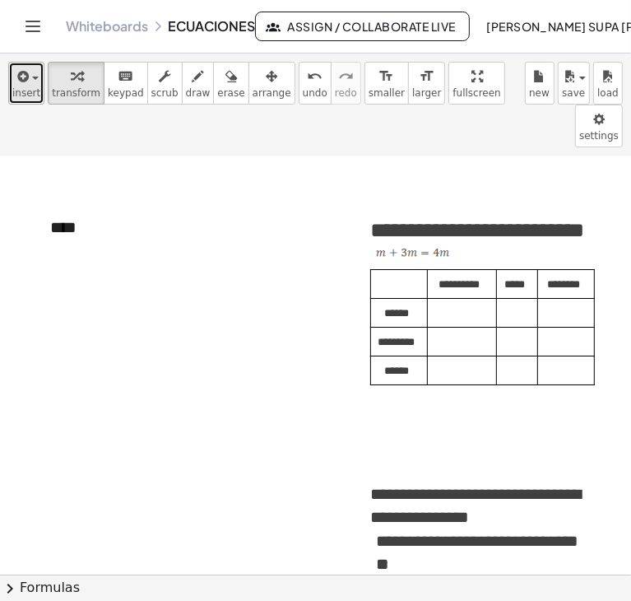
click at [30, 90] on span "insert" at bounding box center [26, 93] width 28 height 12
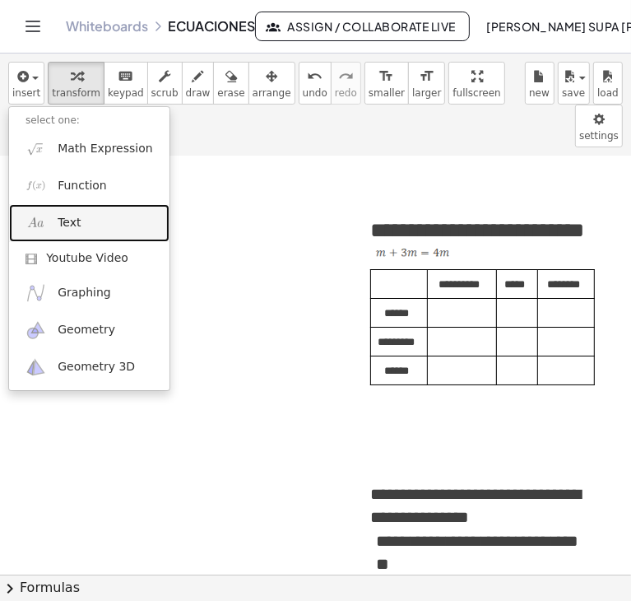
click at [70, 221] on span "Text" at bounding box center [69, 223] width 23 height 16
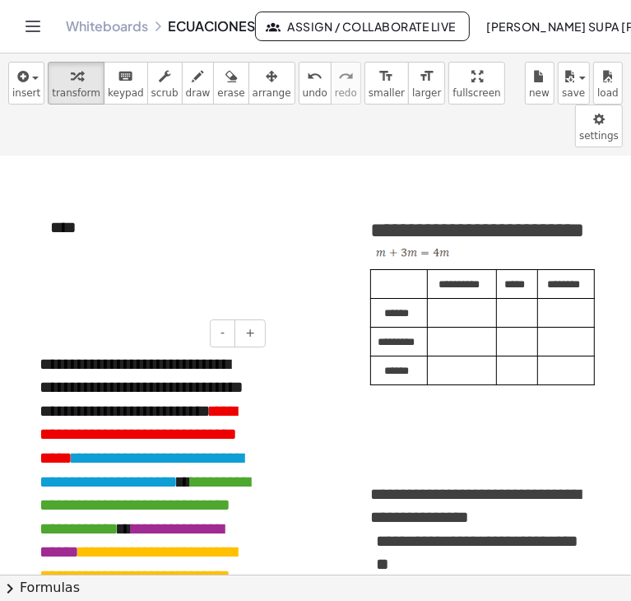
scroll to position [3035, 39]
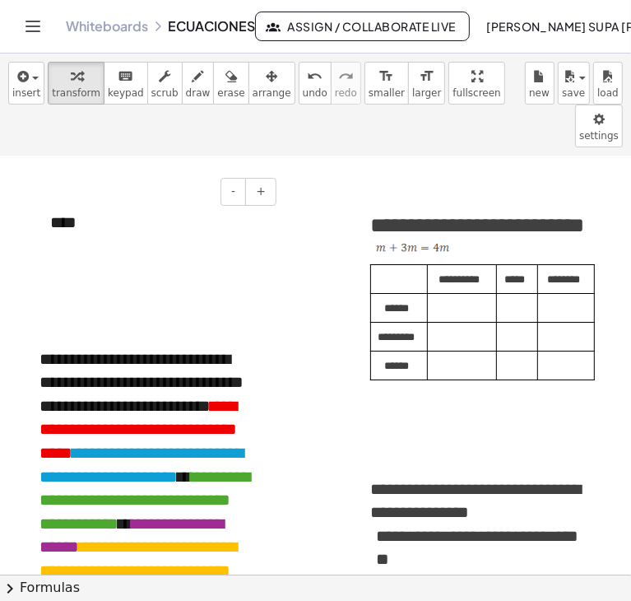
click at [90, 194] on div "***" at bounding box center [157, 229] width 247 height 71
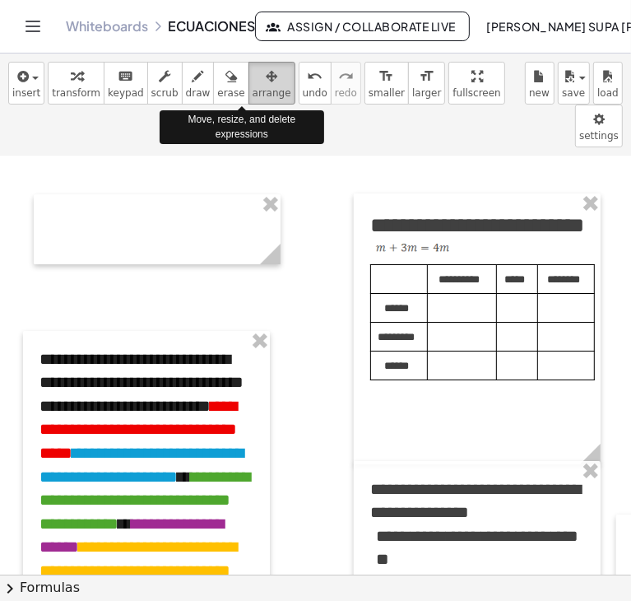
click at [266, 83] on icon "button" at bounding box center [272, 77] width 12 height 20
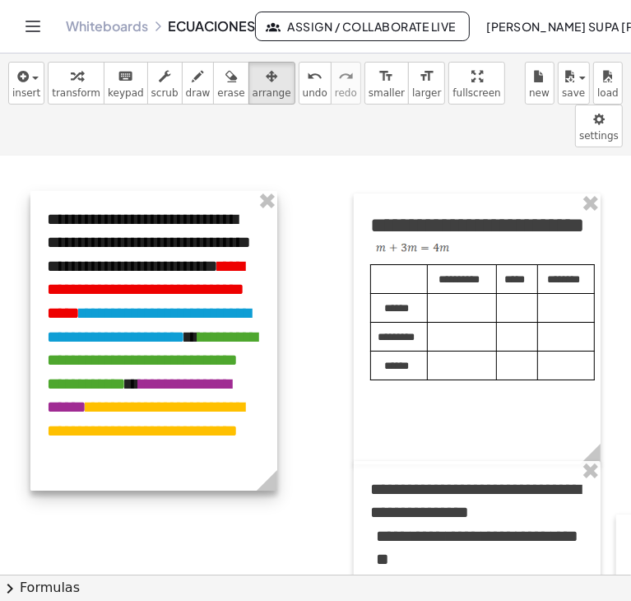
drag, startPoint x: 193, startPoint y: 298, endPoint x: 201, endPoint y: 158, distance: 140.2
click at [201, 191] on div at bounding box center [153, 341] width 247 height 300
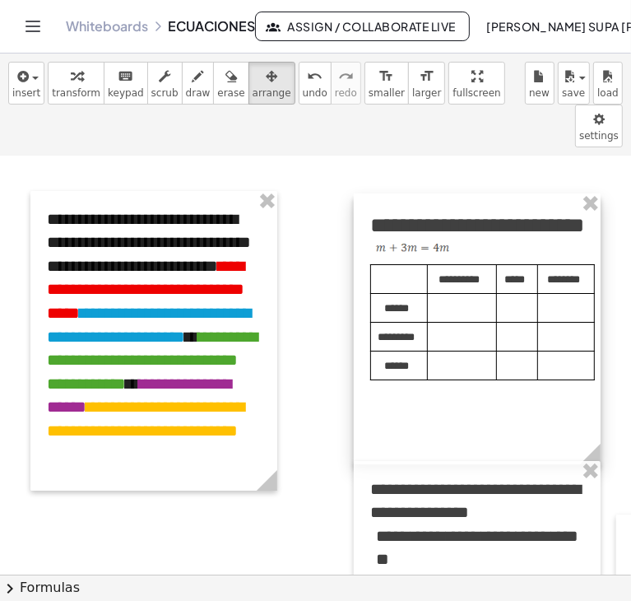
click at [469, 296] on div at bounding box center [477, 328] width 247 height 271
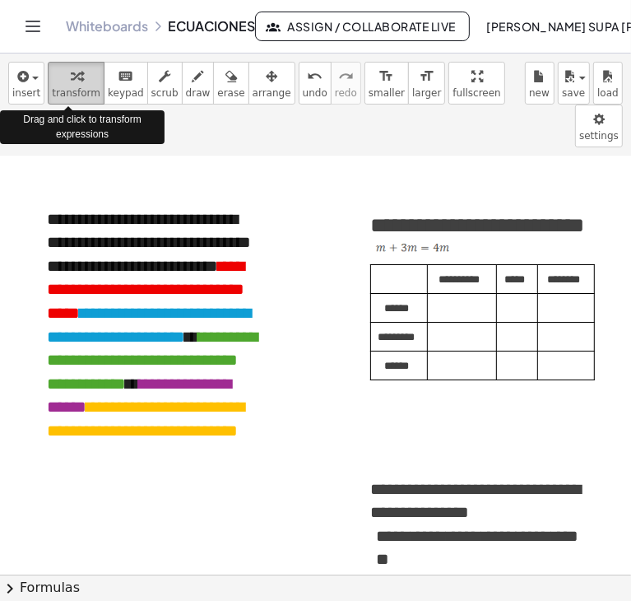
click at [71, 79] on icon "button" at bounding box center [77, 77] width 12 height 20
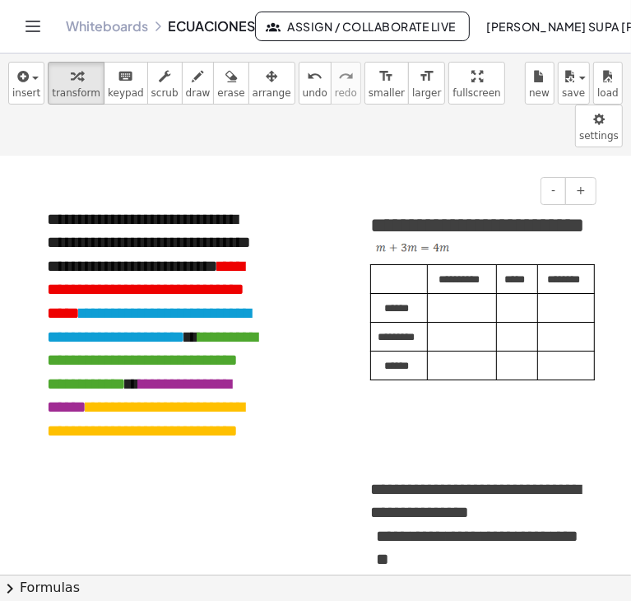
click at [468, 294] on p at bounding box center [459, 305] width 51 height 23
click at [525, 304] on p at bounding box center [514, 305] width 23 height 23
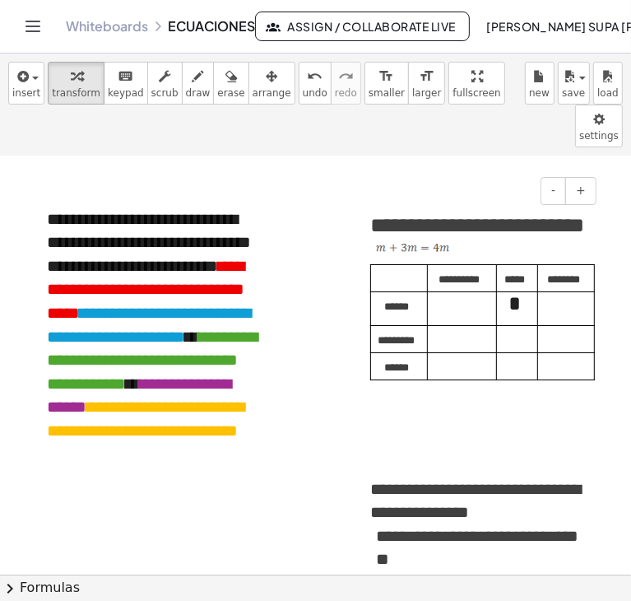
click at [524, 333] on p at bounding box center [514, 337] width 23 height 23
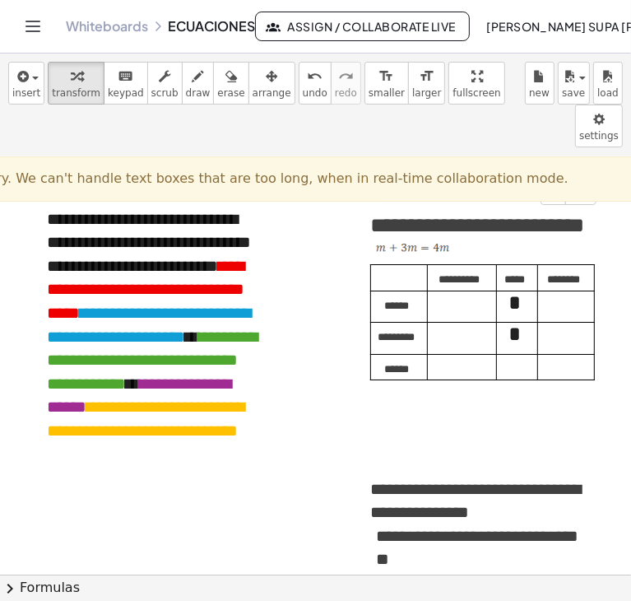
click at [524, 333] on p "*" at bounding box center [514, 337] width 23 height 28
click at [354, 328] on div at bounding box center [362, 327] width 16 height 268
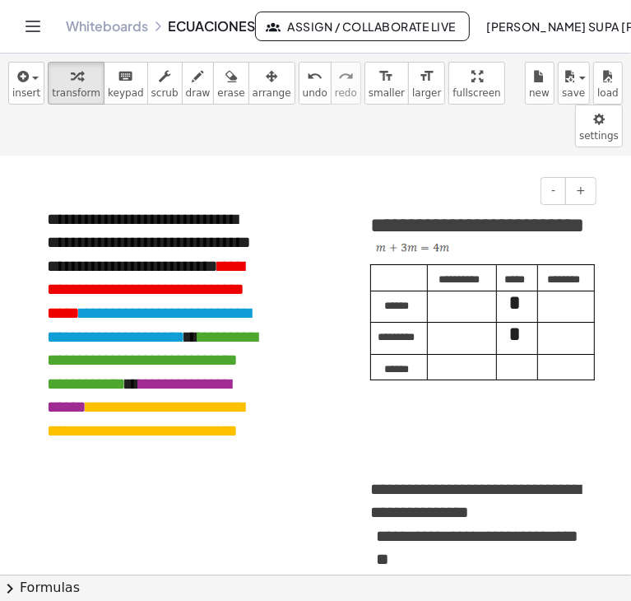
click at [524, 327] on p "*" at bounding box center [514, 337] width 23 height 28
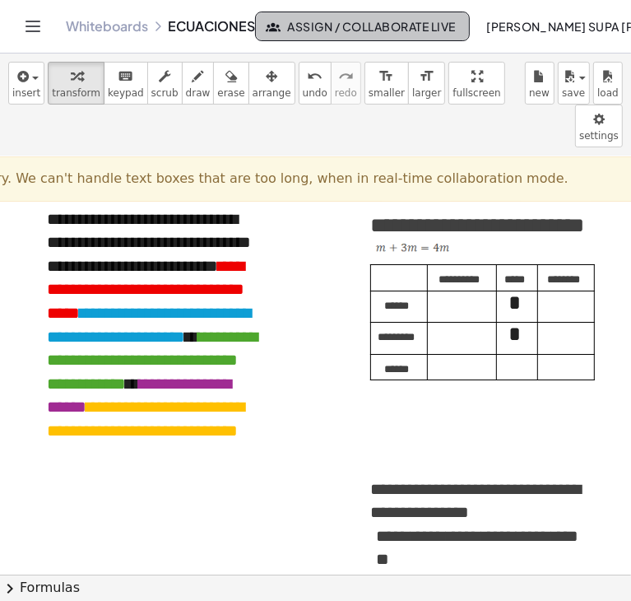
click at [315, 29] on span "Assign / Collaborate Live" at bounding box center [362, 26] width 187 height 15
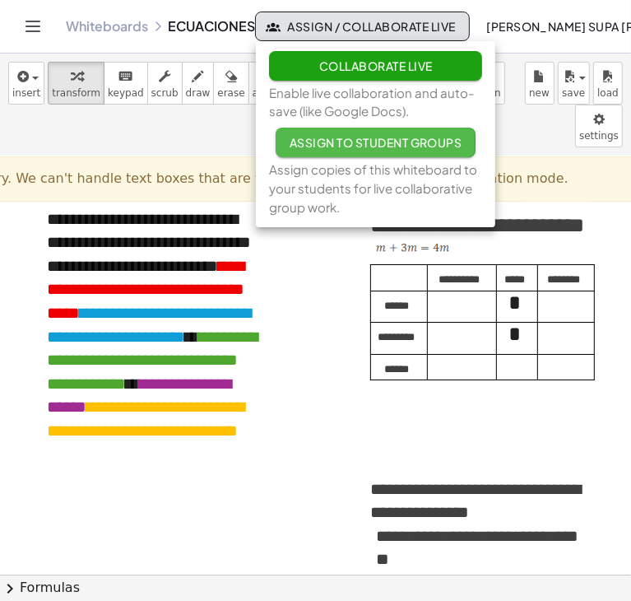
click at [344, 142] on span "Assign to Student Groups" at bounding box center [375, 142] width 173 height 15
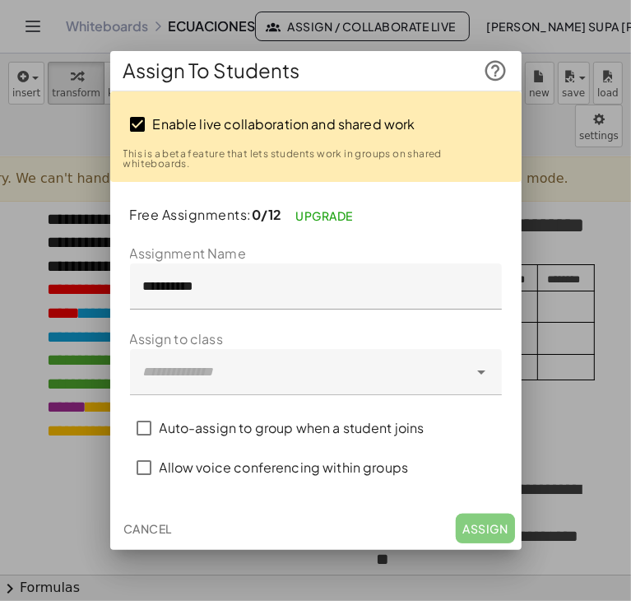
click at [552, 194] on div at bounding box center [315, 300] width 631 height 601
click at [547, 209] on div at bounding box center [315, 300] width 631 height 601
click at [161, 522] on span "Cancel" at bounding box center [147, 528] width 49 height 15
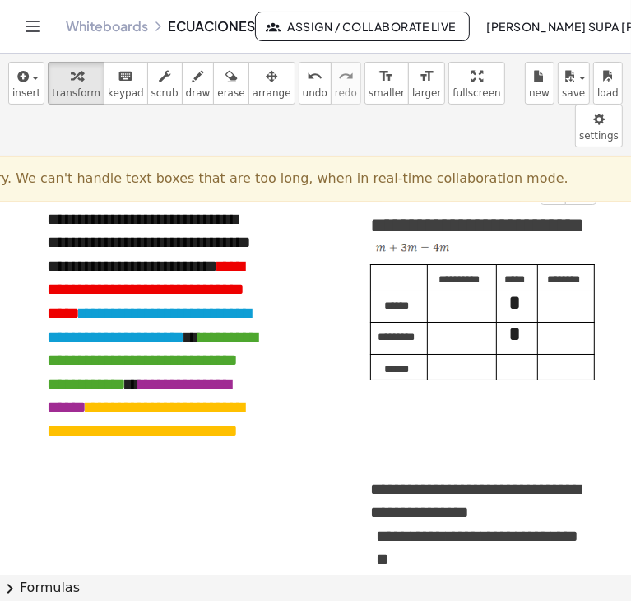
click at [533, 337] on td "*" at bounding box center [517, 339] width 41 height 32
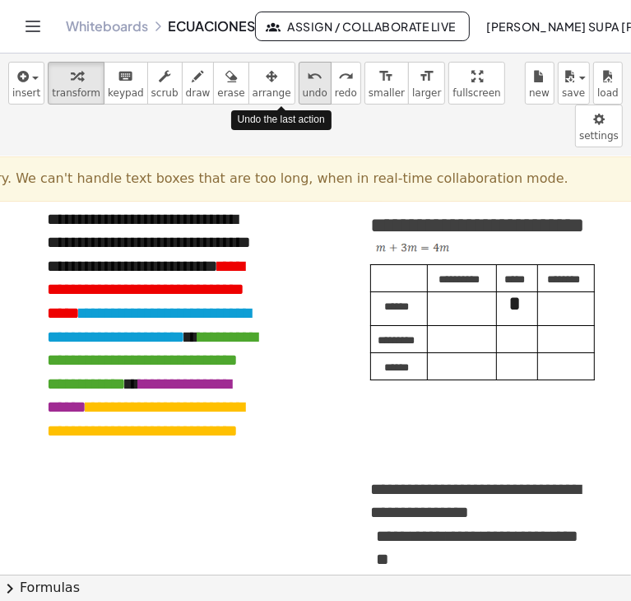
click at [307, 82] on icon "undo" at bounding box center [315, 77] width 16 height 20
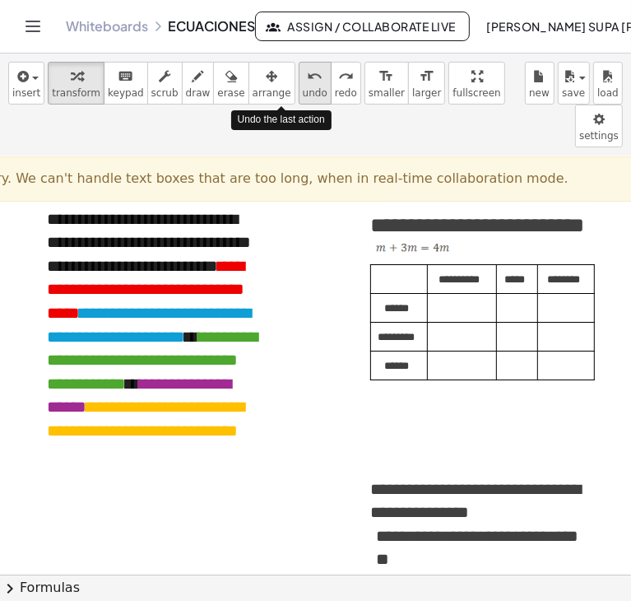
click at [307, 82] on icon "undo" at bounding box center [315, 77] width 16 height 20
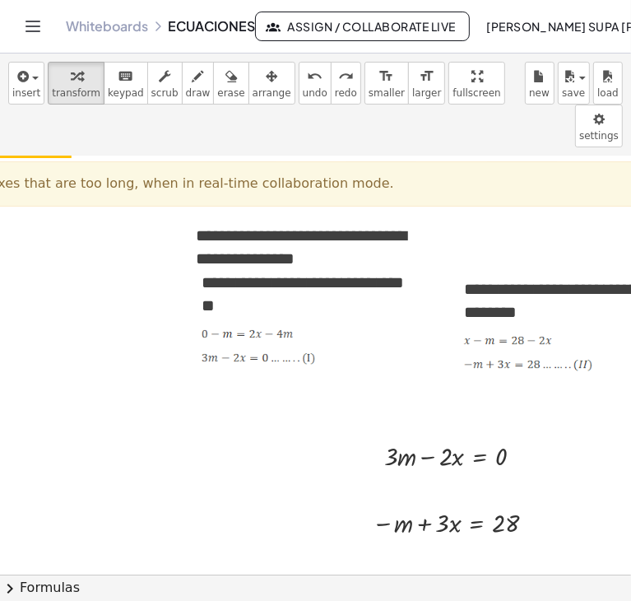
scroll to position [3294, 213]
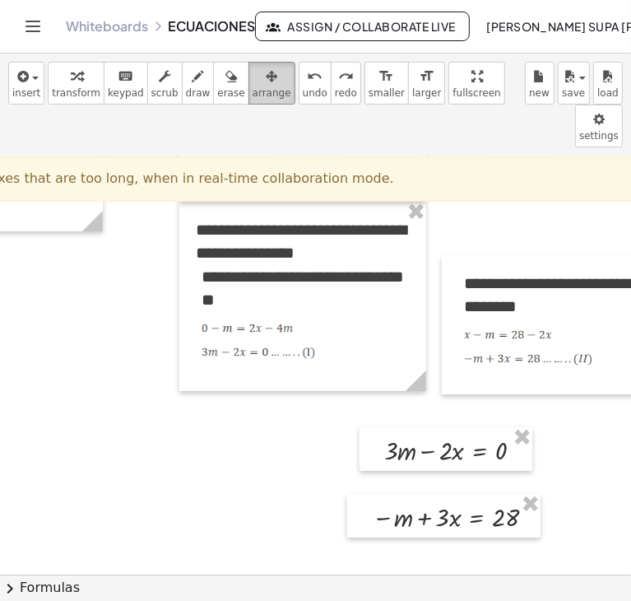
click at [254, 87] on span "arrange" at bounding box center [272, 93] width 39 height 12
drag, startPoint x: 403, startPoint y: 383, endPoint x: 306, endPoint y: 378, distance: 97.3
drag, startPoint x: 306, startPoint y: 378, endPoint x: 442, endPoint y: 406, distance: 138.7
click at [442, 427] on div at bounding box center [446, 449] width 173 height 44
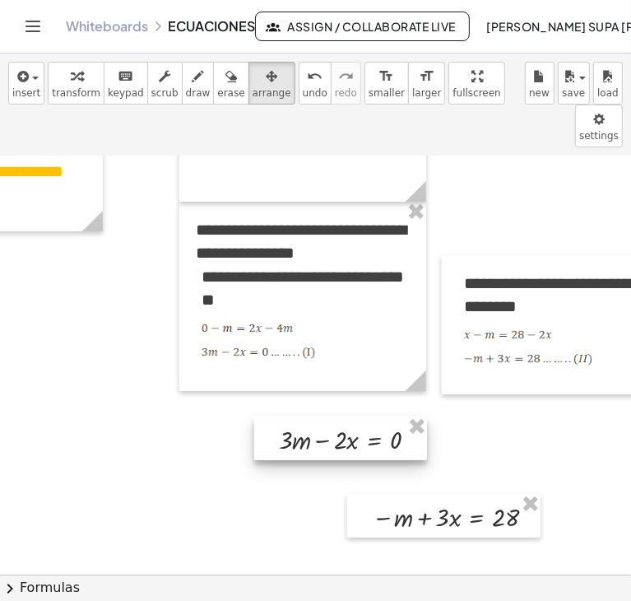
drag, startPoint x: 432, startPoint y: 403, endPoint x: 326, endPoint y: 391, distance: 106.9
click at [326, 417] on div at bounding box center [340, 439] width 173 height 44
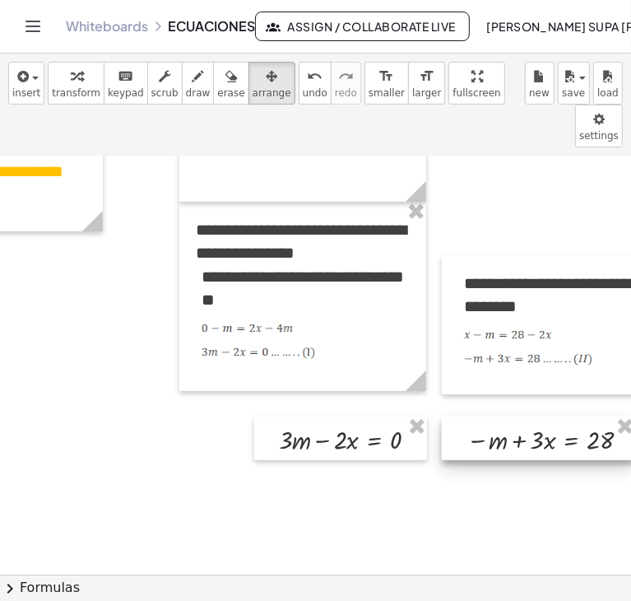
drag, startPoint x: 437, startPoint y: 488, endPoint x: 533, endPoint y: 411, distance: 123.6
click at [533, 417] on div at bounding box center [538, 439] width 193 height 44
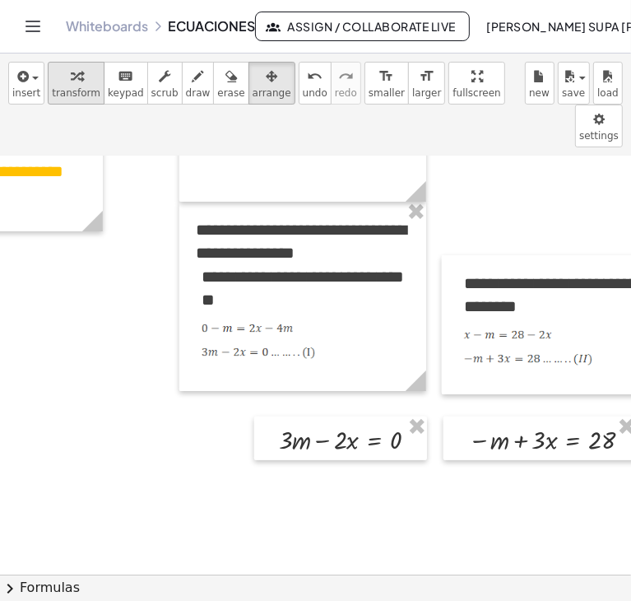
click at [68, 87] on span "transform" at bounding box center [76, 93] width 49 height 12
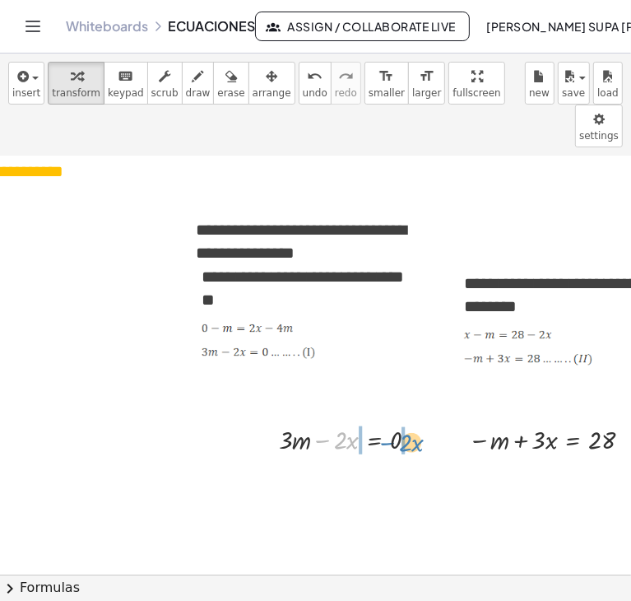
drag, startPoint x: 323, startPoint y: 398, endPoint x: 389, endPoint y: 403, distance: 66.0
click at [389, 421] on div at bounding box center [355, 439] width 169 height 36
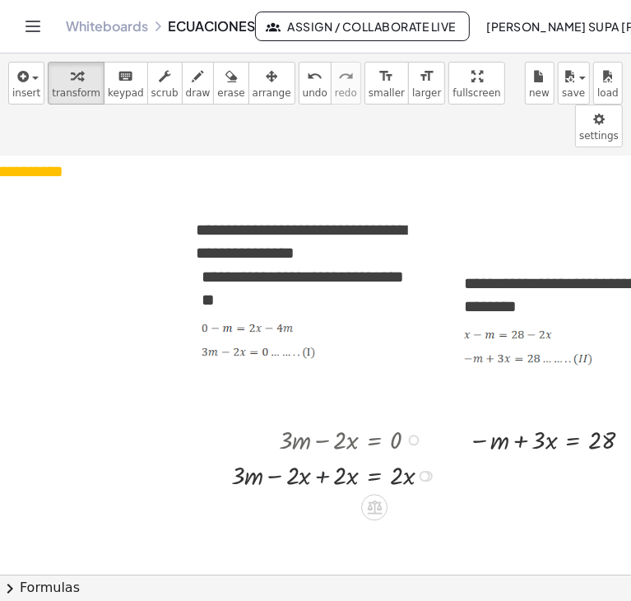
click at [324, 456] on div at bounding box center [338, 474] width 230 height 36
drag, startPoint x: 336, startPoint y: 472, endPoint x: 405, endPoint y: 494, distance: 72.6
drag, startPoint x: 336, startPoint y: 500, endPoint x: 347, endPoint y: 522, distance: 25.0
drag, startPoint x: 423, startPoint y: 510, endPoint x: 488, endPoint y: 412, distance: 117.6
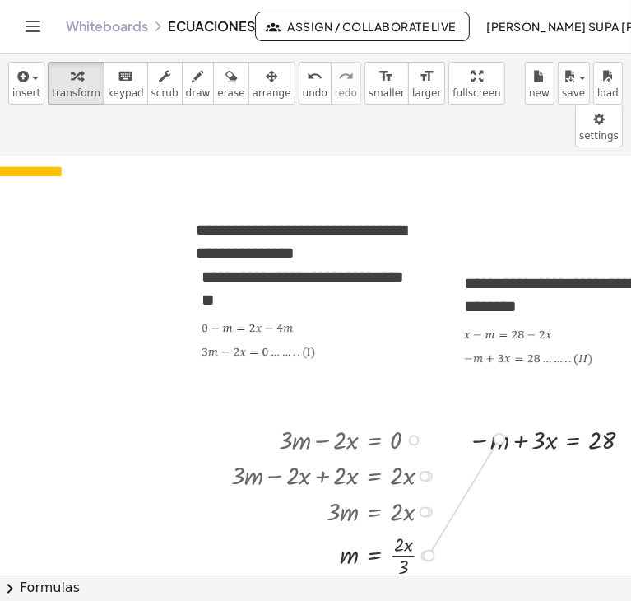
drag, startPoint x: 423, startPoint y: 514, endPoint x: 497, endPoint y: 395, distance: 139.8
drag, startPoint x: 353, startPoint y: 512, endPoint x: 502, endPoint y: 398, distance: 187.9
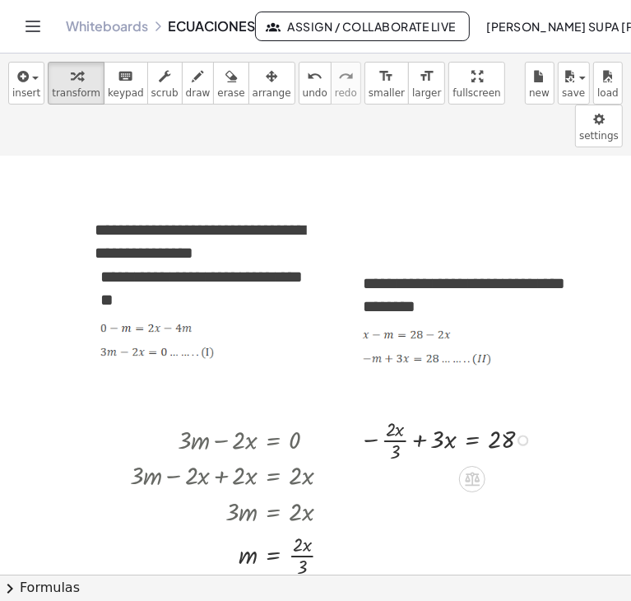
scroll to position [3294, 315]
drag, startPoint x: 516, startPoint y: 397, endPoint x: 517, endPoint y: 416, distance: 19.0
click at [517, 416] on div at bounding box center [449, 438] width 197 height 51
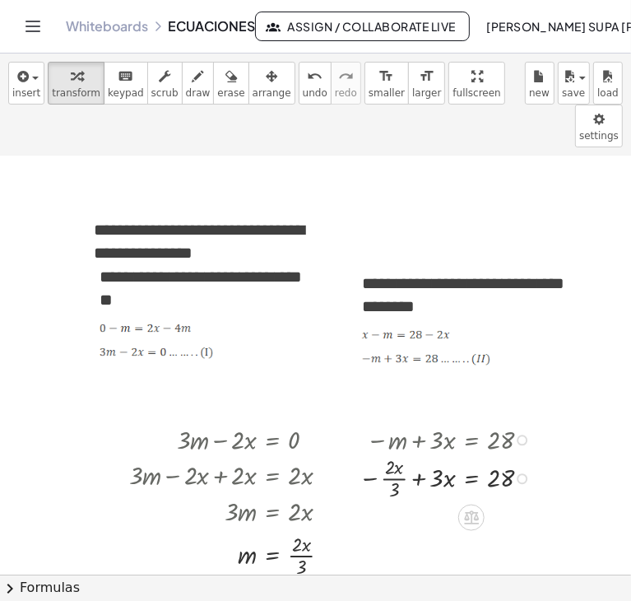
drag, startPoint x: 524, startPoint y: 399, endPoint x: 532, endPoint y: 445, distance: 46.7
click at [472, 479] on div "− + · 3 · x = 28 · 2 · x · 3" at bounding box center [472, 479] width 0 height 0
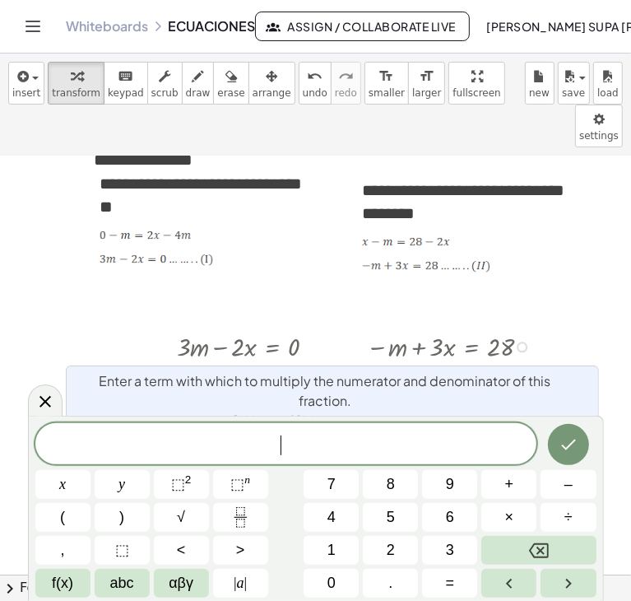
click at [397, 456] on body "**********" at bounding box center [315, 300] width 631 height 601
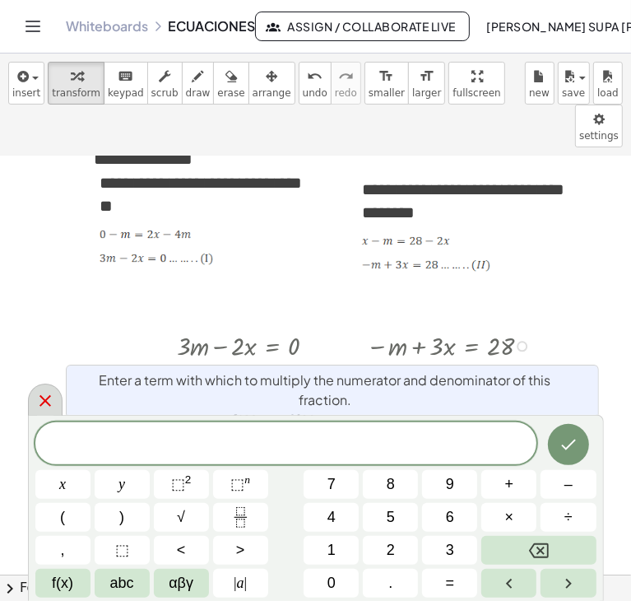
click at [41, 403] on icon at bounding box center [45, 401] width 20 height 20
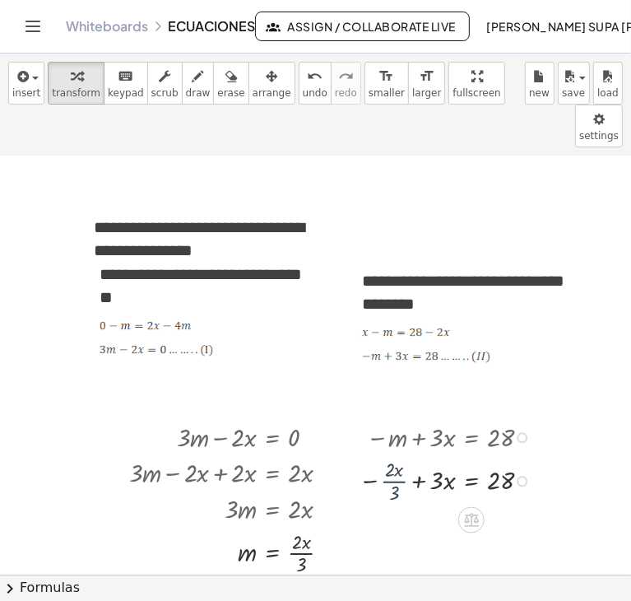
scroll to position [3294, 315]
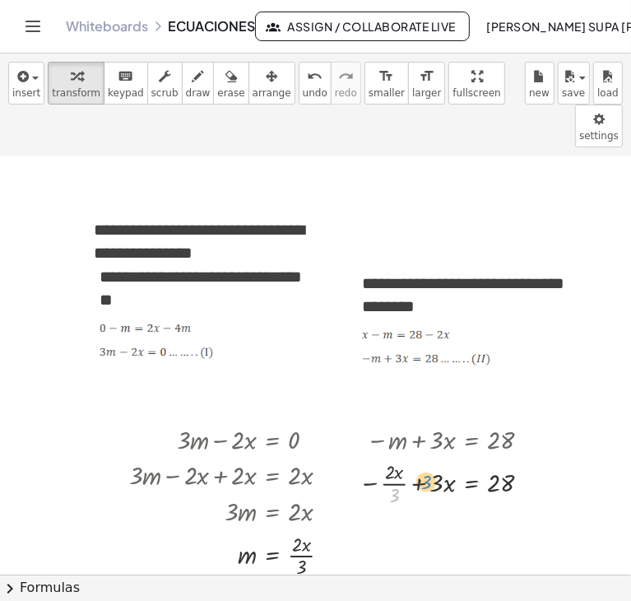
drag, startPoint x: 396, startPoint y: 451, endPoint x: 428, endPoint y: 438, distance: 34.7
click at [428, 456] on div at bounding box center [449, 481] width 197 height 51
drag, startPoint x: 395, startPoint y: 450, endPoint x: 441, endPoint y: 431, distance: 50.2
click at [441, 456] on div at bounding box center [449, 481] width 197 height 51
click at [433, 456] on div at bounding box center [441, 481] width 212 height 51
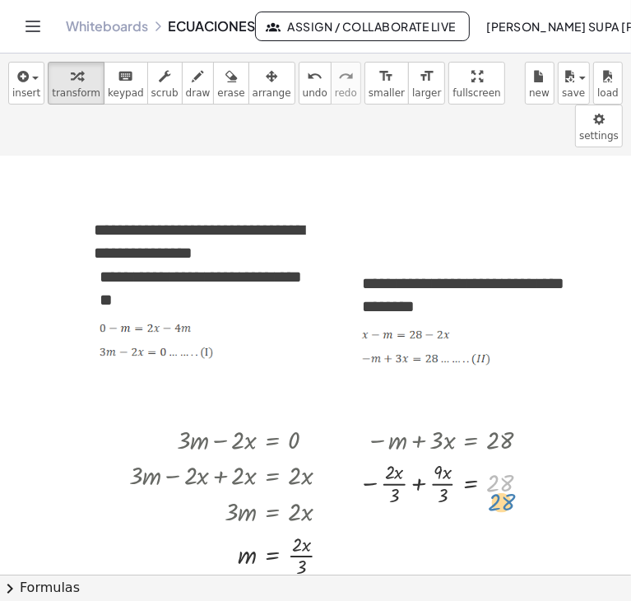
drag, startPoint x: 523, startPoint y: 445, endPoint x: 524, endPoint y: 465, distance: 19.8
click at [524, 465] on div "− m + · 3 · x = 28 − · 2 · x · 3 + · 3 · x = 28 − · 2 · x · 3 + · 3 · 3 · x · 3…" at bounding box center [434, 464] width 201 height 95
drag, startPoint x: 524, startPoint y: 440, endPoint x: 533, endPoint y: 477, distance: 38.1
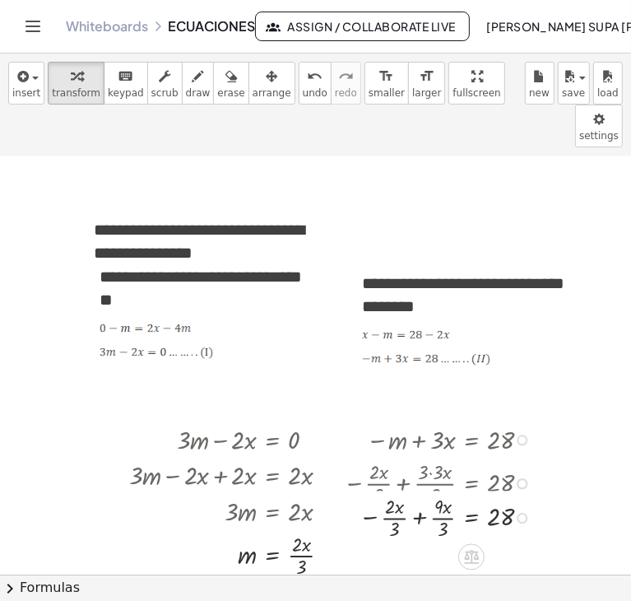
drag, startPoint x: 522, startPoint y: 437, endPoint x: 529, endPoint y: 477, distance: 40.9
click at [472, 518] on div "− + · x = 28 · 2 · x · 3 · · 3 9" at bounding box center [472, 518] width 0 height 0
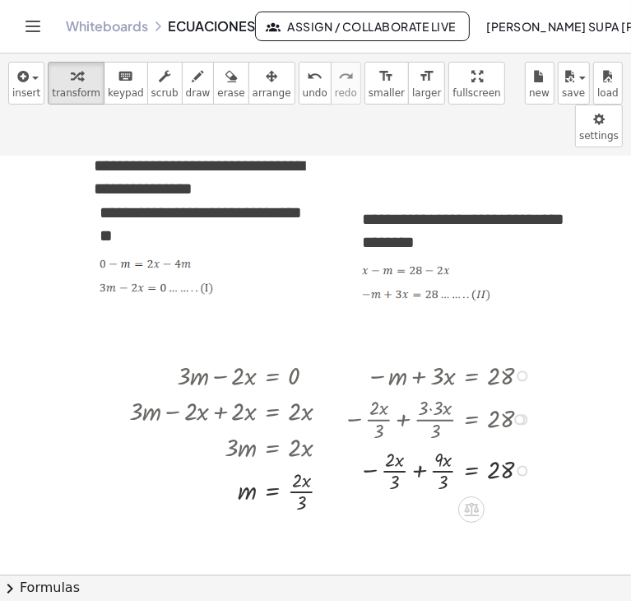
scroll to position [3359, 315]
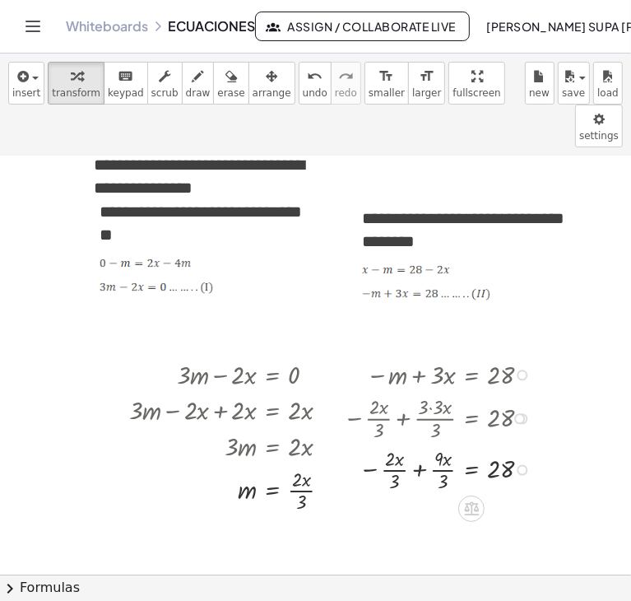
click at [419, 443] on div at bounding box center [441, 468] width 212 height 51
drag, startPoint x: 419, startPoint y: 443, endPoint x: 517, endPoint y: 435, distance: 98.3
drag, startPoint x: 450, startPoint y: 423, endPoint x: 397, endPoint y: 439, distance: 55.8
click at [426, 450] on div at bounding box center [451, 468] width 232 height 36
click at [514, 450] on div at bounding box center [453, 468] width 236 height 36
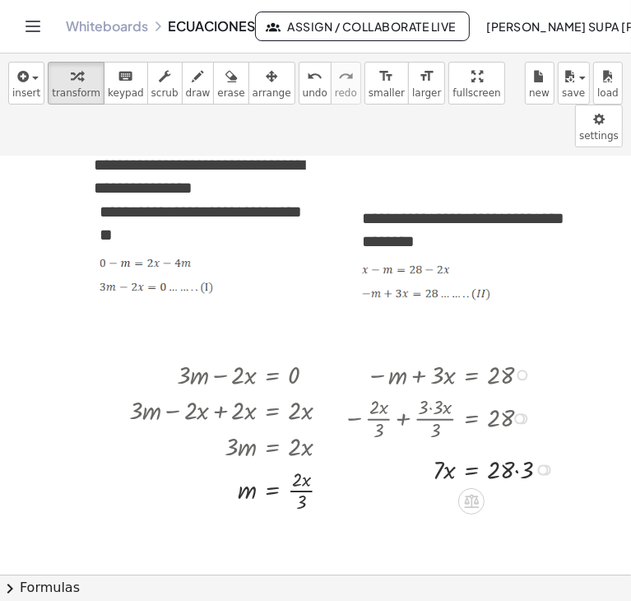
click at [516, 450] on div at bounding box center [453, 468] width 236 height 36
drag, startPoint x: 435, startPoint y: 426, endPoint x: 515, endPoint y: 454, distance: 84.9
drag, startPoint x: 435, startPoint y: 412, endPoint x: 441, endPoint y: 436, distance: 25.6
drag, startPoint x: 504, startPoint y: 419, endPoint x: 504, endPoint y: 439, distance: 19.8
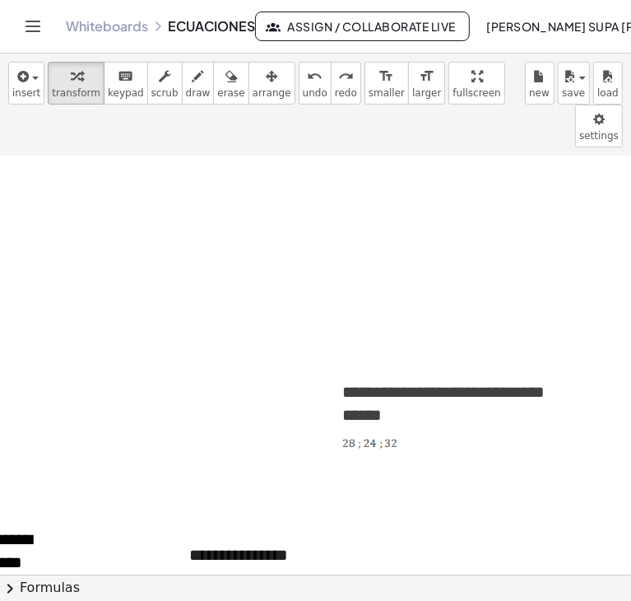
scroll to position [3647, 239]
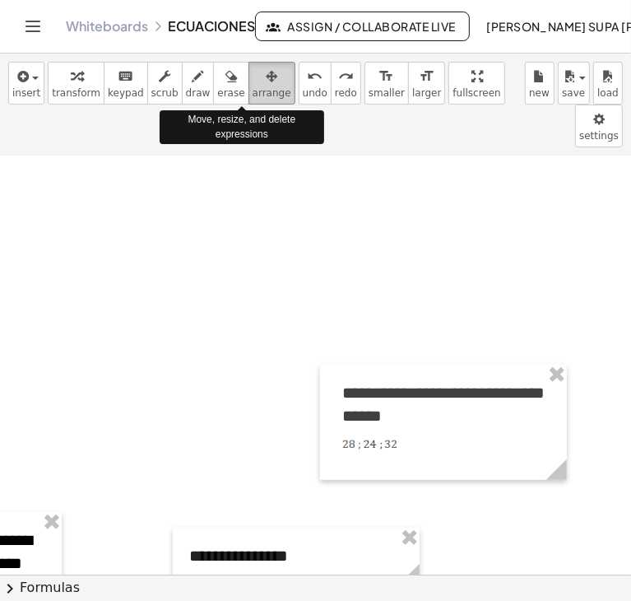
click at [253, 77] on div "button" at bounding box center [272, 76] width 39 height 20
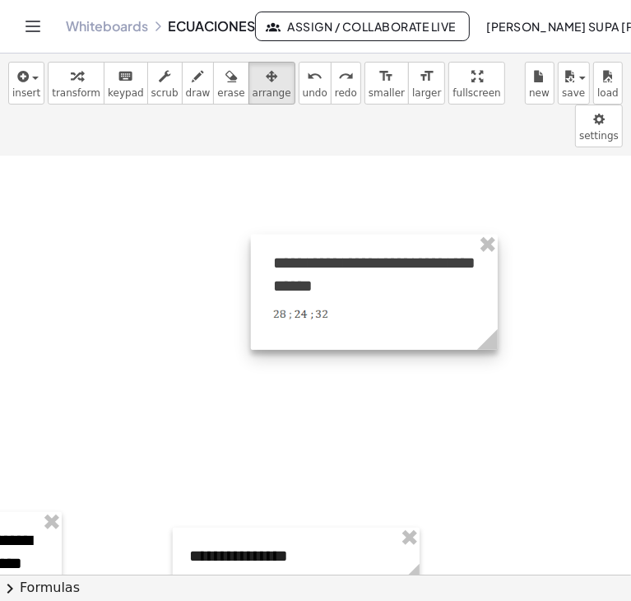
drag, startPoint x: 345, startPoint y: 342, endPoint x: 275, endPoint y: 212, distance: 147.7
click at [275, 235] on div at bounding box center [374, 292] width 247 height 115
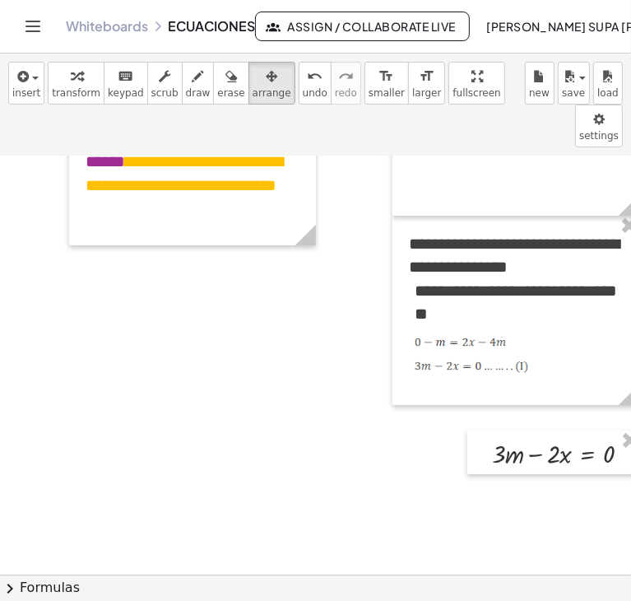
scroll to position [3279, 0]
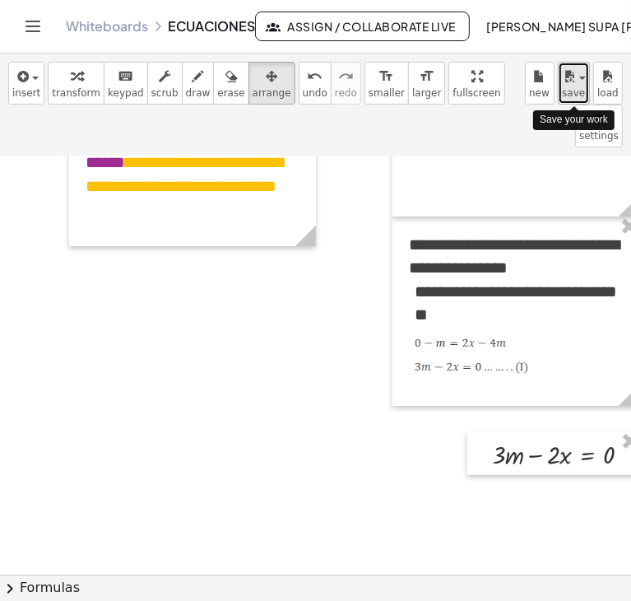
click at [575, 96] on span "save" at bounding box center [573, 93] width 23 height 12
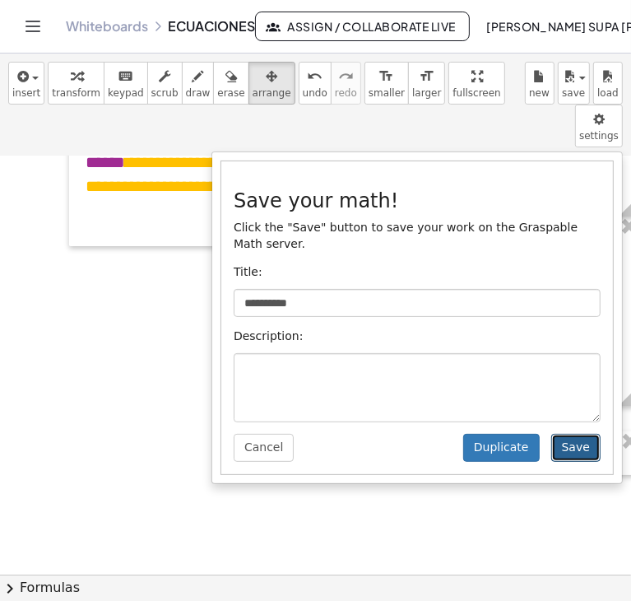
click at [586, 434] on button "Save" at bounding box center [576, 448] width 49 height 28
